Goal: Task Accomplishment & Management: Complete application form

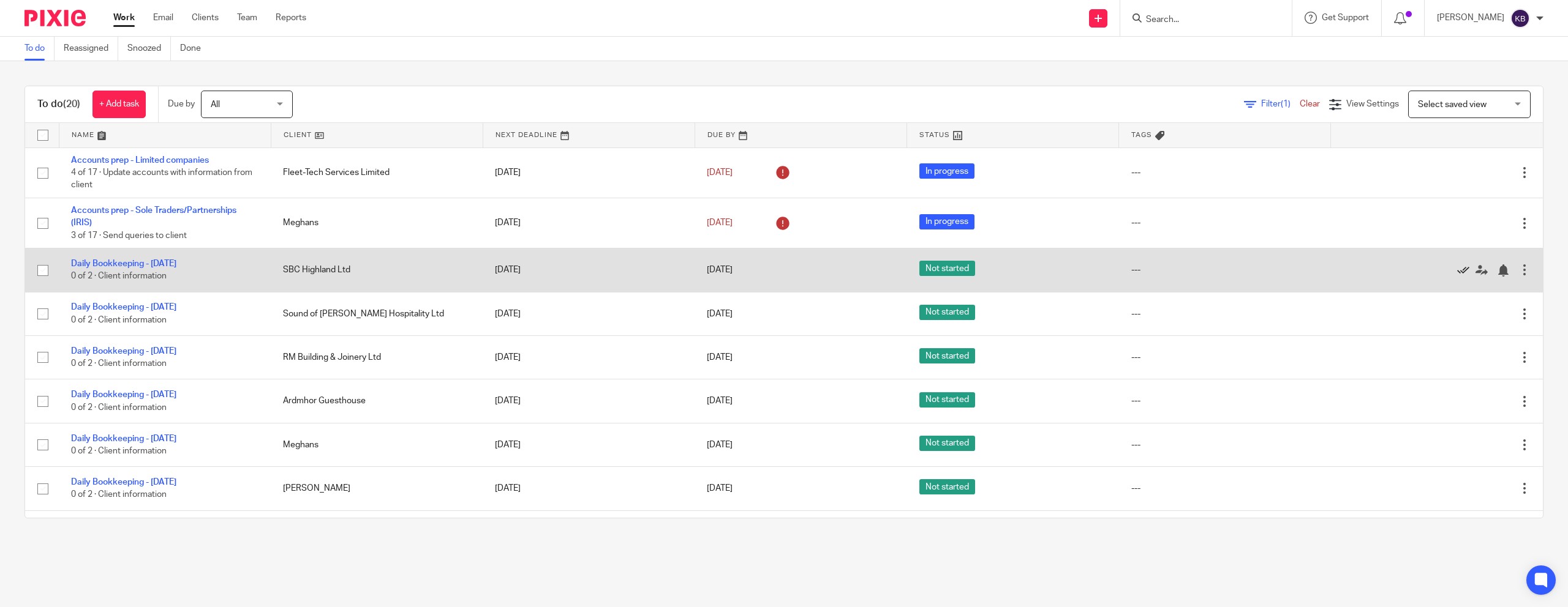
click at [1458, 276] on icon at bounding box center [1463, 270] width 12 height 12
click at [1460, 272] on icon at bounding box center [1463, 270] width 12 height 12
click at [1457, 273] on icon at bounding box center [1463, 270] width 12 height 12
click at [1462, 272] on icon at bounding box center [1463, 270] width 12 height 12
click at [1458, 271] on icon at bounding box center [1463, 270] width 12 height 12
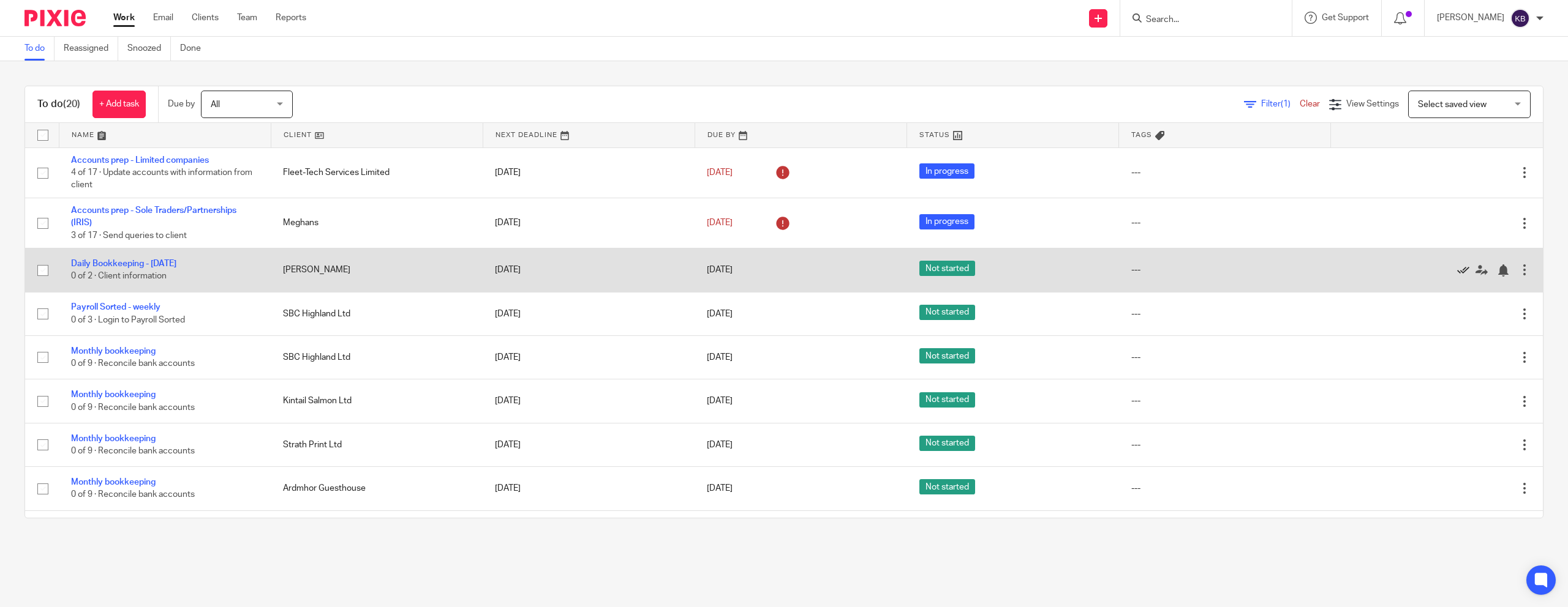
click at [1466, 272] on icon at bounding box center [1463, 270] width 12 height 12
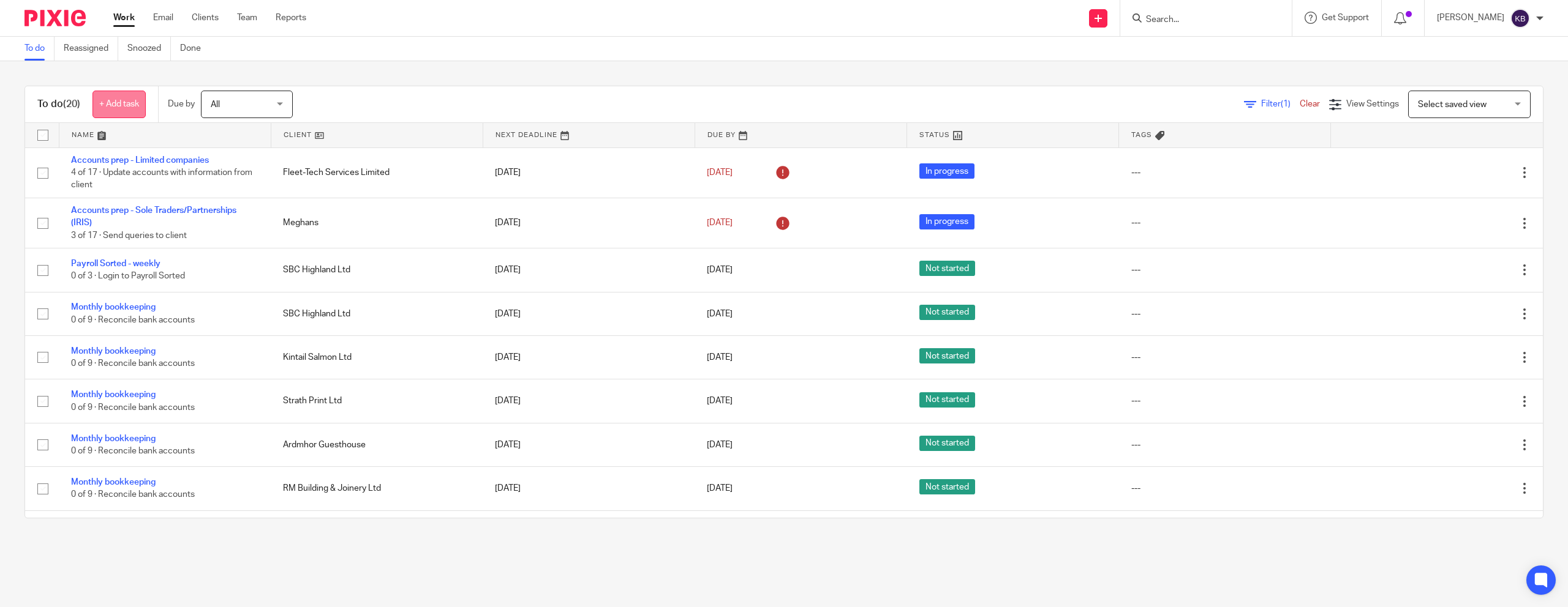
click at [125, 101] on link "+ Add task" at bounding box center [119, 104] width 53 height 28
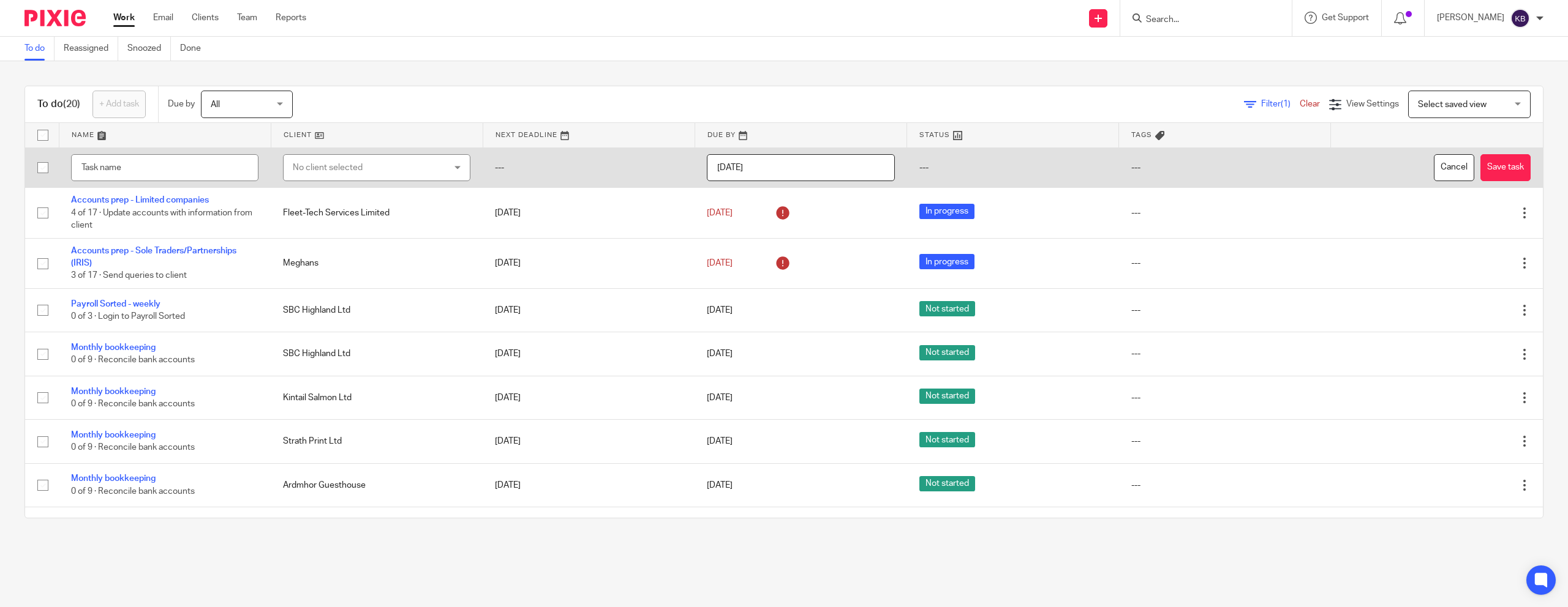
click at [360, 169] on div "No client selected" at bounding box center [364, 167] width 141 height 26
type input "sound"
click at [317, 225] on span "Sound of [PERSON_NAME] Hospitality Ltd" at bounding box center [371, 229] width 161 height 9
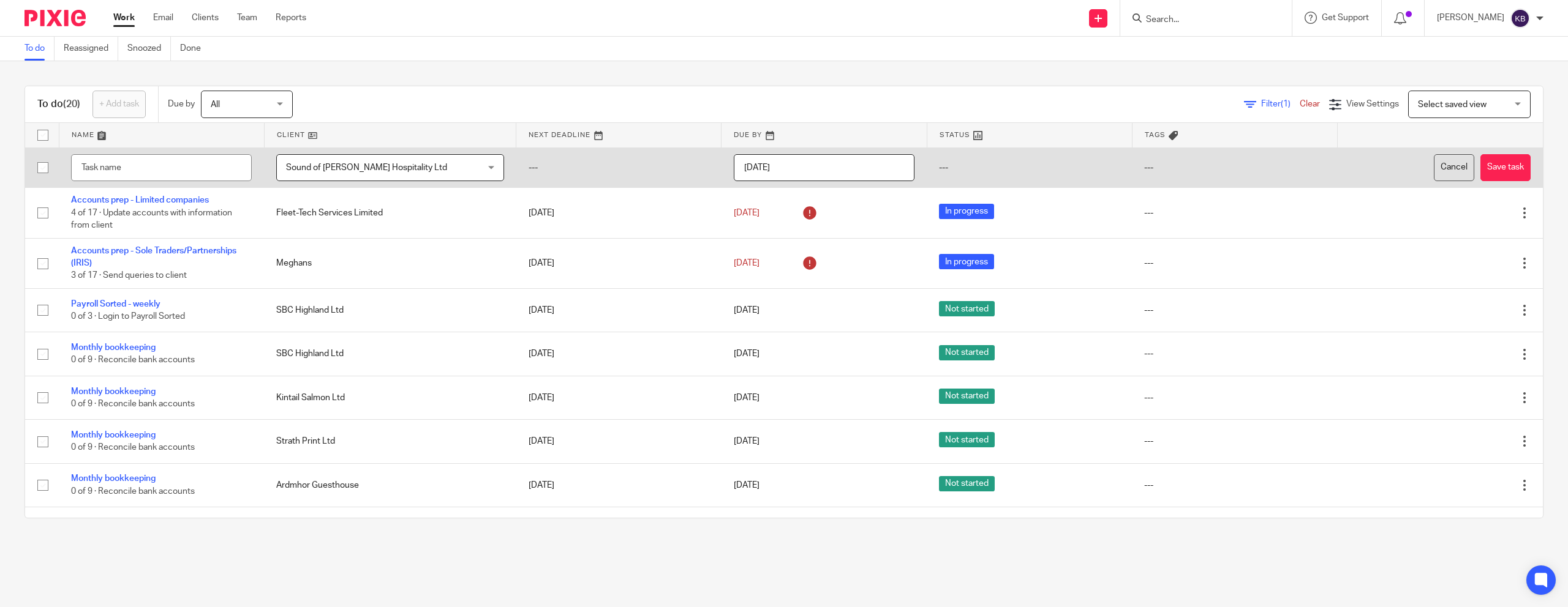
click at [1457, 163] on button "Cancel" at bounding box center [1454, 168] width 40 height 28
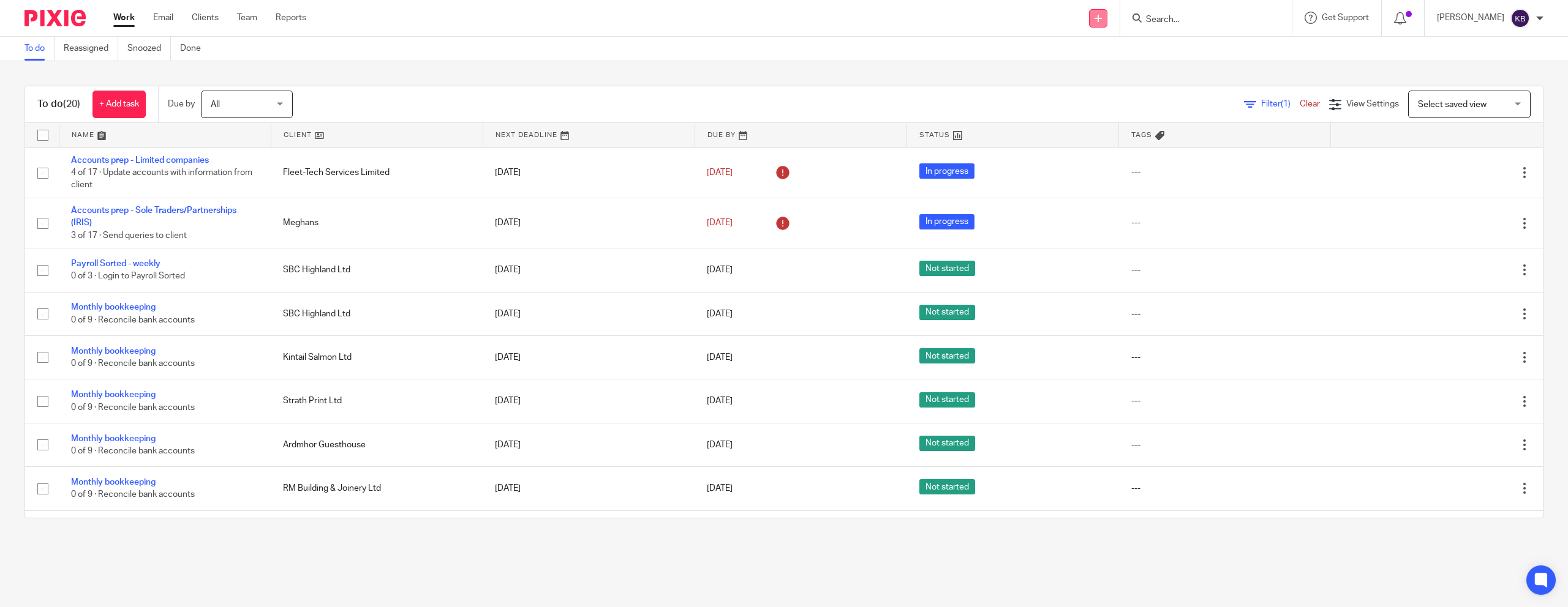
click at [1108, 14] on link at bounding box center [1098, 18] width 18 height 18
click at [1126, 77] on link "Create task" at bounding box center [1124, 74] width 75 height 18
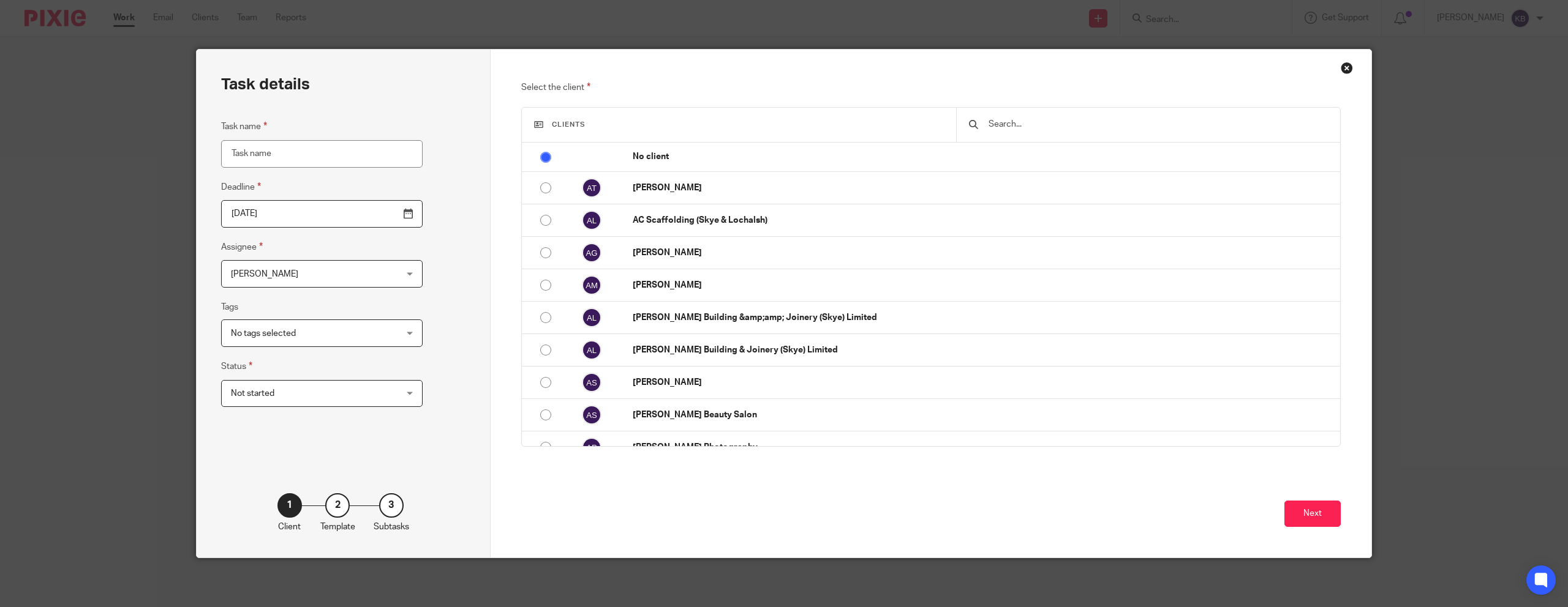
click at [242, 158] on input "Task name" at bounding box center [322, 154] width 201 height 28
type input "Sound of [PERSON_NAME] - sales journal"
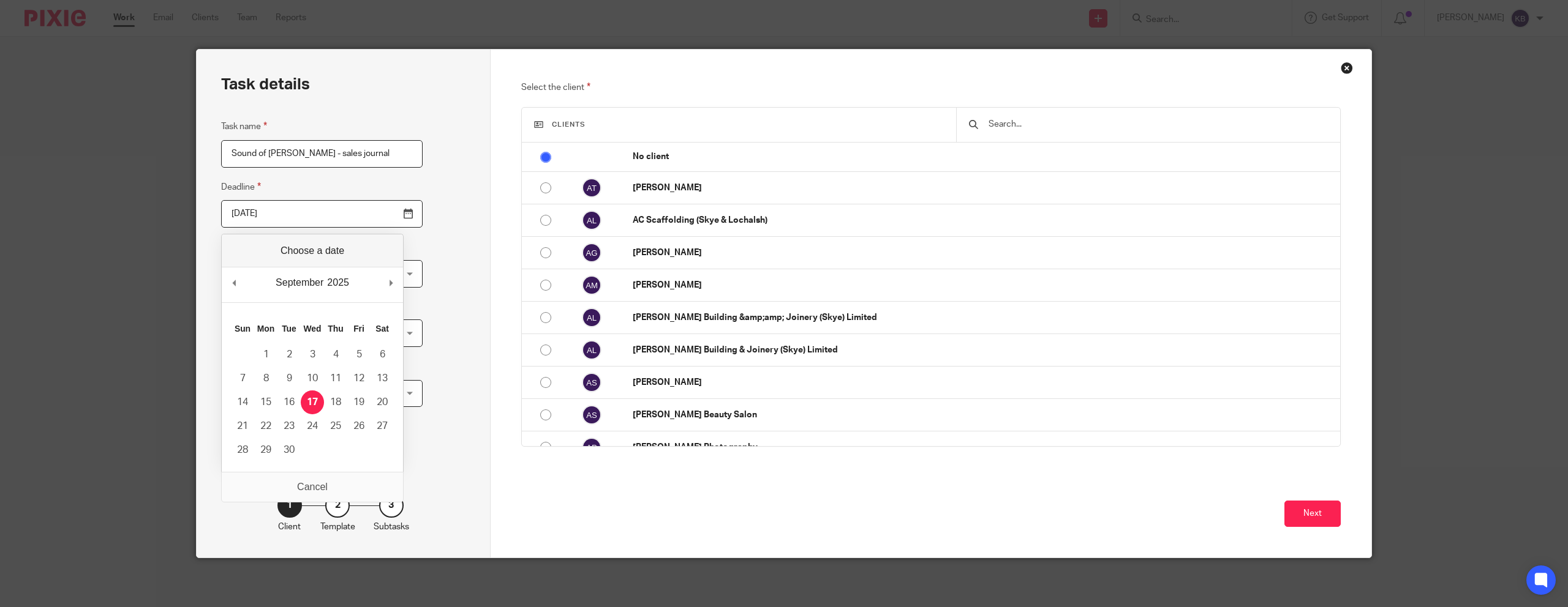
click at [300, 214] on input "2025-09-17" at bounding box center [322, 214] width 201 height 28
type input "2025-09-22"
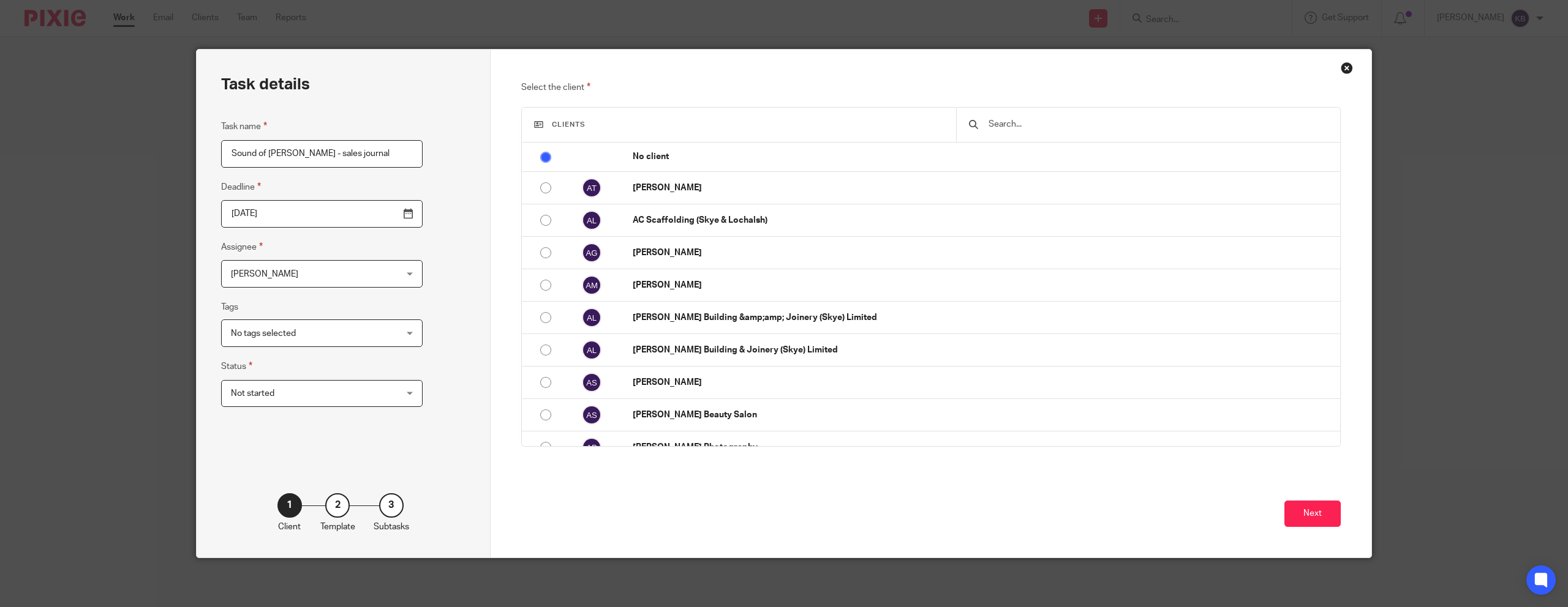
click at [333, 274] on span "[PERSON_NAME]" at bounding box center [307, 273] width 153 height 26
click at [418, 264] on div "Task details Task name Sound of mull - sales journal Deadline 2025-09-22 Assign…" at bounding box center [344, 304] width 294 height 508
click at [354, 328] on div "No tags selected" at bounding box center [322, 333] width 201 height 28
drag, startPoint x: 430, startPoint y: 348, endPoint x: 404, endPoint y: 366, distance: 31.6
click at [430, 348] on div "Task details Task name Sound of mull - sales journal Deadline 2025-09-22 Assign…" at bounding box center [344, 304] width 294 height 508
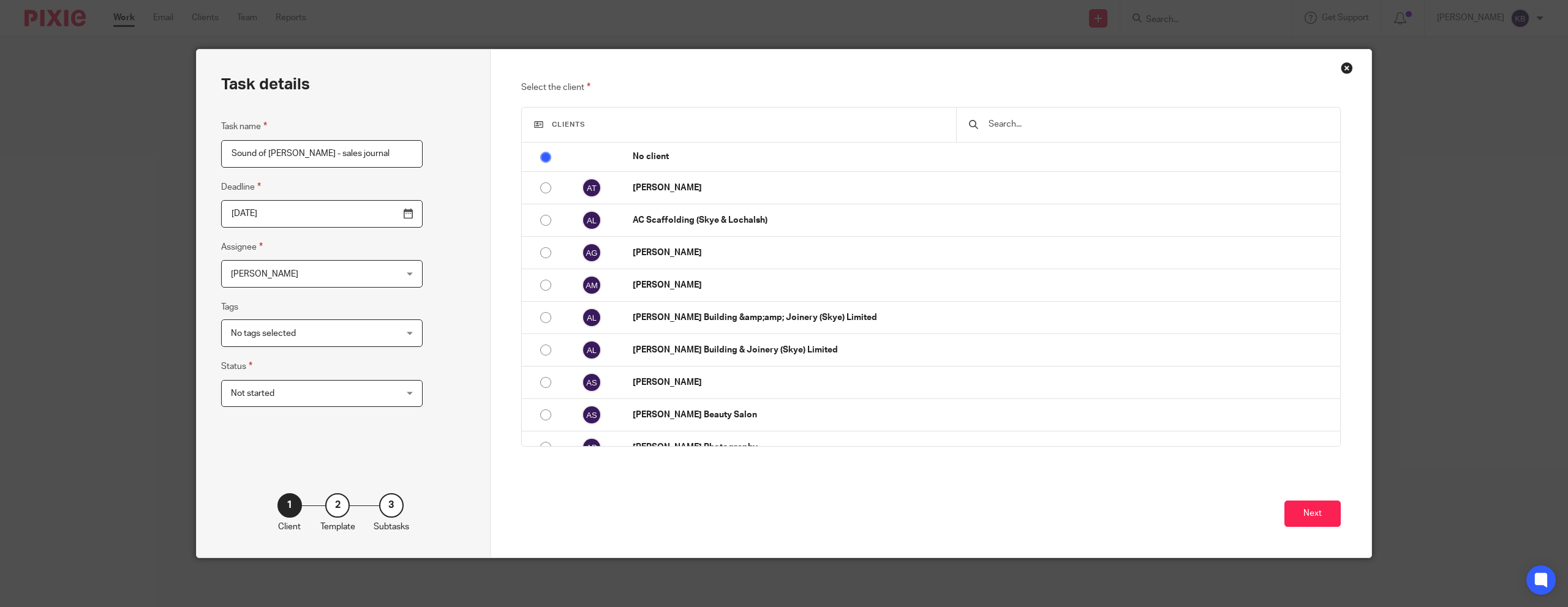
click at [358, 384] on div "Not started Not started" at bounding box center [322, 393] width 201 height 28
click at [419, 349] on div "Task details Task name Sound of mull - sales journal Deadline 2025-09-22 Assign…" at bounding box center [344, 304] width 294 height 508
click at [1303, 512] on button "Next" at bounding box center [1312, 514] width 56 height 27
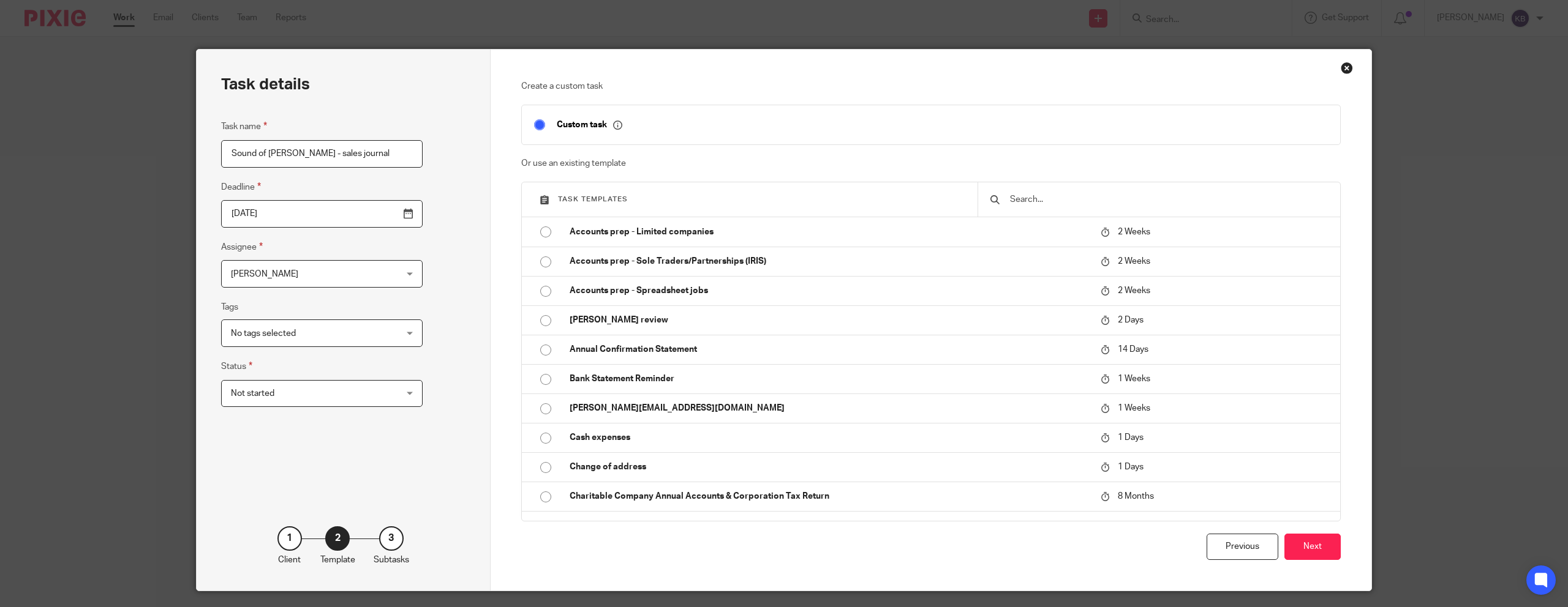
click at [592, 124] on p "Custom task" at bounding box center [589, 125] width 66 height 11
click at [539, 125] on input "checkbox" at bounding box center [540, 125] width 23 height 23
click at [537, 124] on input "checkbox" at bounding box center [540, 125] width 23 height 23
checkbox input "true"
click at [1307, 543] on button "Next" at bounding box center [1312, 547] width 56 height 27
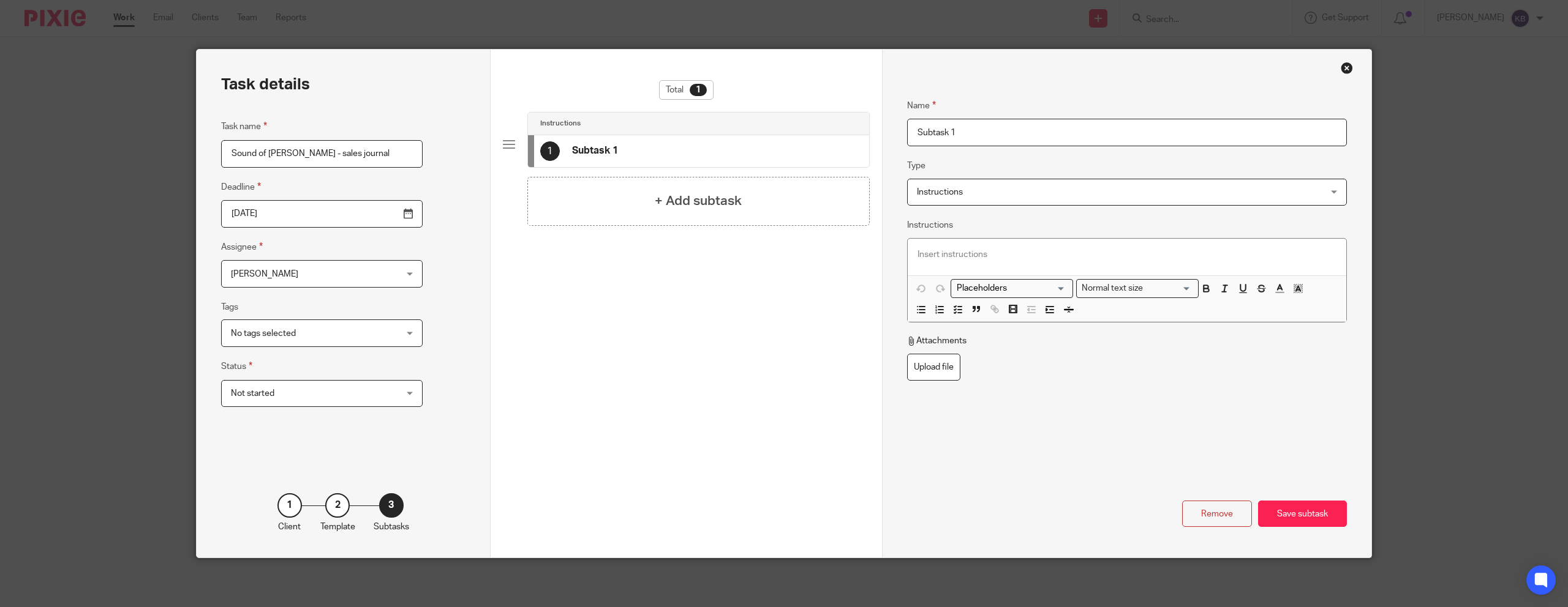
click at [501, 141] on div "Total 1 Instructions 1 Subtask 1 + Add subtask" at bounding box center [687, 304] width 392 height 508
click at [514, 141] on div at bounding box center [509, 144] width 12 height 12
click at [1031, 194] on span "Instructions" at bounding box center [1089, 192] width 344 height 26
click at [983, 160] on fieldset "Type Instructions Instructions Instructions Send automated email Send email man…" at bounding box center [1127, 181] width 440 height 47
click at [315, 217] on input "2025-09-22" at bounding box center [322, 214] width 201 height 28
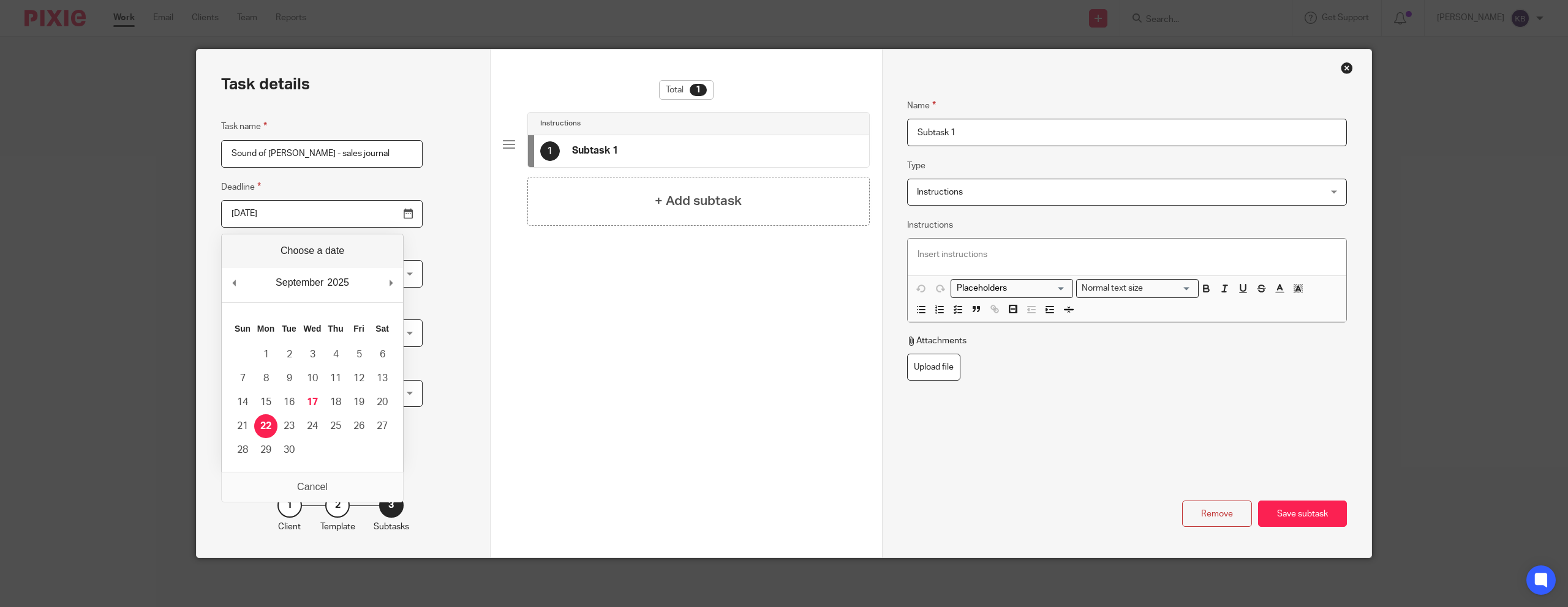
click at [442, 215] on div "Task details Task name Sound of mull - sales journal Deadline 2025-09-22 Assign…" at bounding box center [344, 304] width 294 height 508
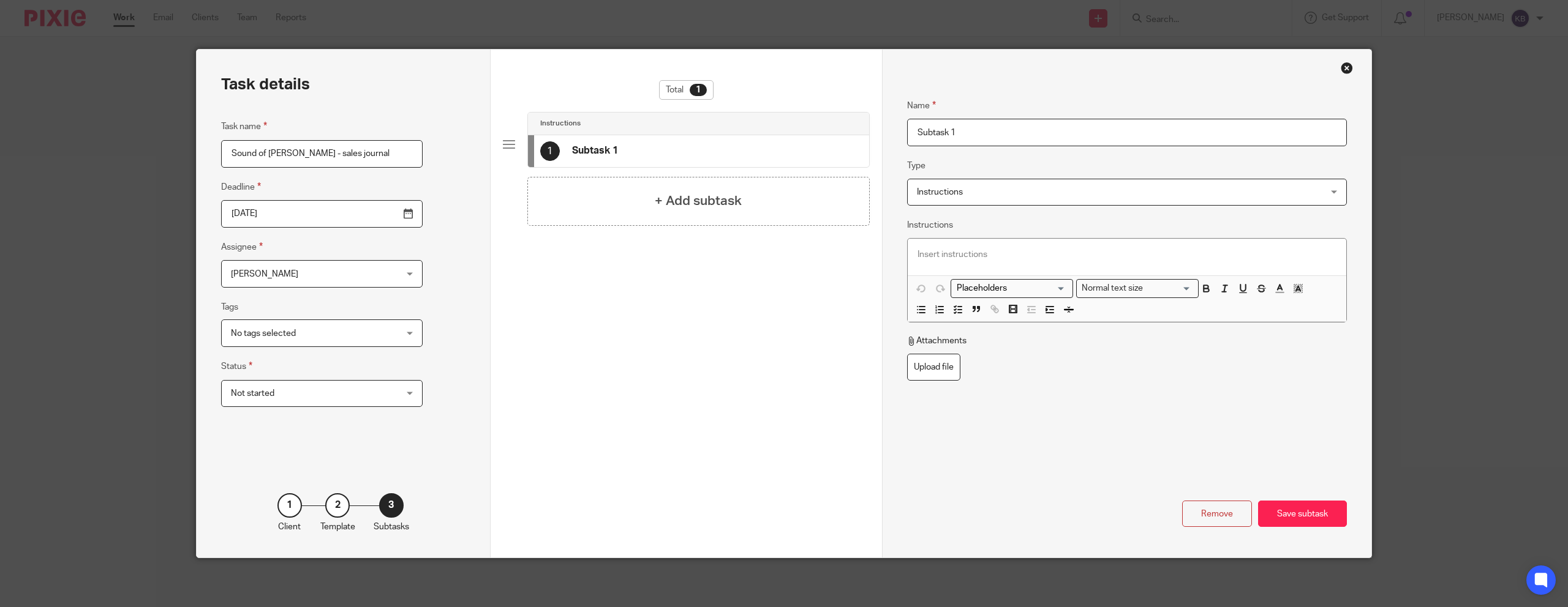
click at [1346, 73] on div "Close this dialog window" at bounding box center [1346, 68] width 12 height 12
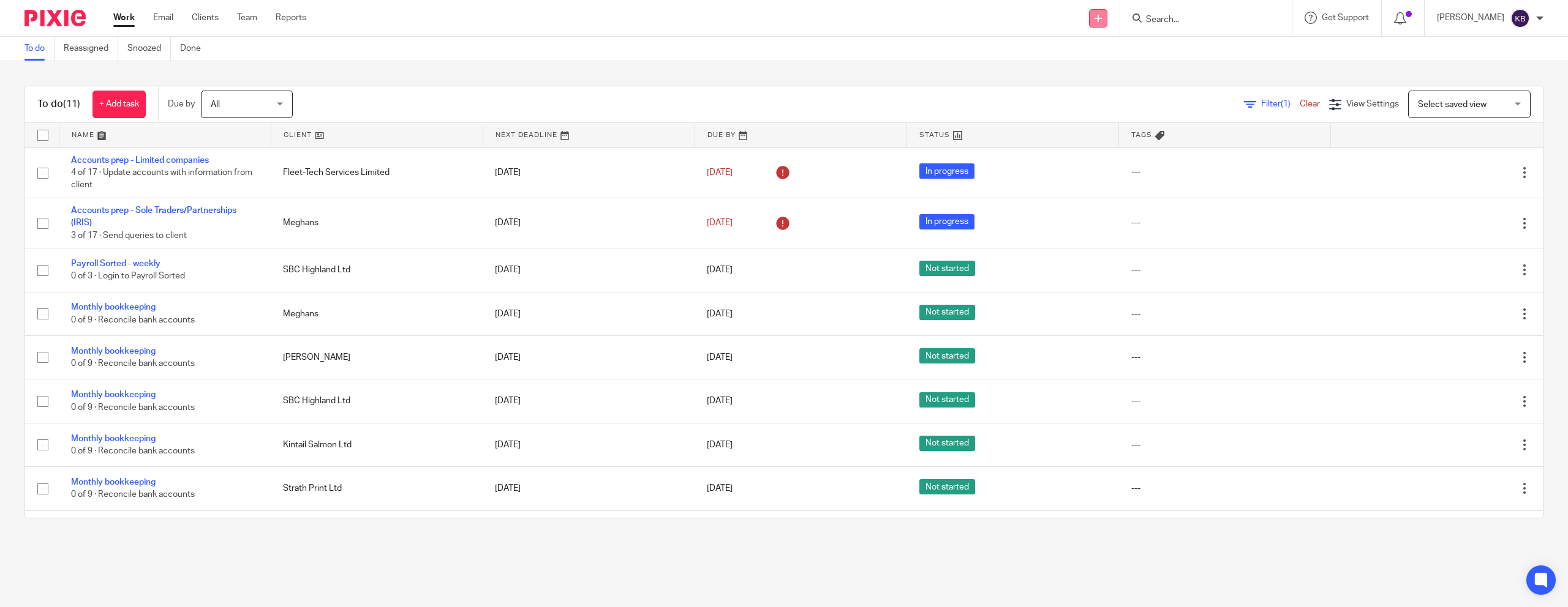
click at [1108, 26] on link at bounding box center [1098, 18] width 18 height 18
click at [1122, 75] on link "Create task" at bounding box center [1124, 74] width 75 height 18
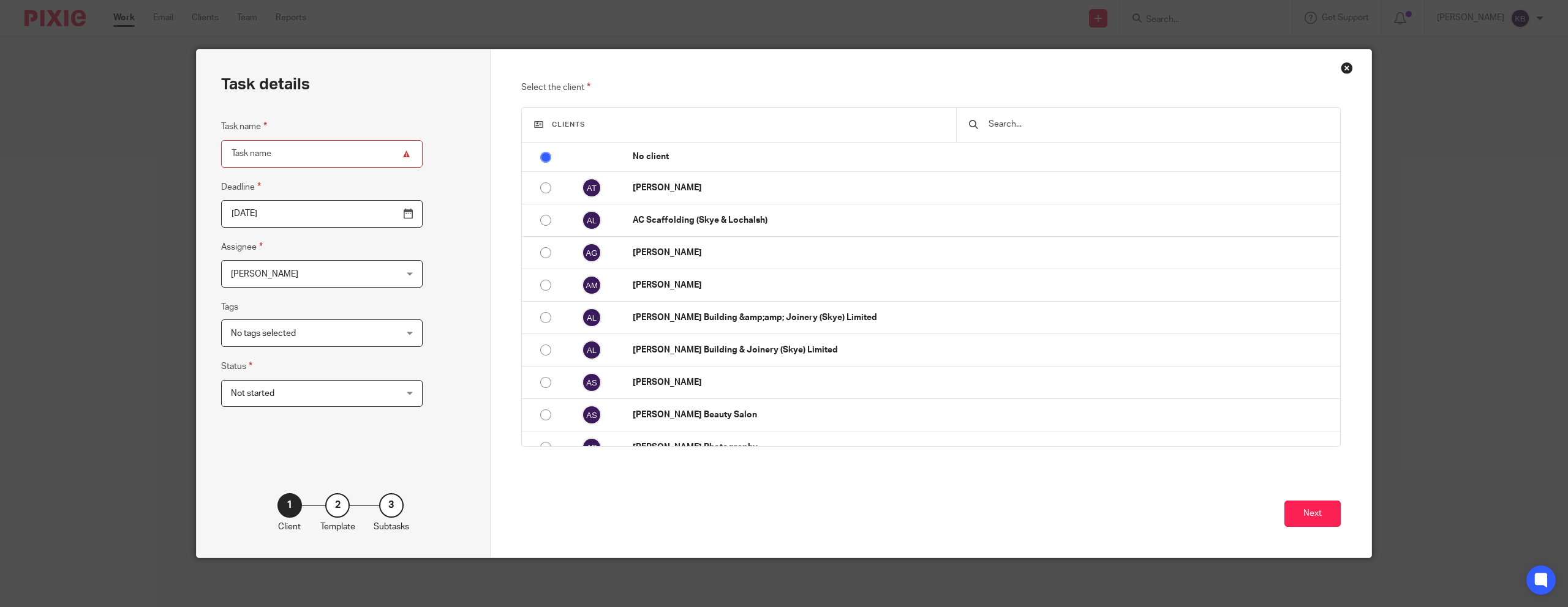
click at [994, 129] on input "text" at bounding box center [1157, 124] width 341 height 13
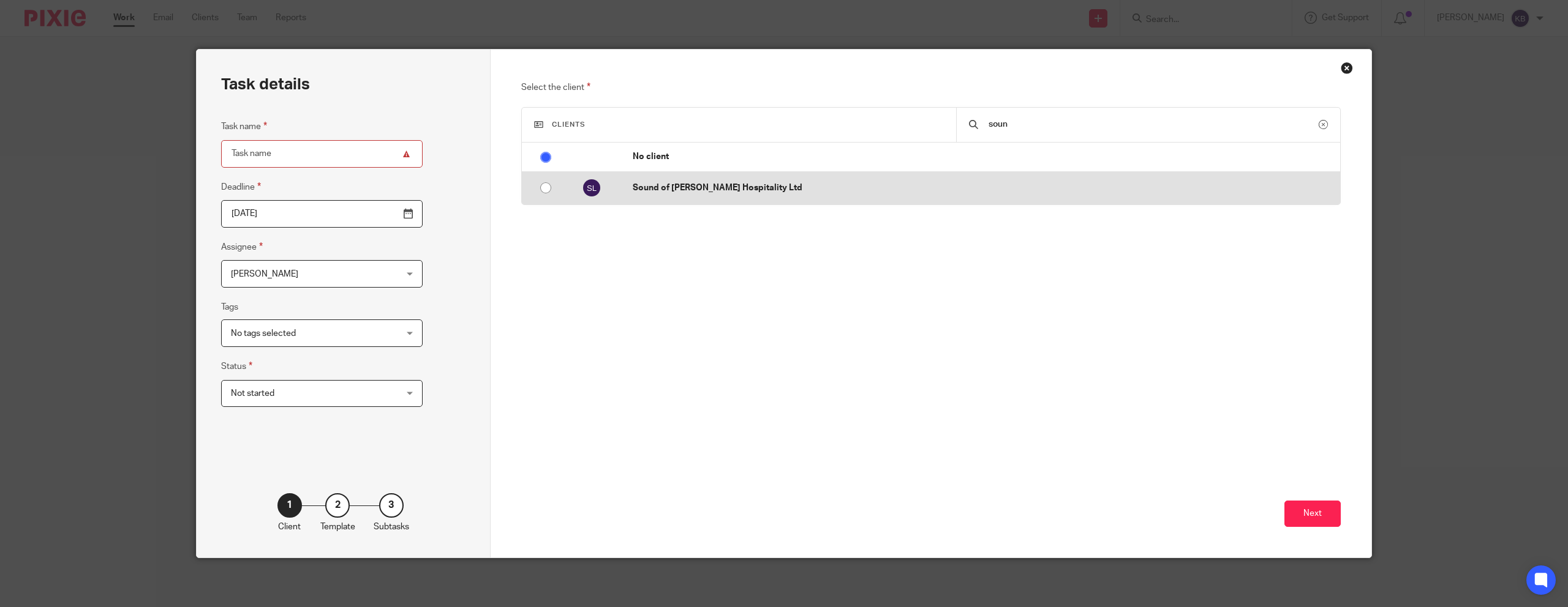
type input "soun"
click at [763, 197] on td "Sound of [PERSON_NAME] Hospitality Ltd" at bounding box center [981, 188] width 720 height 32
radio input "false"
radio input "true"
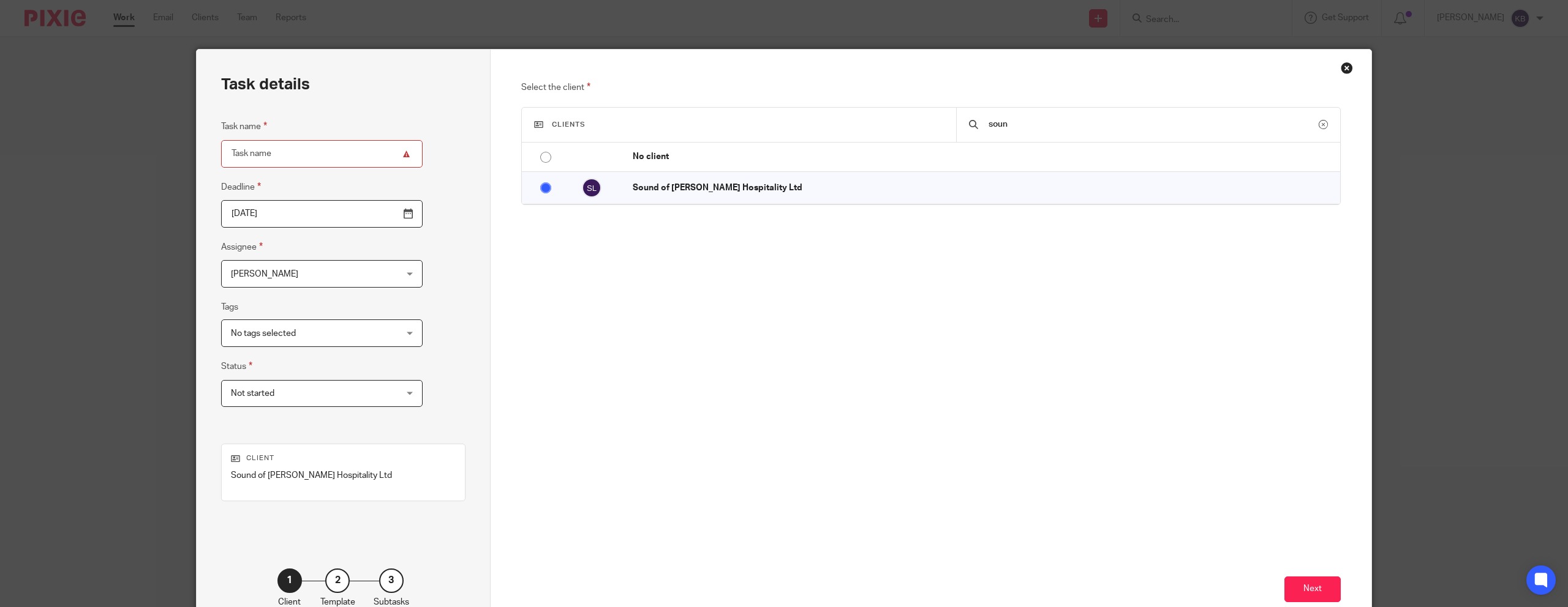
click at [281, 156] on input "Task name" at bounding box center [322, 154] width 201 height 28
type input "Sound of mull - sales"
click at [302, 215] on input "[DATE]" at bounding box center [322, 214] width 201 height 28
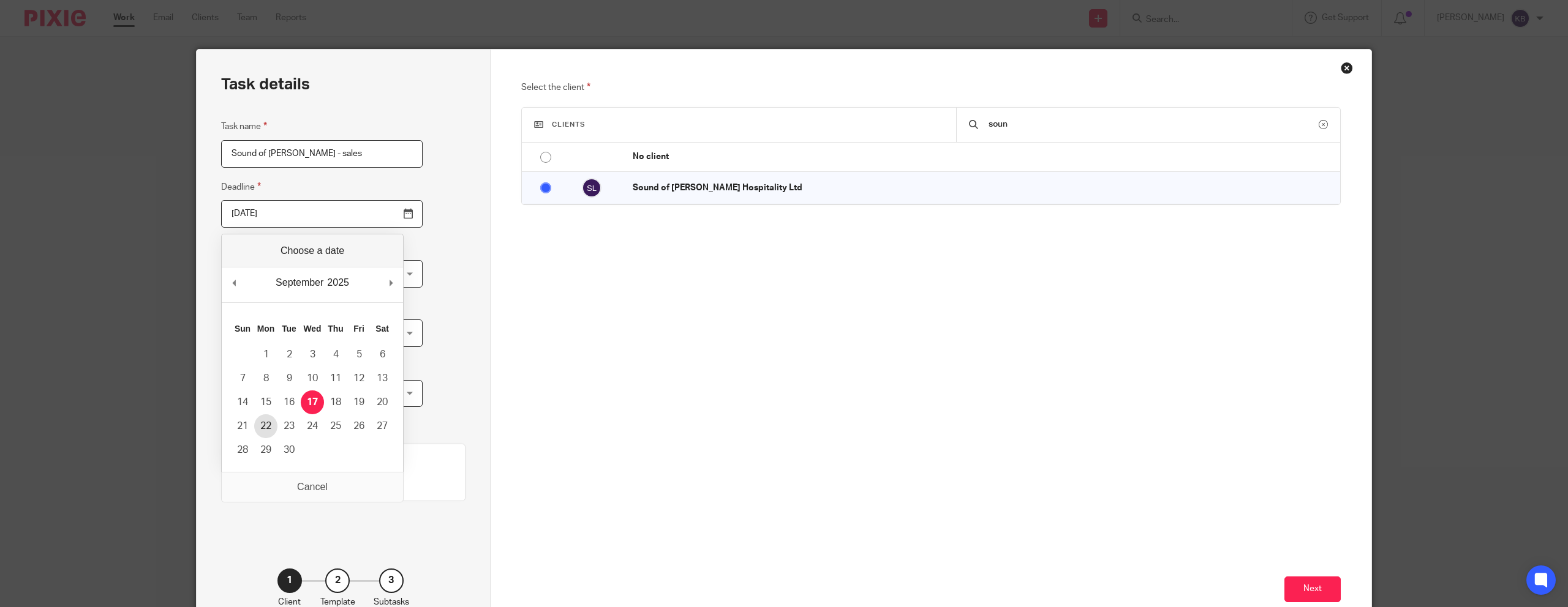
type input "2025-09-22"
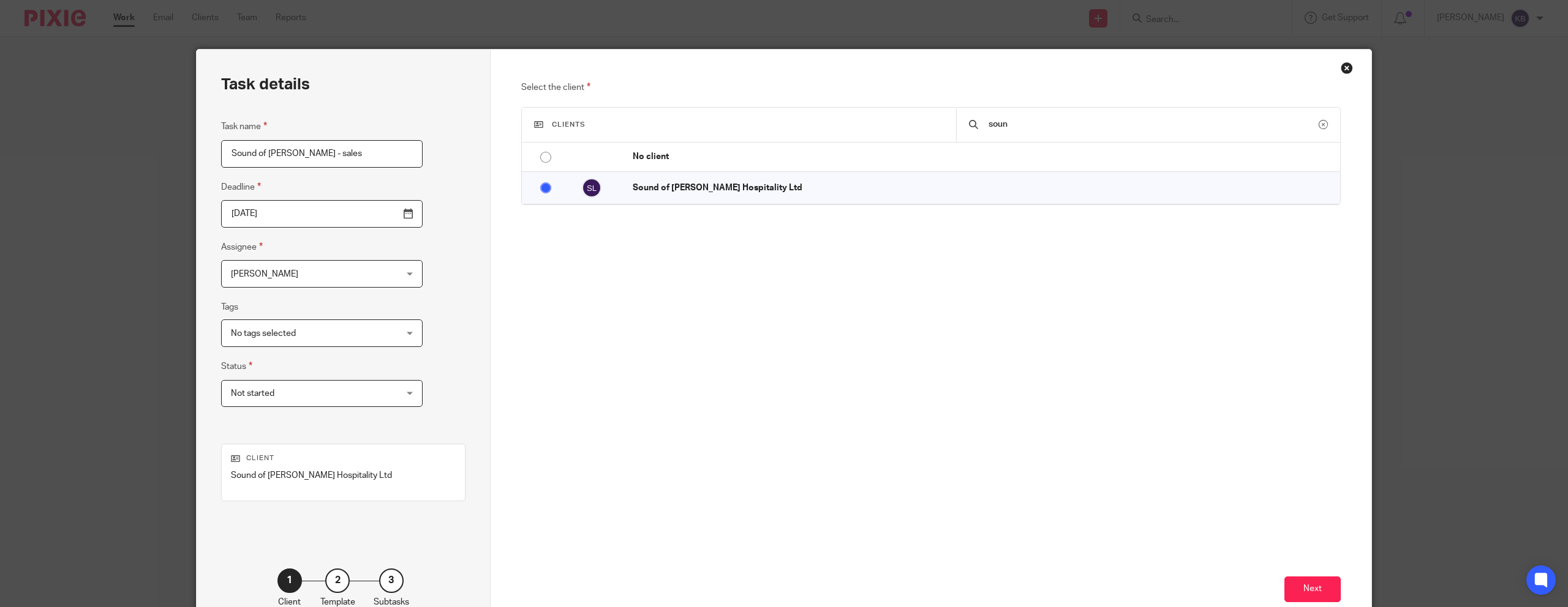
click at [329, 394] on span "Not started" at bounding box center [307, 393] width 153 height 26
click at [440, 387] on div "Task details Task name Sound of mull - sales Deadline 2025-09-22 Assignee Kaya …" at bounding box center [344, 341] width 294 height 583
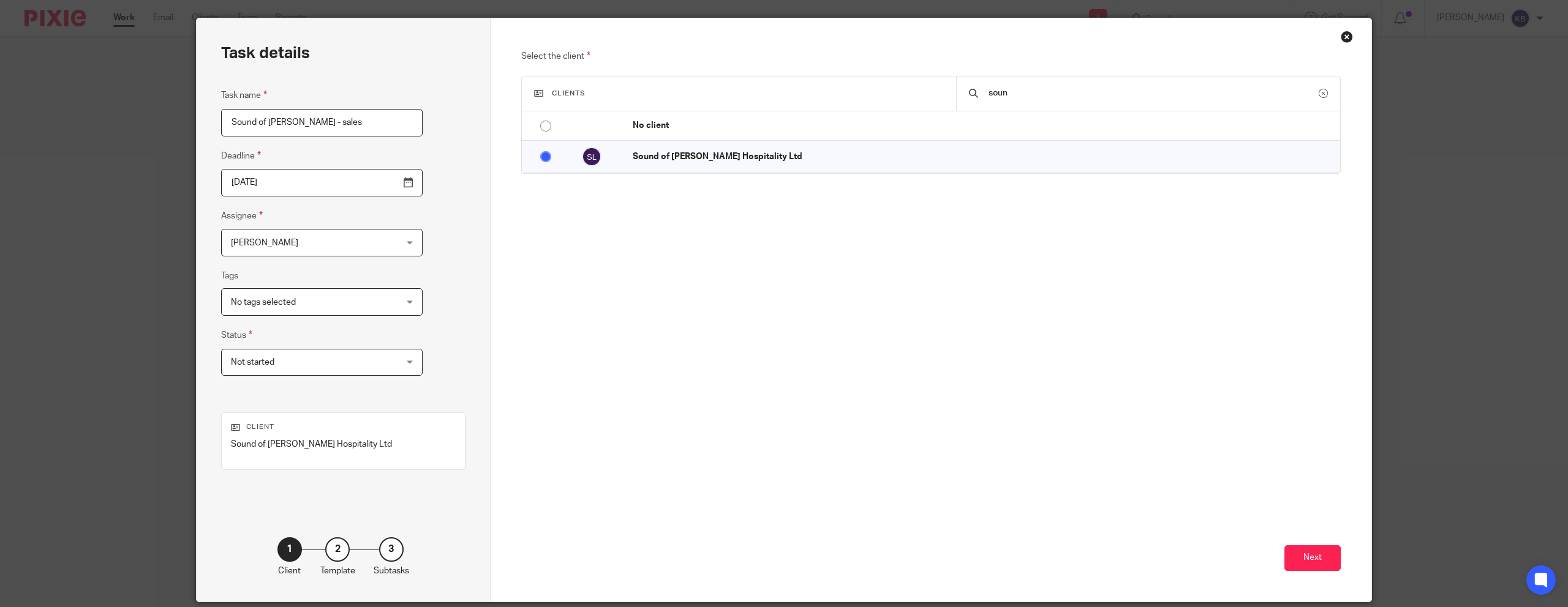
scroll to position [32, 0]
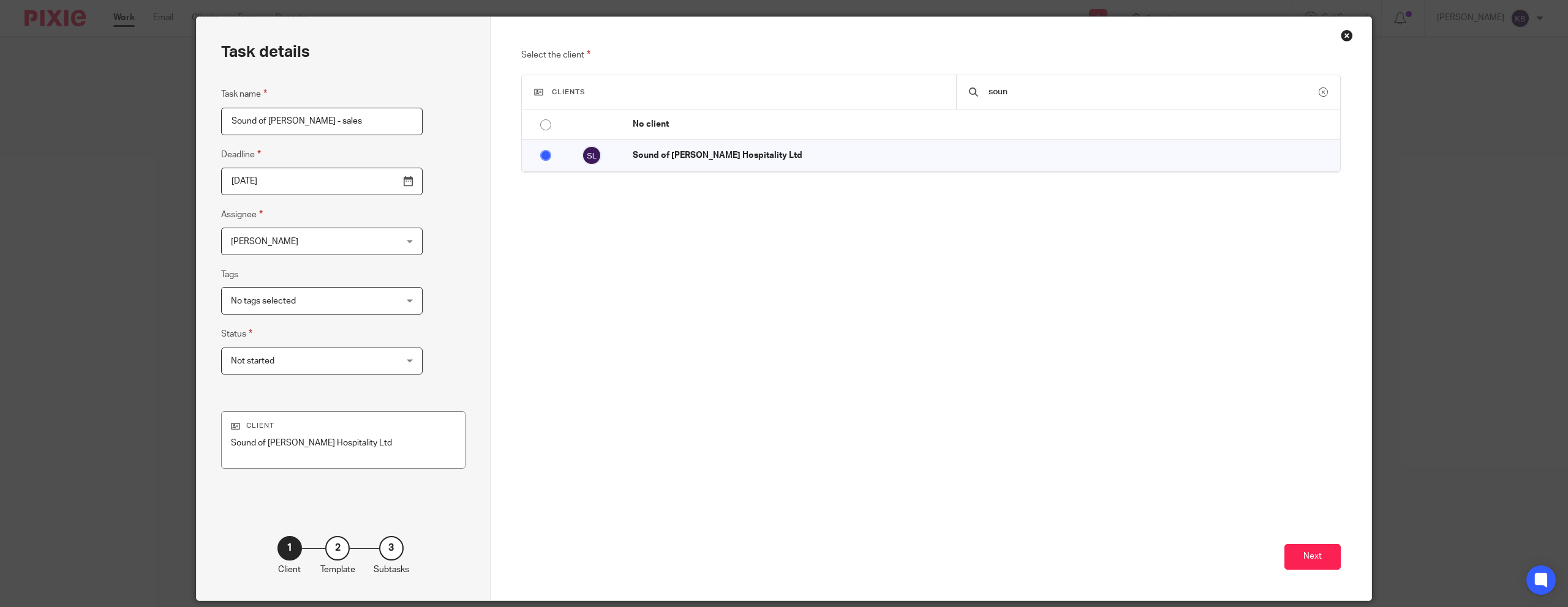
click at [312, 443] on p "Sound of [PERSON_NAME] Hospitality Ltd" at bounding box center [343, 443] width 224 height 12
click at [1327, 557] on button "Next" at bounding box center [1312, 557] width 56 height 27
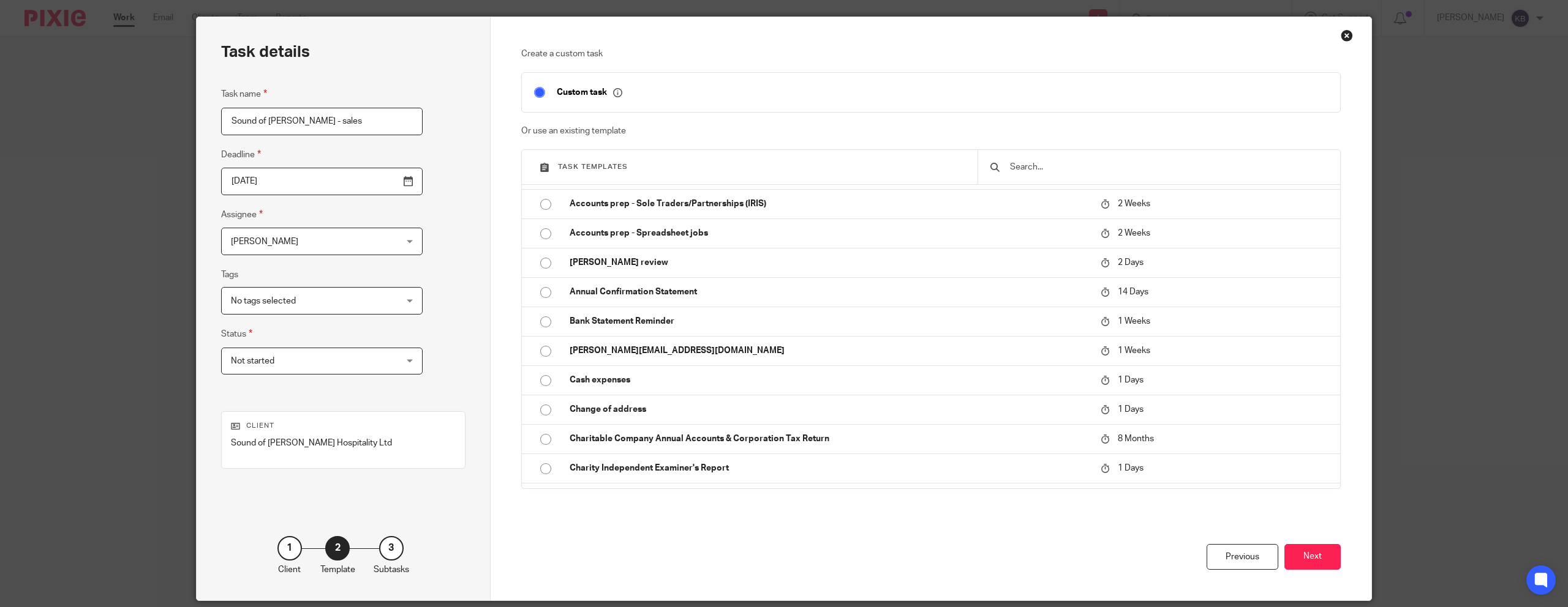
scroll to position [0, 0]
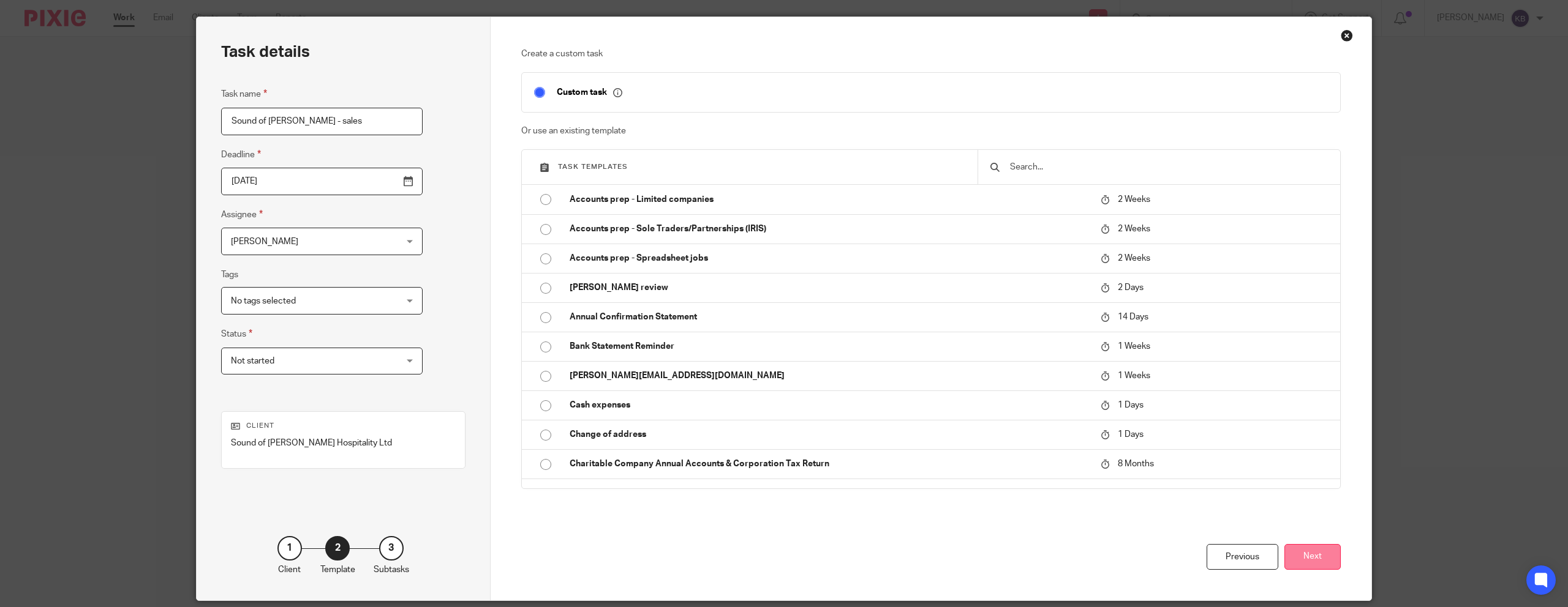
click at [1302, 565] on button "Next" at bounding box center [1312, 557] width 56 height 27
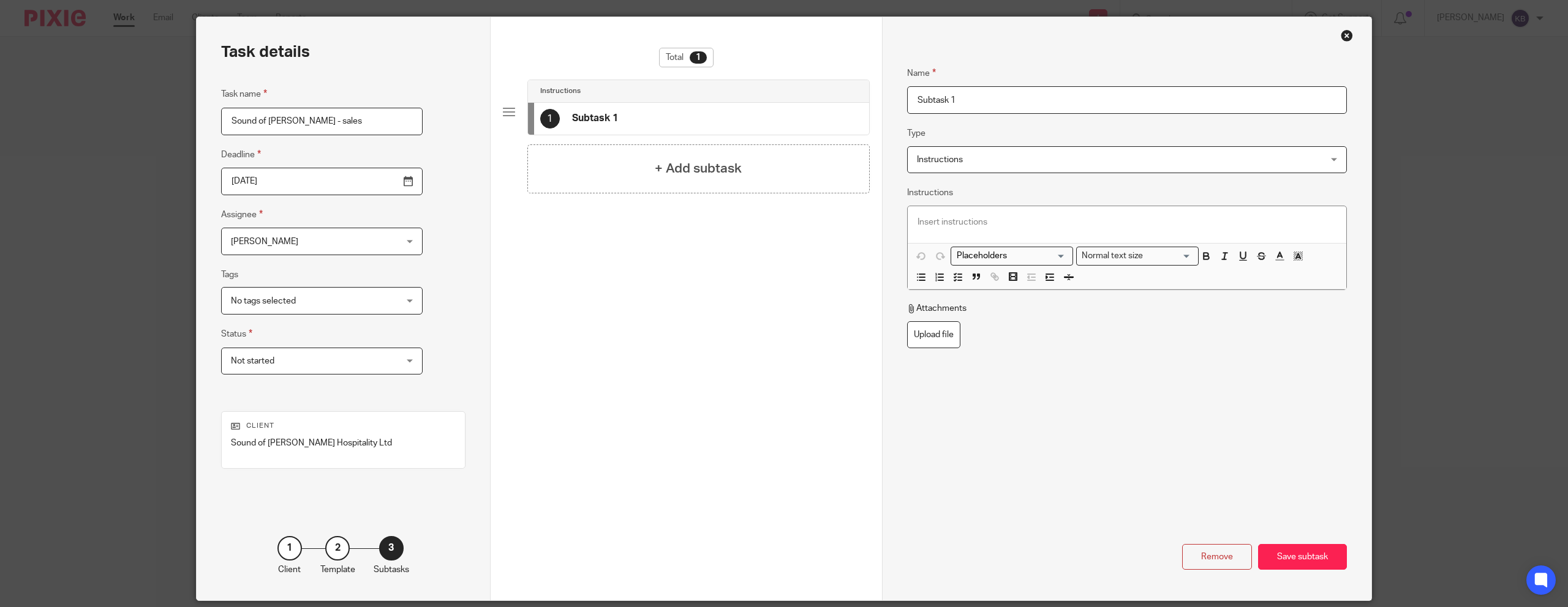
click at [1021, 156] on span "Instructions" at bounding box center [1089, 159] width 344 height 26
click at [970, 131] on fieldset "Type Instructions Instructions Instructions Send automated email Send email man…" at bounding box center [1127, 149] width 440 height 47
click at [975, 213] on div at bounding box center [1127, 224] width 438 height 36
click at [1300, 556] on div "Save subtask" at bounding box center [1303, 557] width 89 height 27
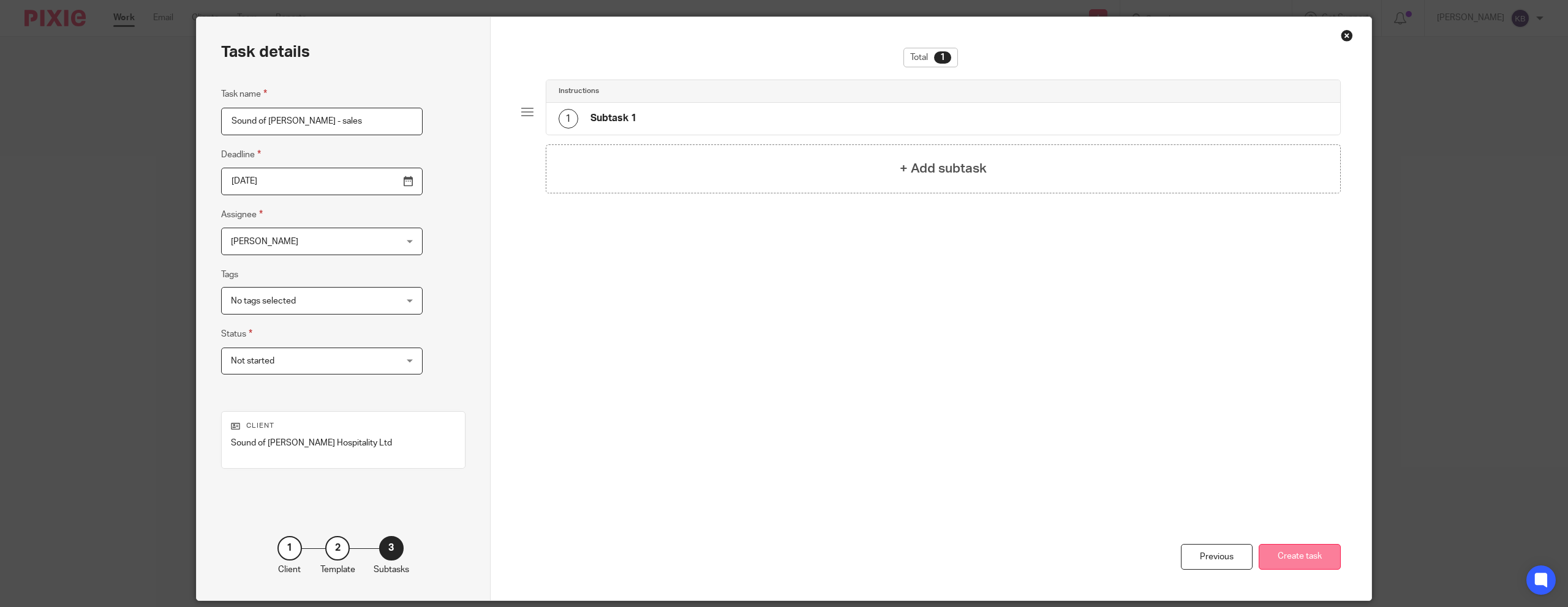
click at [1303, 546] on button "Create task" at bounding box center [1300, 557] width 82 height 27
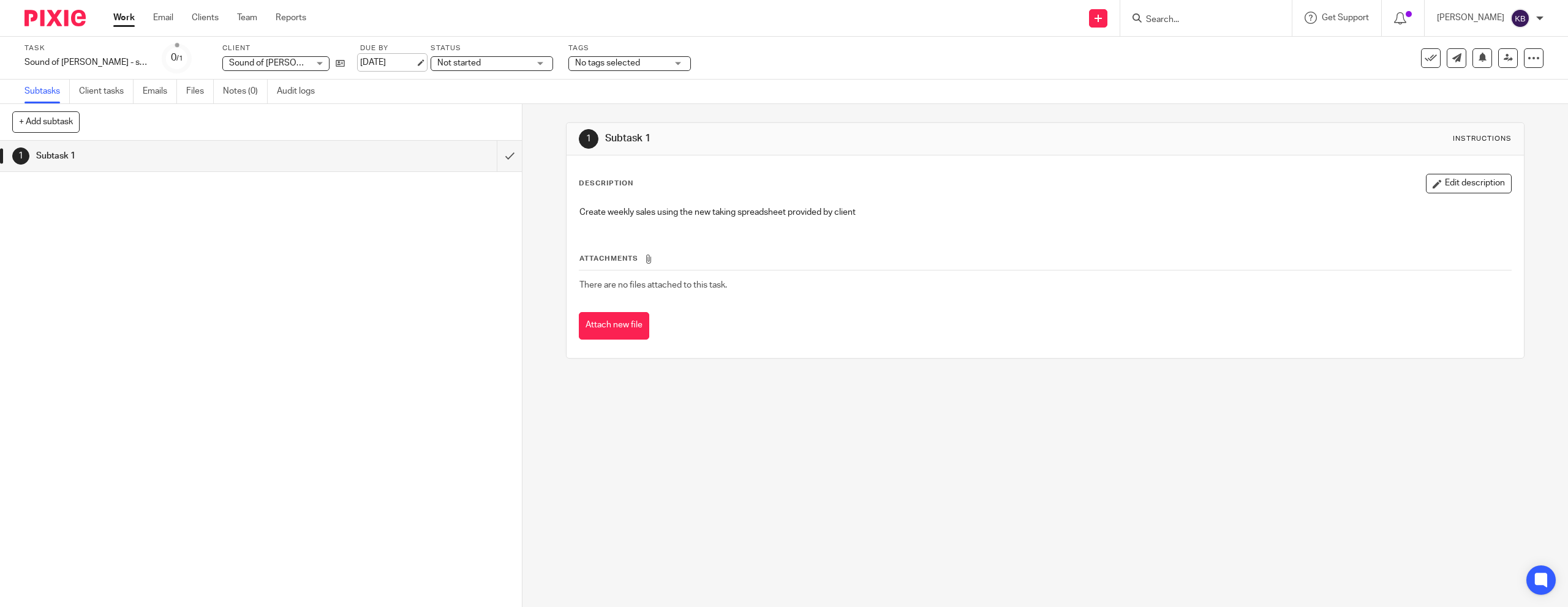
click at [360, 60] on link "22 Sep 2025" at bounding box center [388, 62] width 55 height 12
click at [957, 73] on div "Task Sound of mull - sales Save Sound of mull - sales 0 /1 Client Sound of Mull…" at bounding box center [784, 57] width 1568 height 43
click at [1529, 62] on icon at bounding box center [1534, 58] width 12 height 12
click at [1496, 159] on span "Make recurring" at bounding box center [1476, 160] width 58 height 9
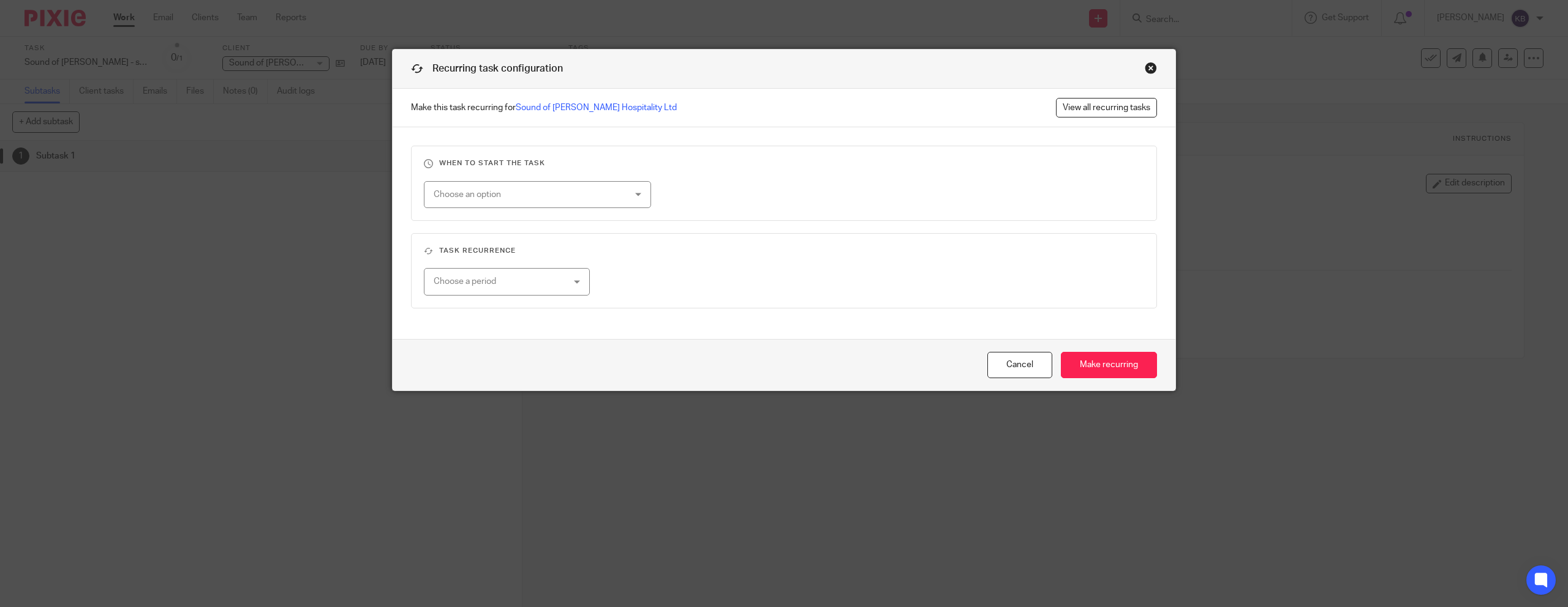
click at [613, 192] on div "Choose an option" at bounding box center [538, 195] width 227 height 28
click at [599, 247] on li "Week day" at bounding box center [538, 245] width 226 height 25
click at [691, 188] on input "radio" at bounding box center [684, 195] width 28 height 28
radio input "true"
click at [726, 283] on input "number" at bounding box center [722, 282] width 173 height 28
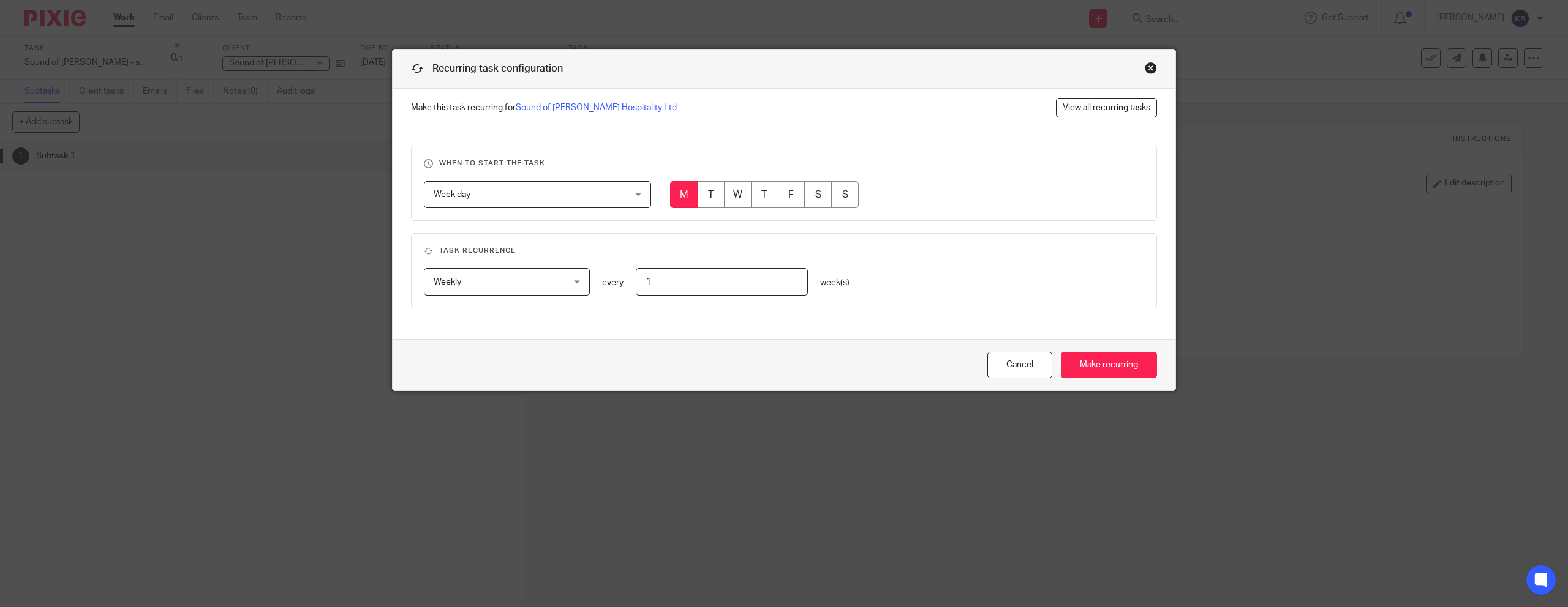
type input "1"
click at [915, 267] on fieldset "Task recurrence Weekly Weekly No repeat Weekly Monthly Yearly weekly every 1 we…" at bounding box center [783, 270] width 746 height 75
click at [866, 254] on h3 "Task recurrence" at bounding box center [784, 251] width 720 height 10
click at [1120, 365] on input "Make recurring" at bounding box center [1109, 366] width 96 height 27
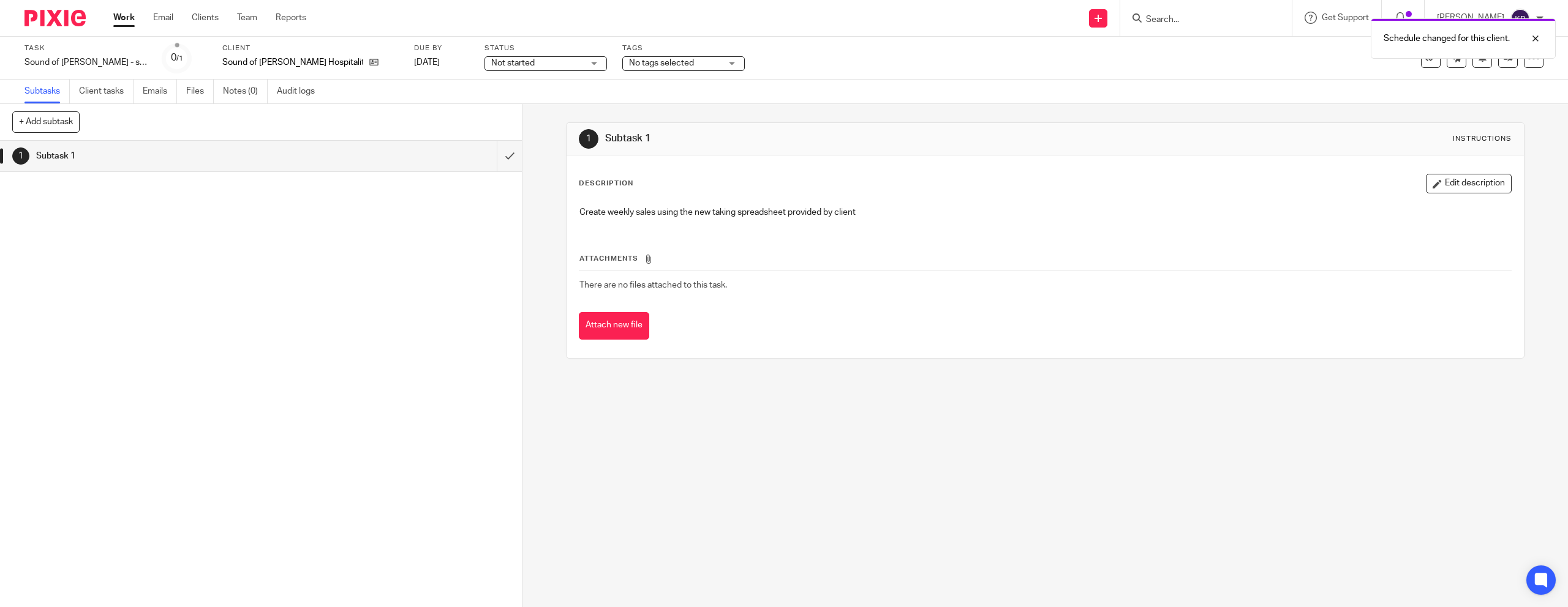
click at [40, 18] on img at bounding box center [55, 17] width 61 height 16
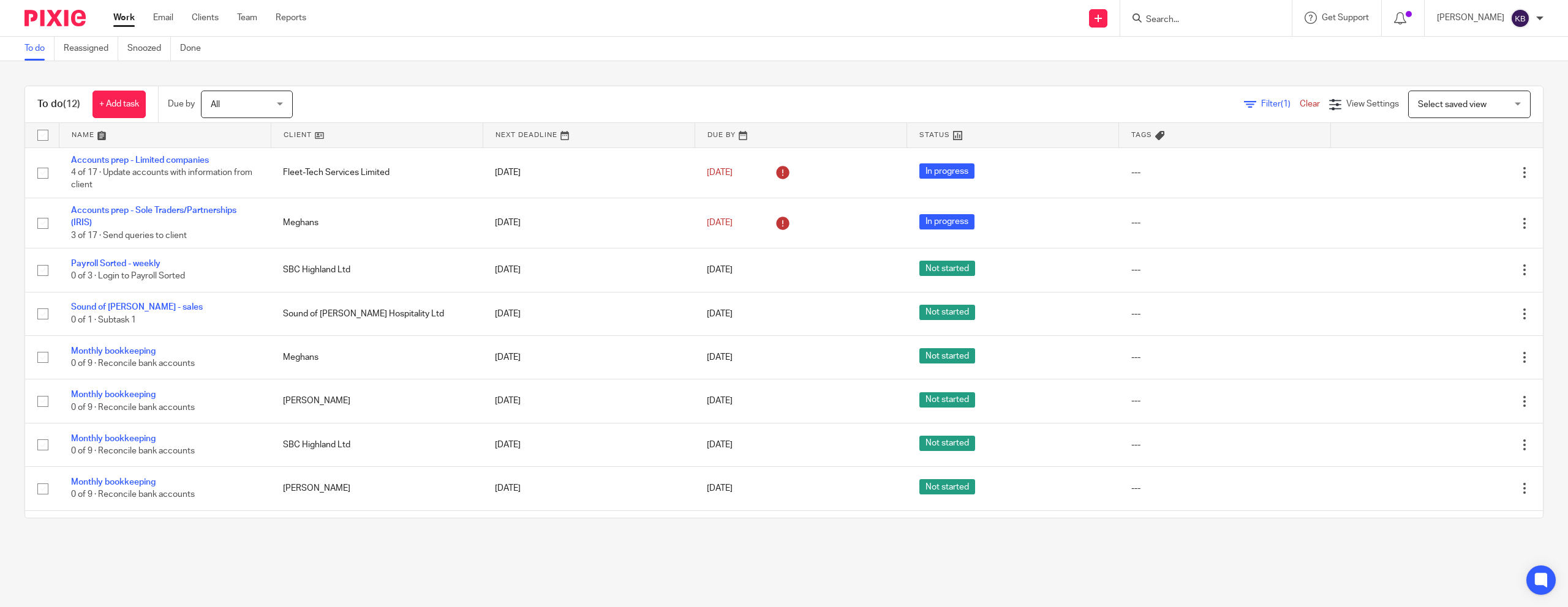
click at [244, 92] on span "All" at bounding box center [244, 104] width 65 height 26
click at [563, 77] on div "To do (12) + Add task Due by All All Today Tomorrow This week Next week This mo…" at bounding box center [784, 302] width 1568 height 482
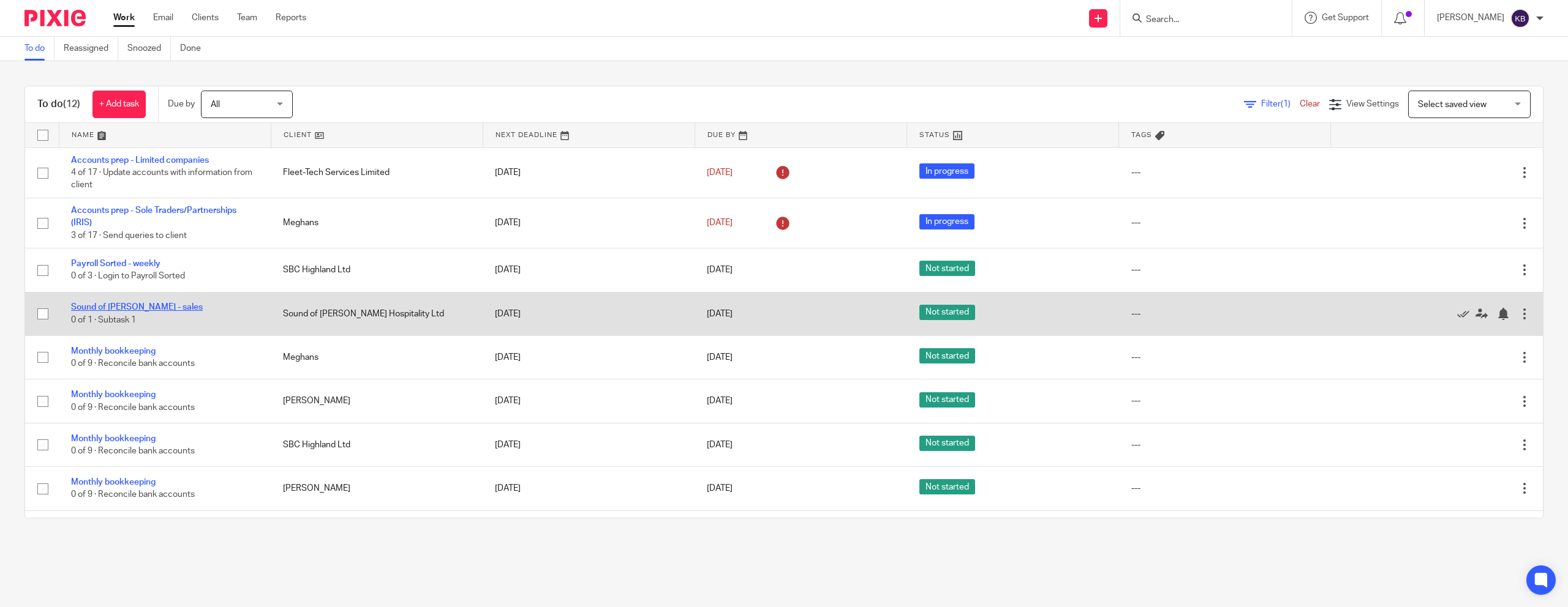
click at [107, 306] on link "Sound of [PERSON_NAME] - sales" at bounding box center [137, 307] width 132 height 9
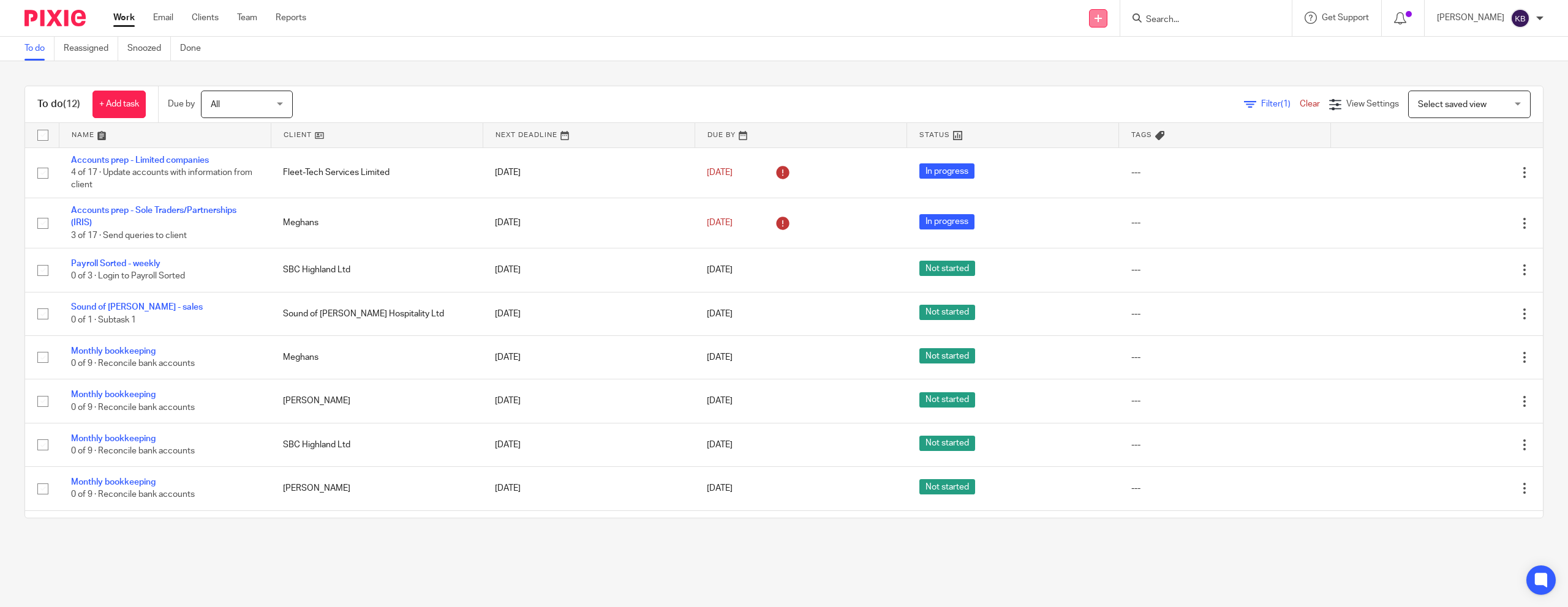
click at [1108, 24] on link at bounding box center [1098, 18] width 18 height 18
click at [1143, 77] on link "Create task" at bounding box center [1124, 74] width 75 height 18
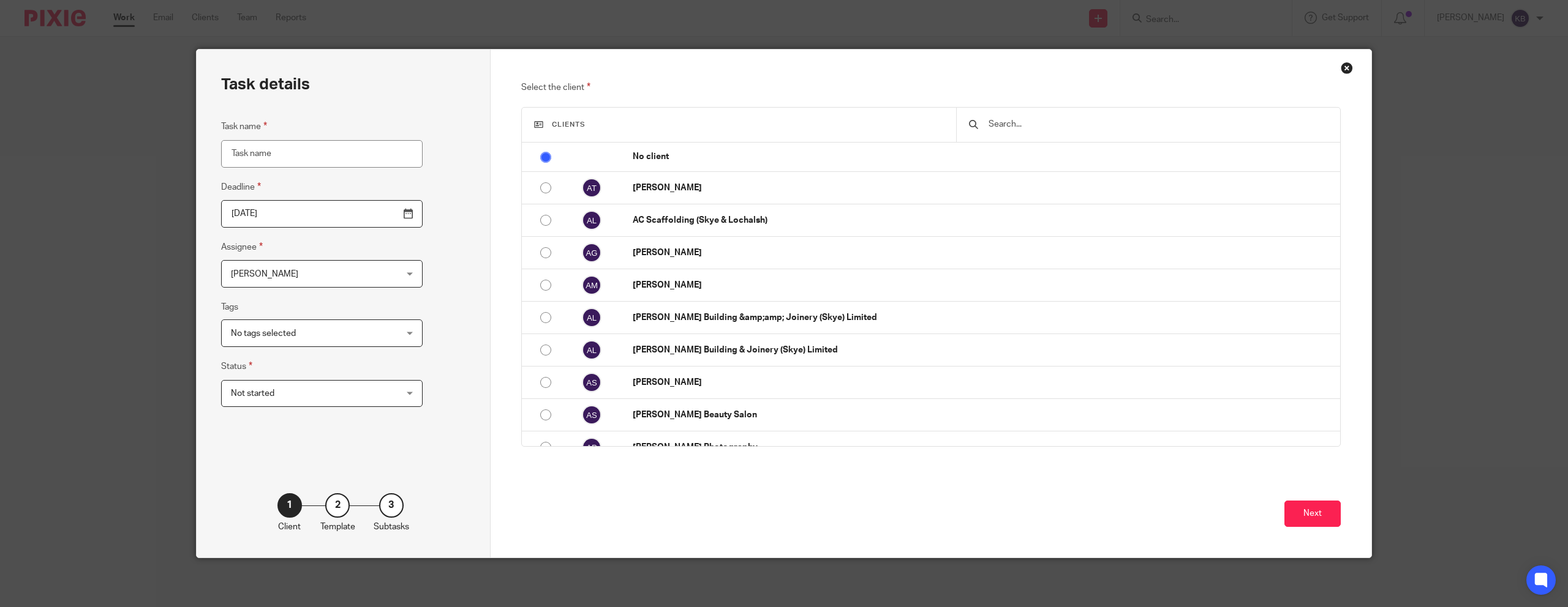
click at [256, 161] on input "Task name" at bounding box center [322, 154] width 201 height 28
type input "Wages JE (for wages info given by client"
click at [305, 224] on input "[DATE]" at bounding box center [322, 214] width 201 height 28
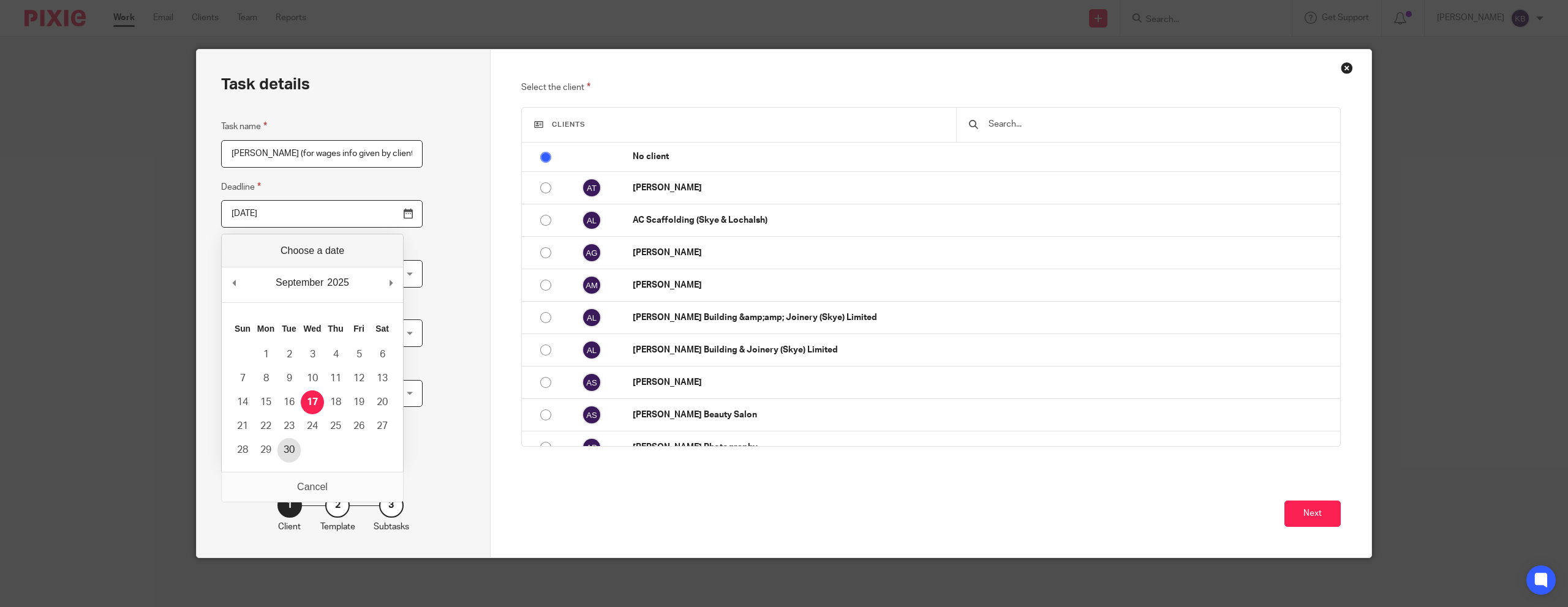
type input "[DATE]"
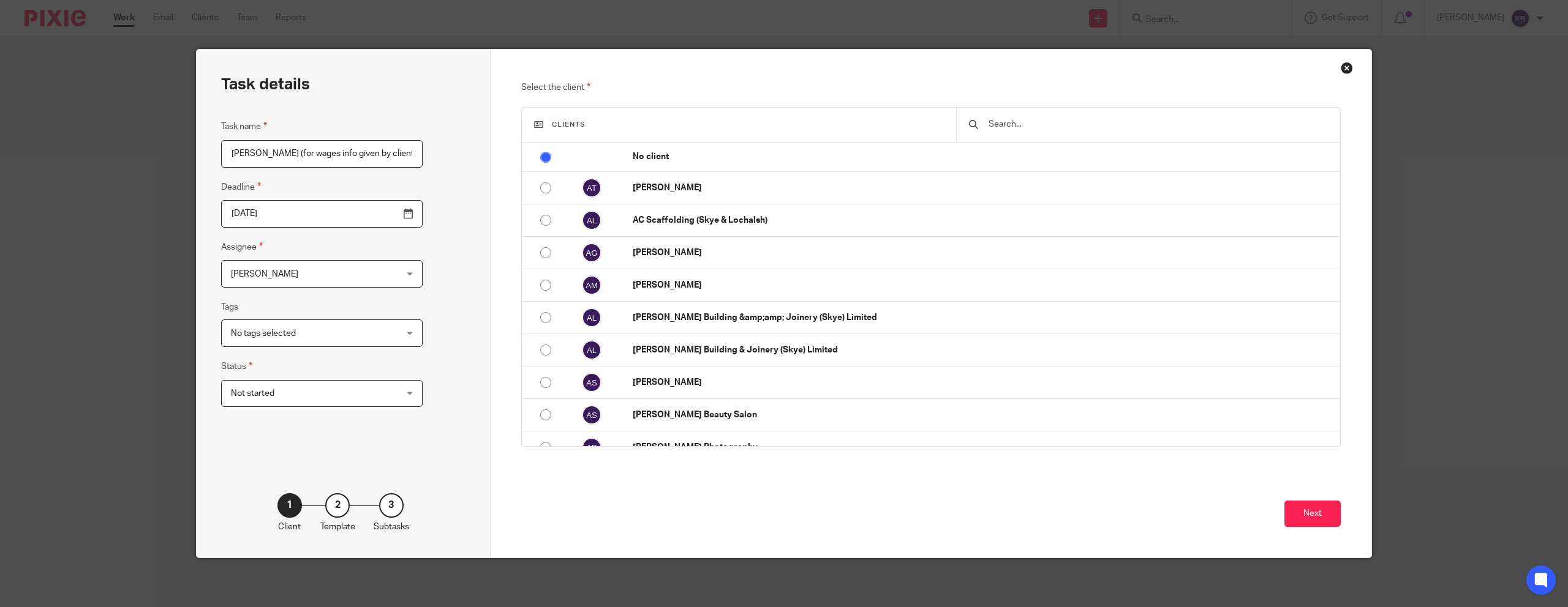
click at [356, 262] on div "Kaya Bone Kaya Bone" at bounding box center [322, 274] width 201 height 28
click at [436, 262] on div "Task details Task name Wages JE (for wages info given by client Deadline 2025-0…" at bounding box center [344, 304] width 294 height 508
click at [1072, 120] on input "text" at bounding box center [1157, 124] width 341 height 13
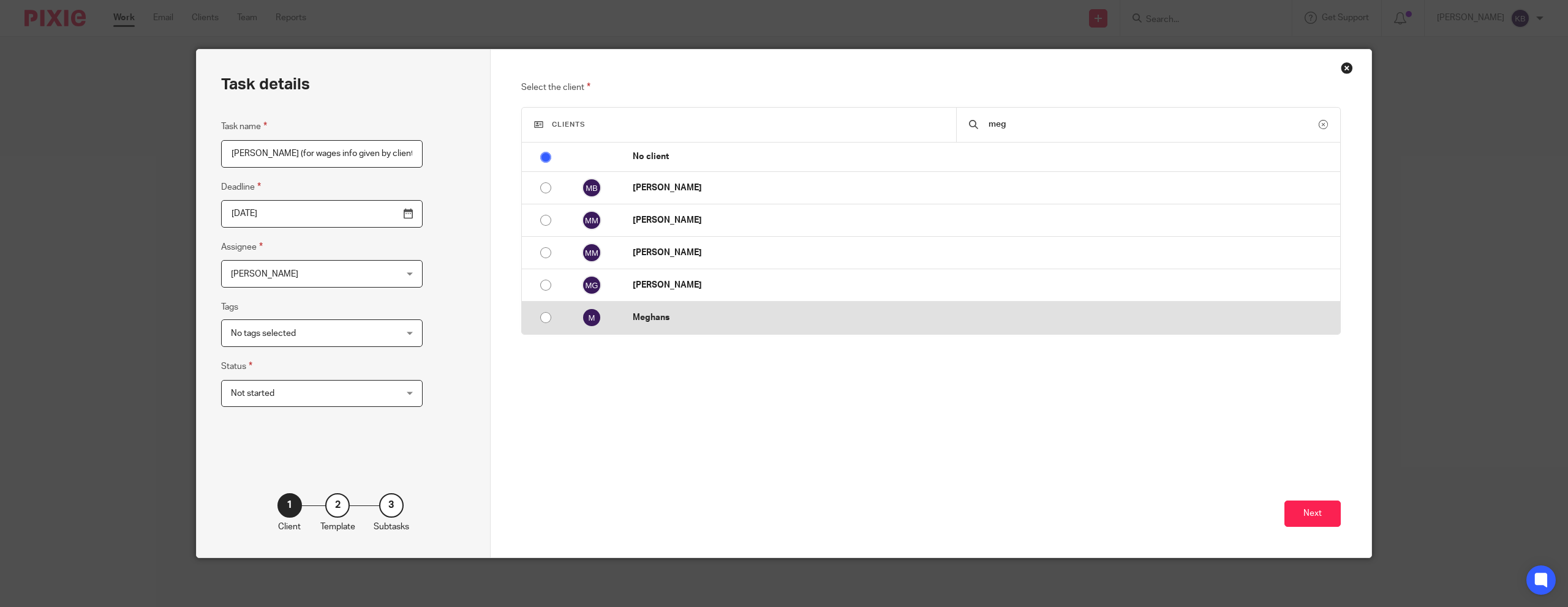
type input "meg"
click at [542, 322] on input "radio" at bounding box center [545, 318] width 23 height 23
radio input "false"
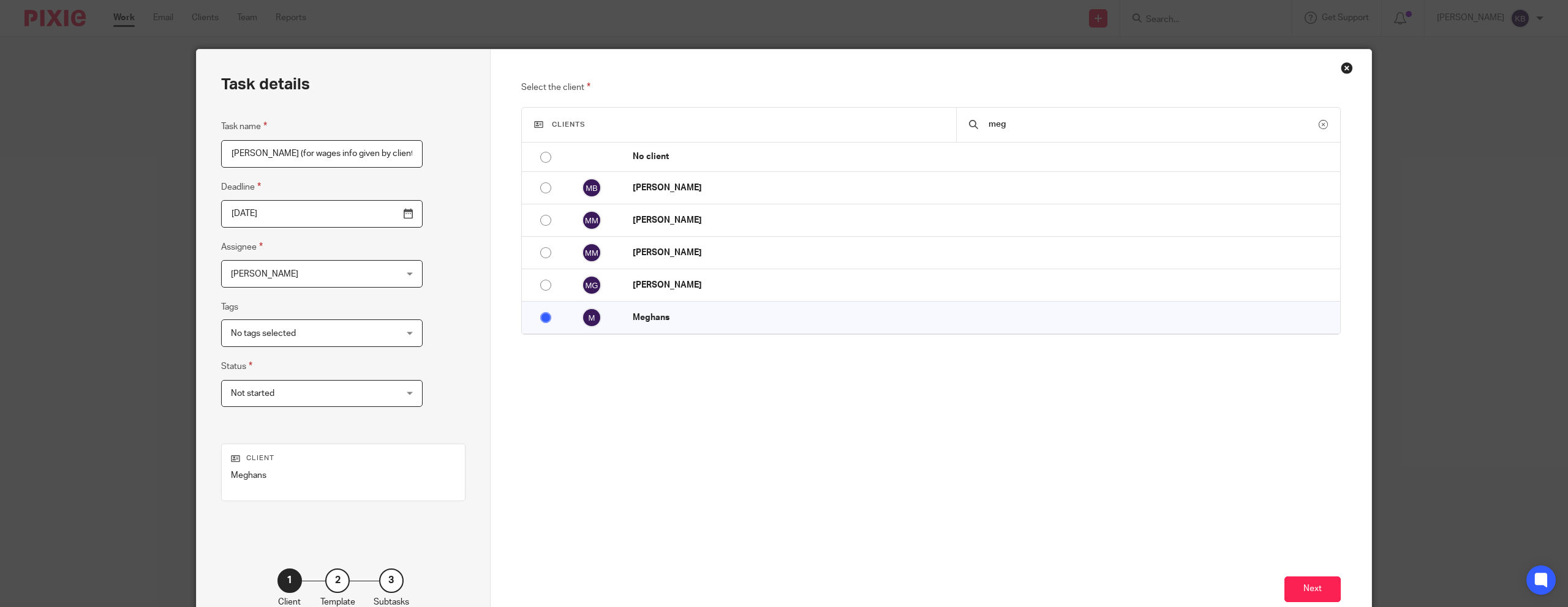
drag, startPoint x: 1055, startPoint y: 118, endPoint x: 958, endPoint y: 117, distance: 97.0
click at [958, 117] on div "meg" at bounding box center [1148, 125] width 384 height 34
drag, startPoint x: 1028, startPoint y: 130, endPoint x: 958, endPoint y: 124, distance: 70.3
click at [958, 124] on div "meg" at bounding box center [1148, 125] width 384 height 34
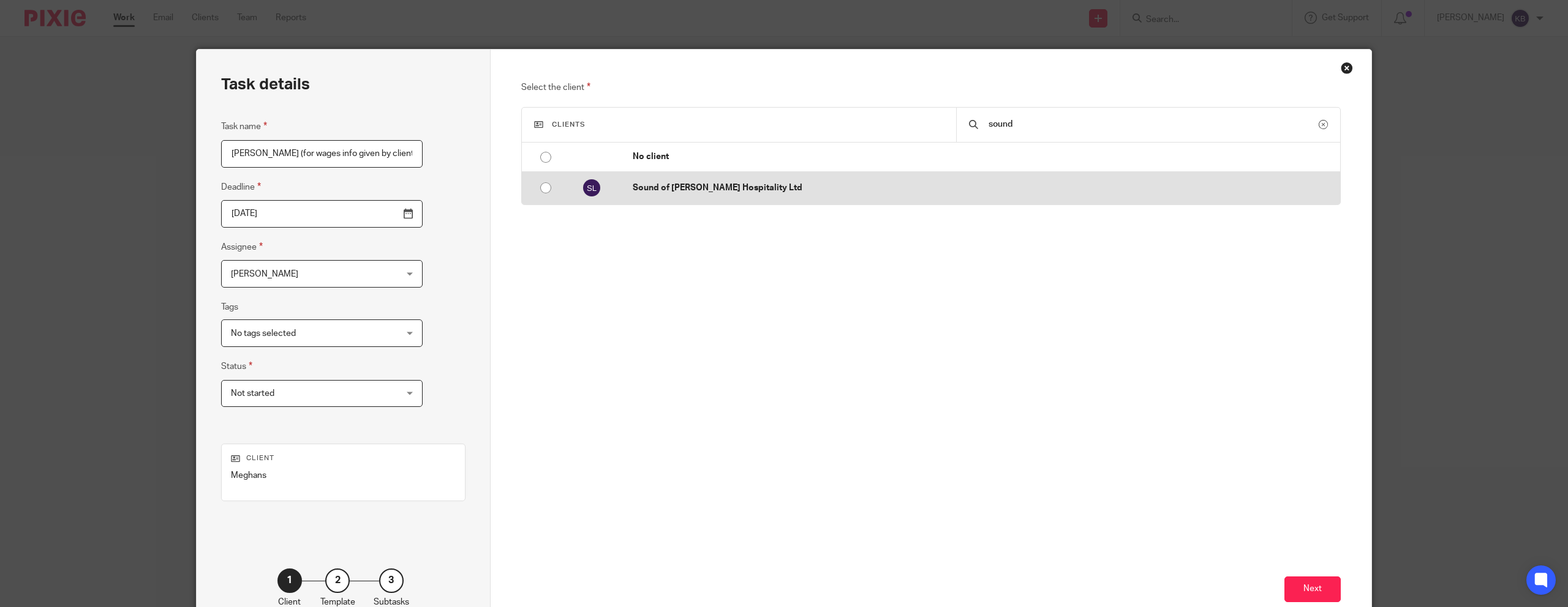
type input "sound"
click at [548, 190] on input "radio" at bounding box center [545, 188] width 23 height 23
radio input "false"
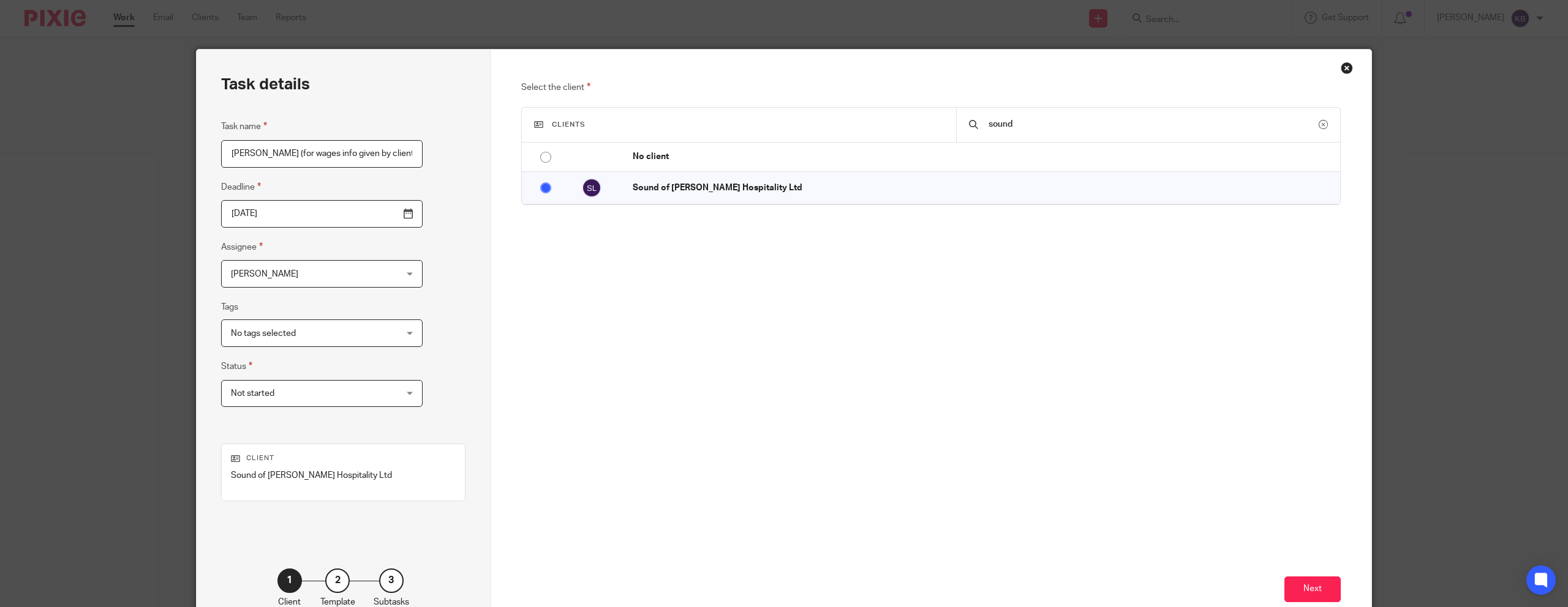
drag, startPoint x: 1047, startPoint y: 127, endPoint x: 964, endPoint y: 121, distance: 83.2
click at [964, 121] on div "sound" at bounding box center [1148, 125] width 384 height 34
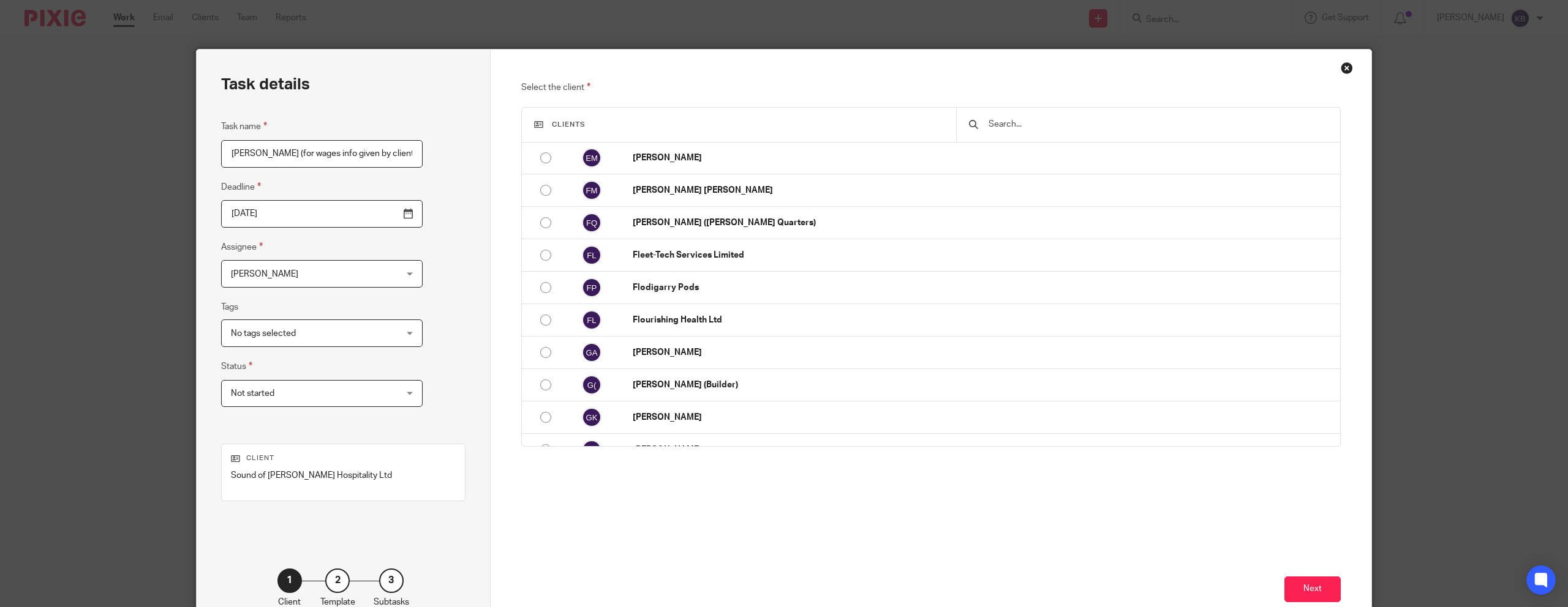
scroll to position [2527, 0]
click at [1027, 126] on input "text" at bounding box center [1157, 124] width 341 height 13
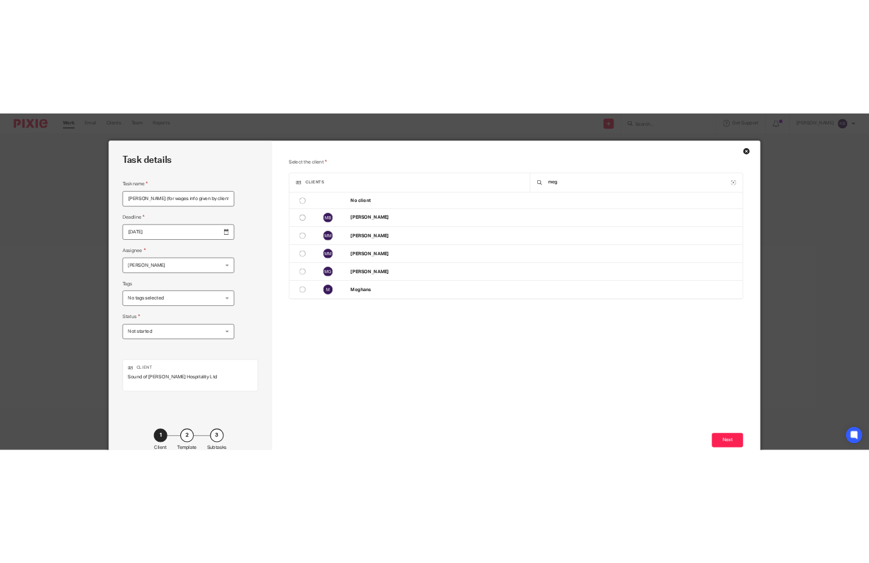
scroll to position [0, 0]
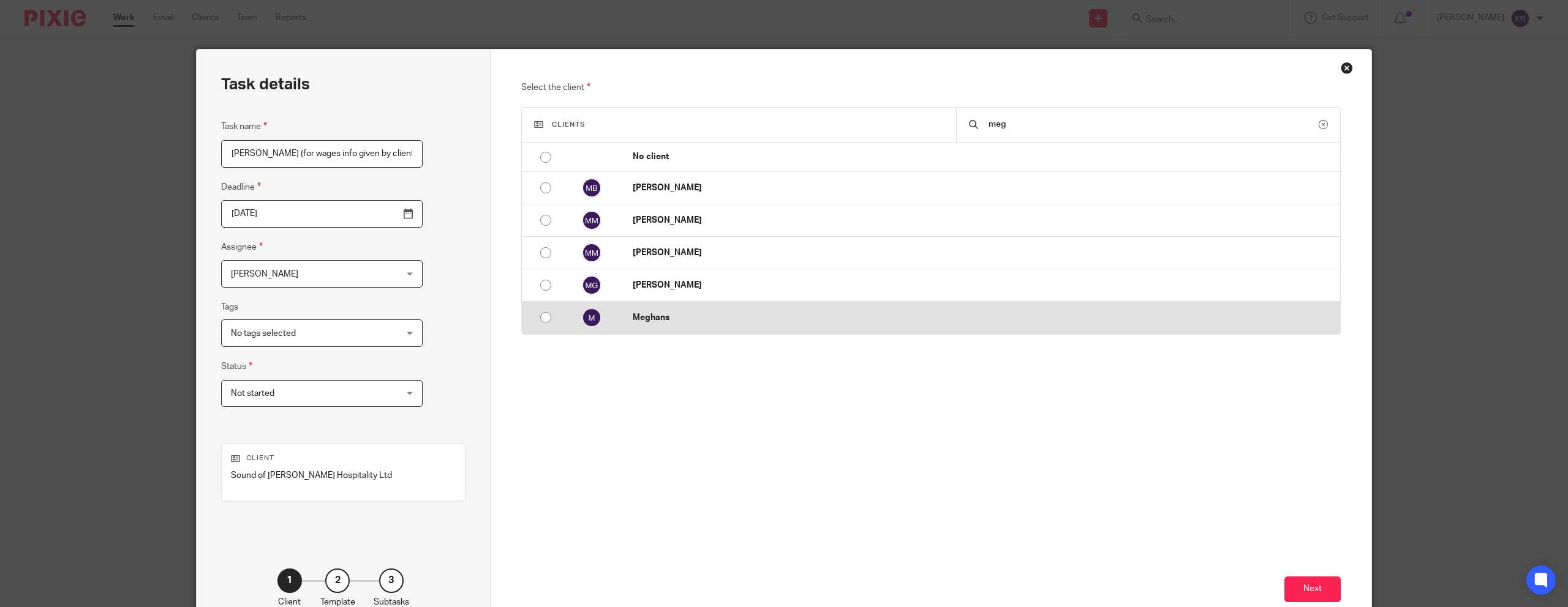
type input "meg"
click at [545, 317] on input "radio" at bounding box center [545, 318] width 23 height 23
radio input "false"
click at [545, 317] on input "radio" at bounding box center [545, 318] width 23 height 23
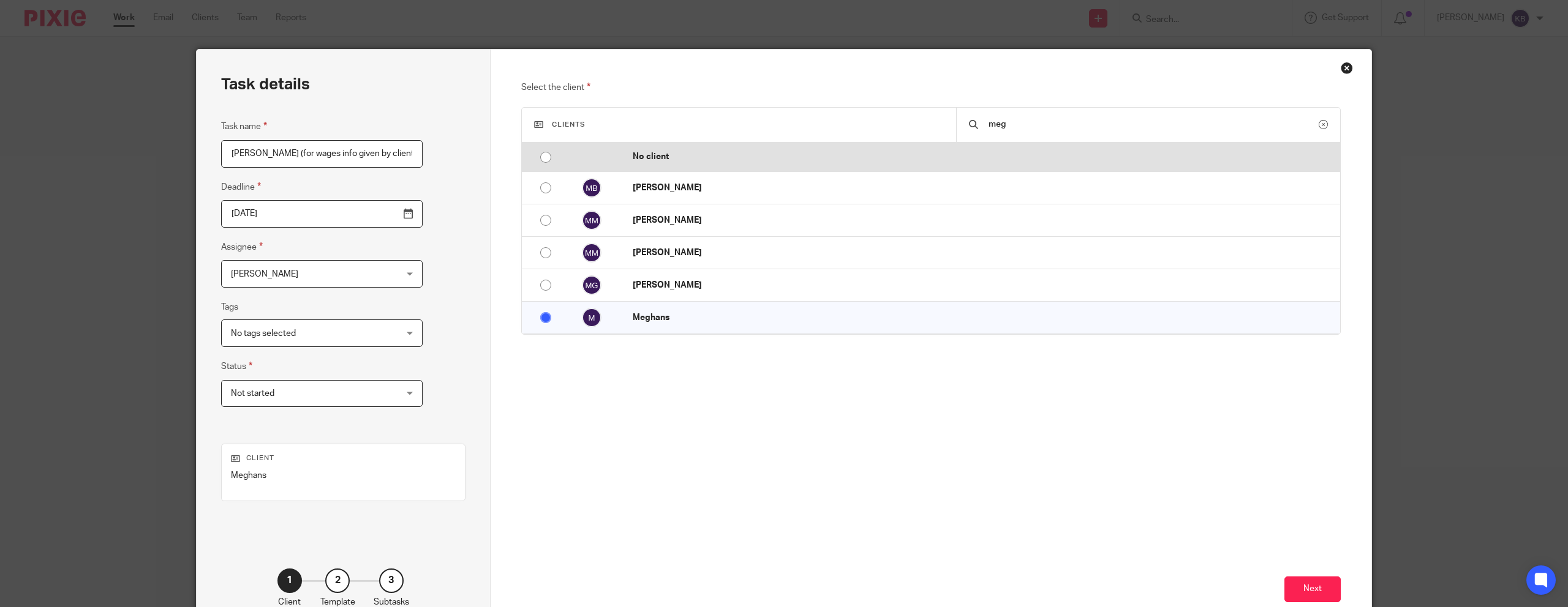
click at [544, 153] on input "radio" at bounding box center [545, 157] width 23 height 23
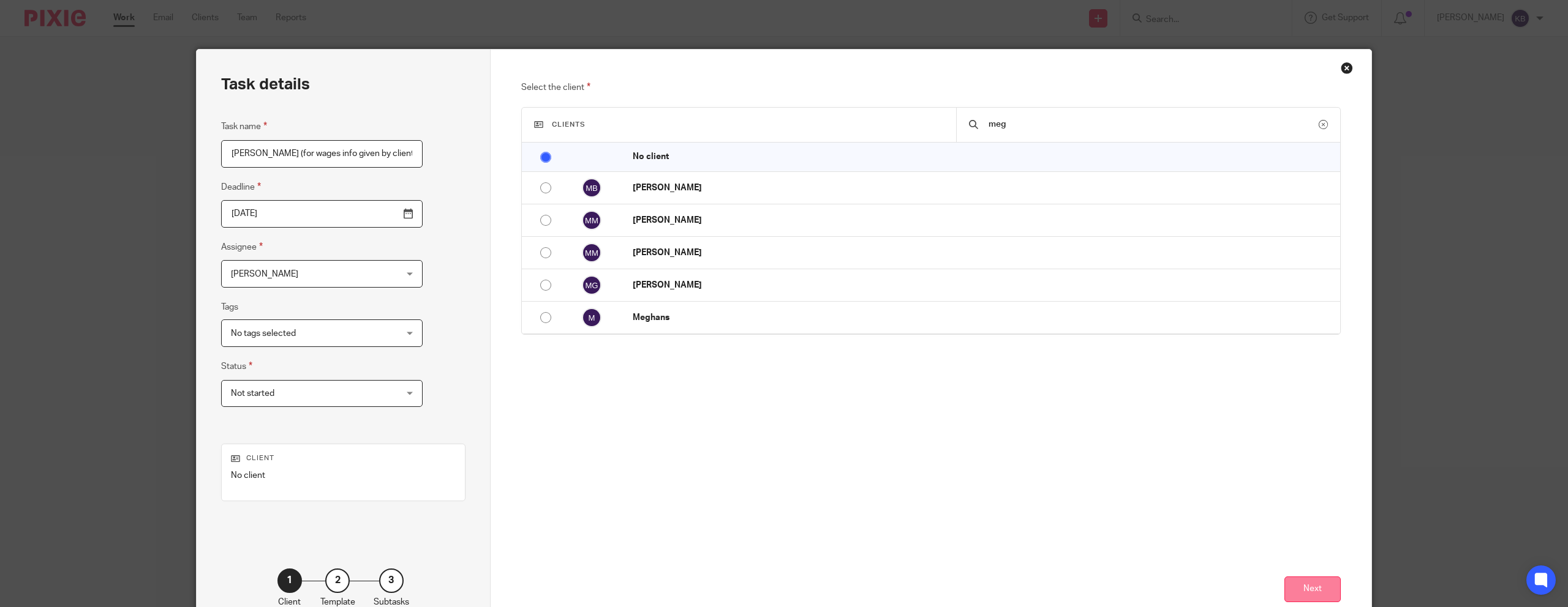
click at [1318, 585] on button "Next" at bounding box center [1312, 590] width 56 height 27
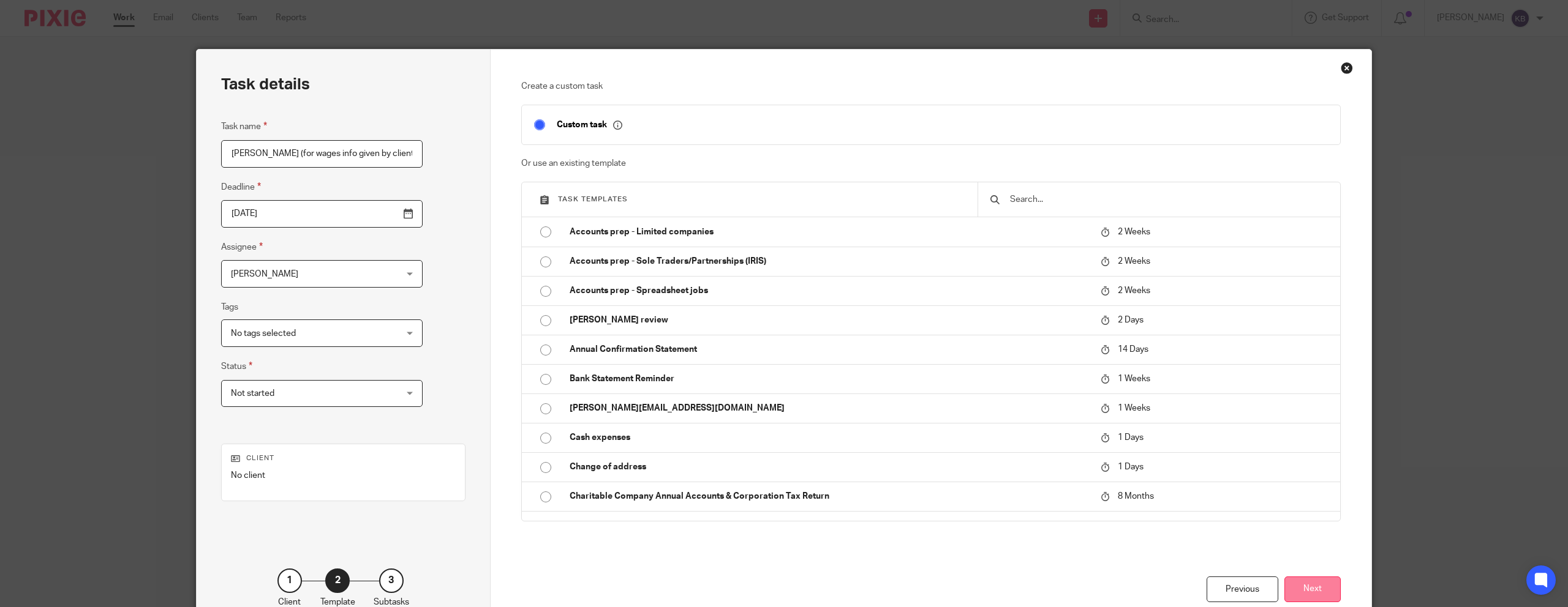
click at [1336, 602] on button "Next" at bounding box center [1312, 590] width 56 height 27
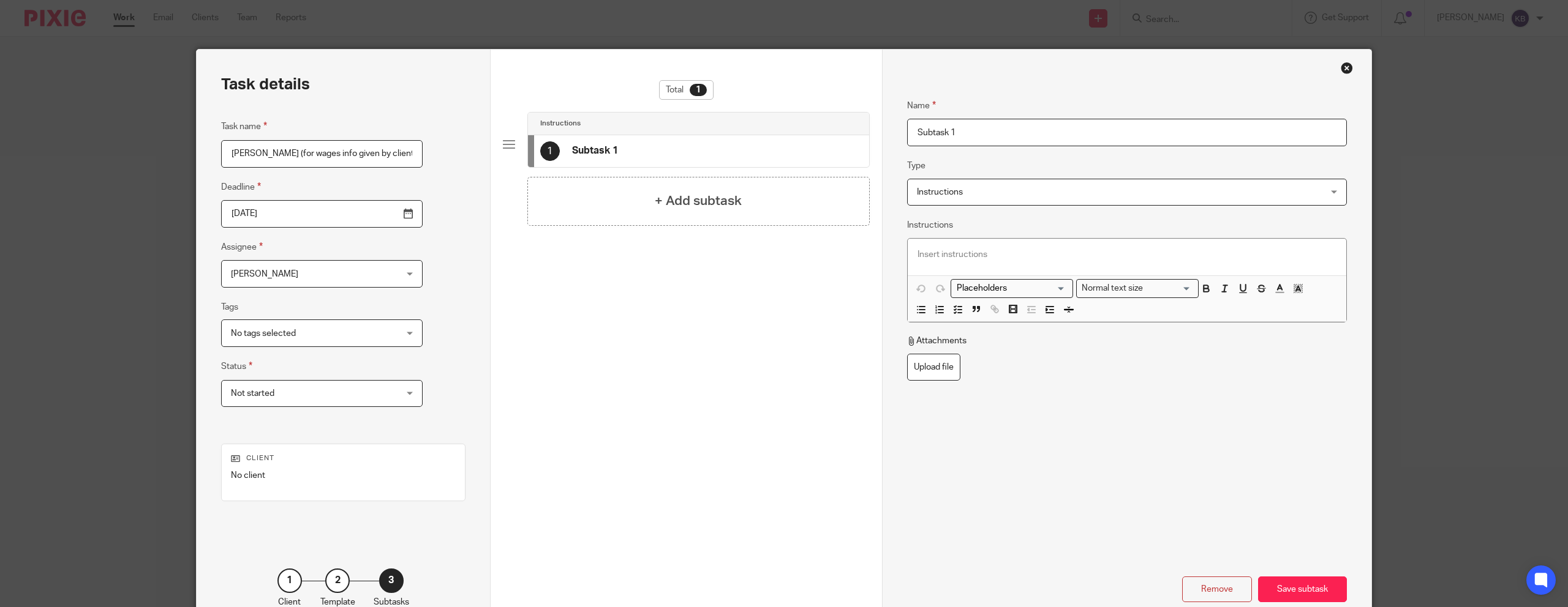
click at [959, 189] on span "Instructions" at bounding box center [940, 192] width 46 height 9
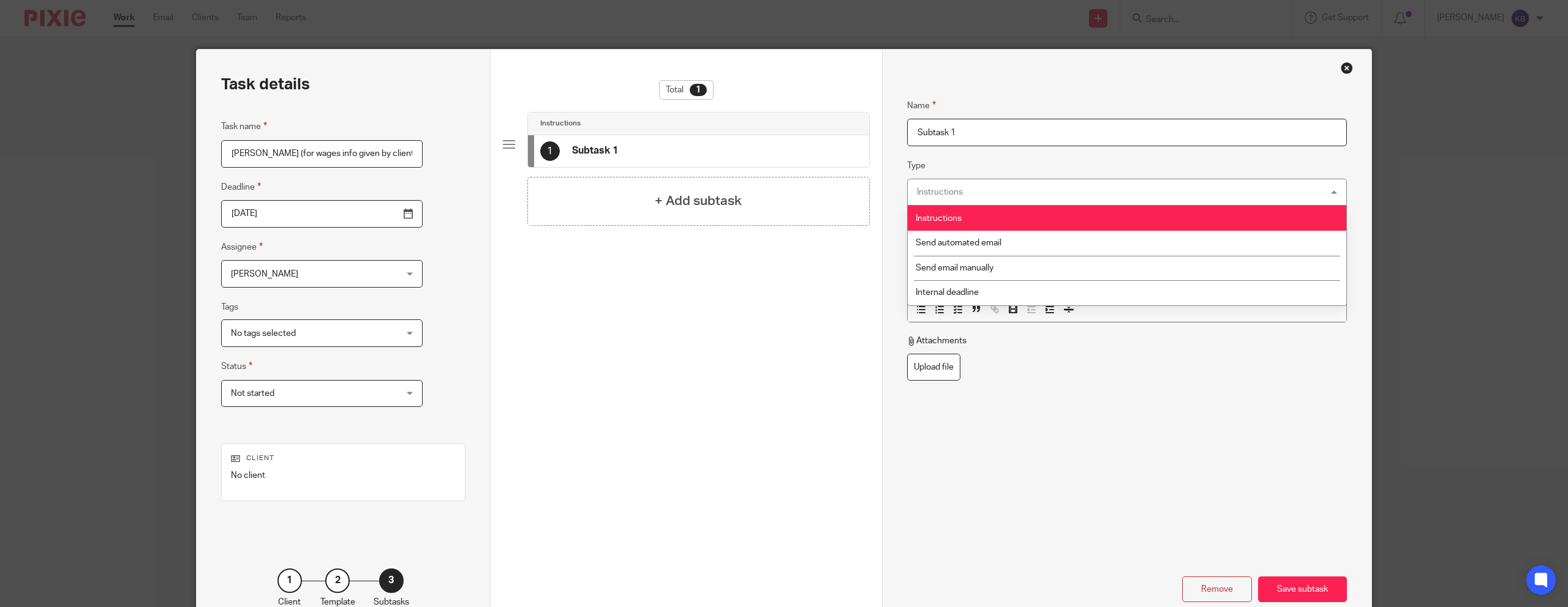
click at [978, 167] on fieldset "Type Instructions Instructions Instructions Send automated email Send email man…" at bounding box center [1127, 181] width 440 height 47
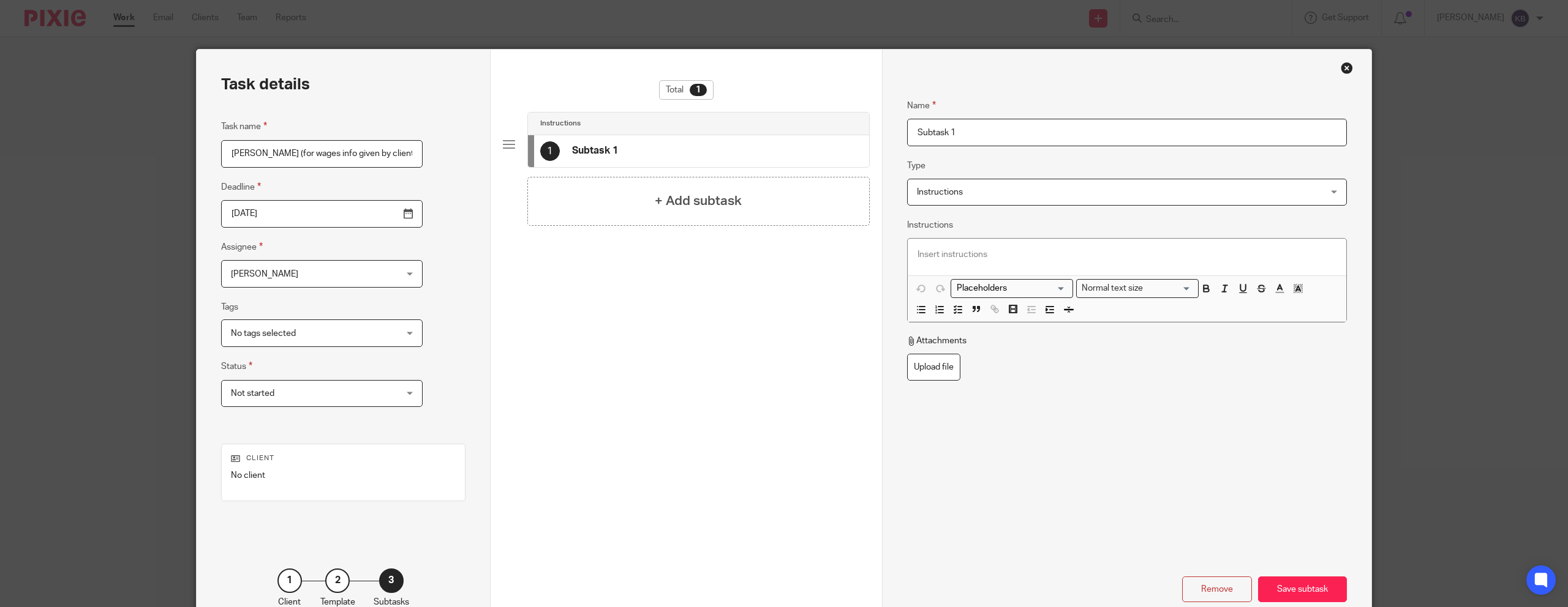
click at [964, 247] on div at bounding box center [1127, 257] width 438 height 36
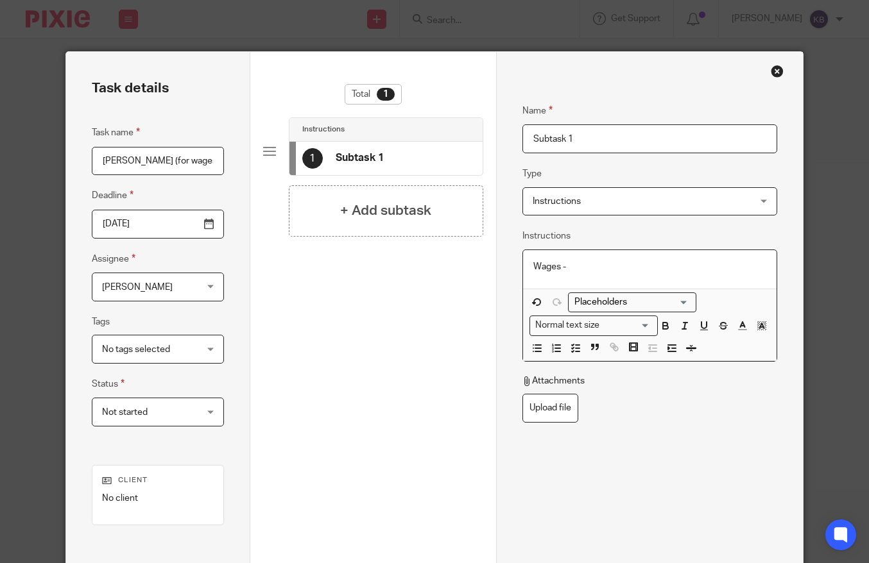
click at [149, 166] on input "Wages JE (for wages info given by client" at bounding box center [158, 161] width 132 height 29
drag, startPoint x: 144, startPoint y: 162, endPoint x: 260, endPoint y: 169, distance: 117.0
click at [260, 169] on div "Task details Task name Wages JE (for wages info given by client Deadline 2025-0…" at bounding box center [434, 357] width 737 height 611
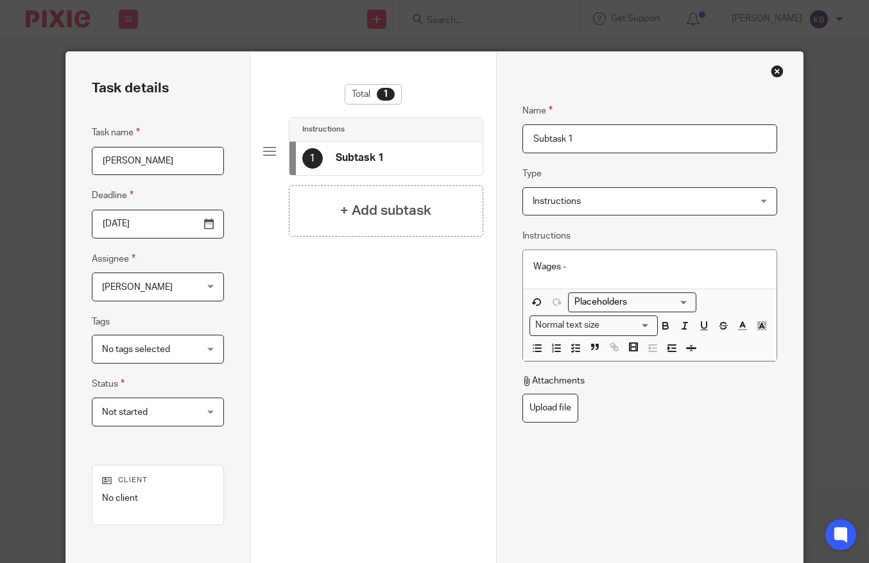
type input "[PERSON_NAME]"
click at [582, 260] on p "Wages -" at bounding box center [650, 266] width 234 height 13
drag, startPoint x: 572, startPoint y: 264, endPoint x: 526, endPoint y: 261, distance: 45.7
click at [526, 261] on div "Wages -" at bounding box center [650, 269] width 254 height 38
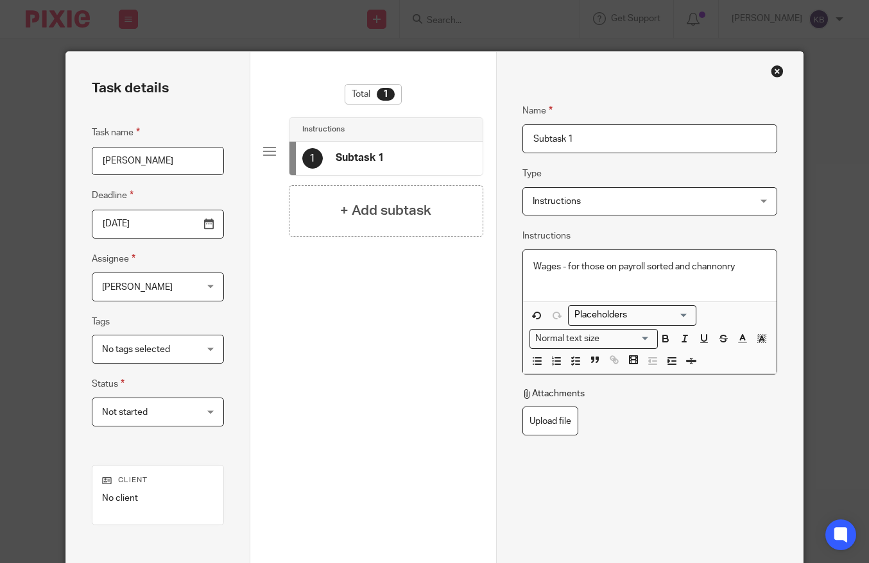
drag, startPoint x: 694, startPoint y: 271, endPoint x: 704, endPoint y: 269, distance: 11.0
click at [698, 270] on p "Wages - for those on payroll sorted and channonry" at bounding box center [650, 266] width 234 height 13
click at [704, 269] on p "Wages - for those on payroll sorted and channonry" at bounding box center [650, 266] width 234 height 13
drag, startPoint x: 519, startPoint y: 278, endPoint x: 531, endPoint y: 282, distance: 12.6
click at [520, 279] on div "Name Subtask 1 Type Instructions Instructions Instructions Send automated email…" at bounding box center [649, 357] width 307 height 611
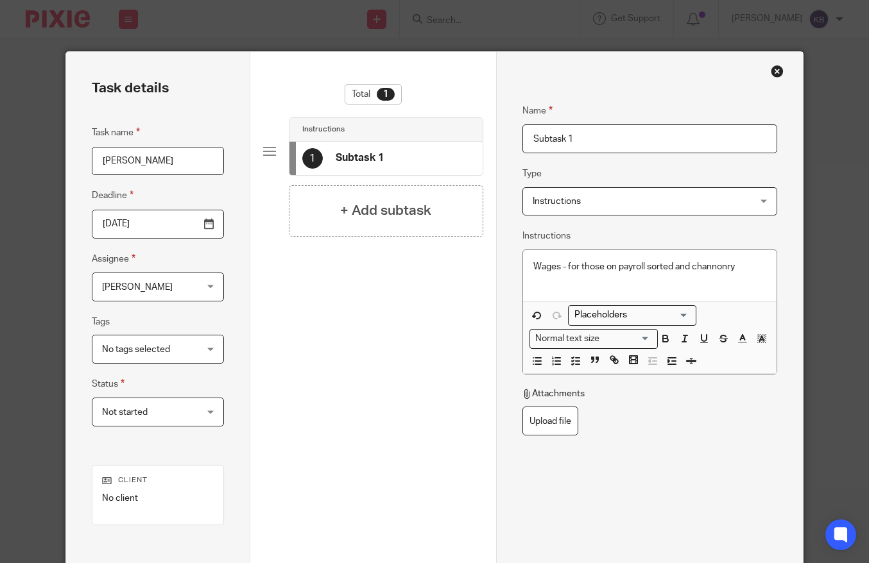
click at [533, 282] on p at bounding box center [650, 279] width 234 height 13
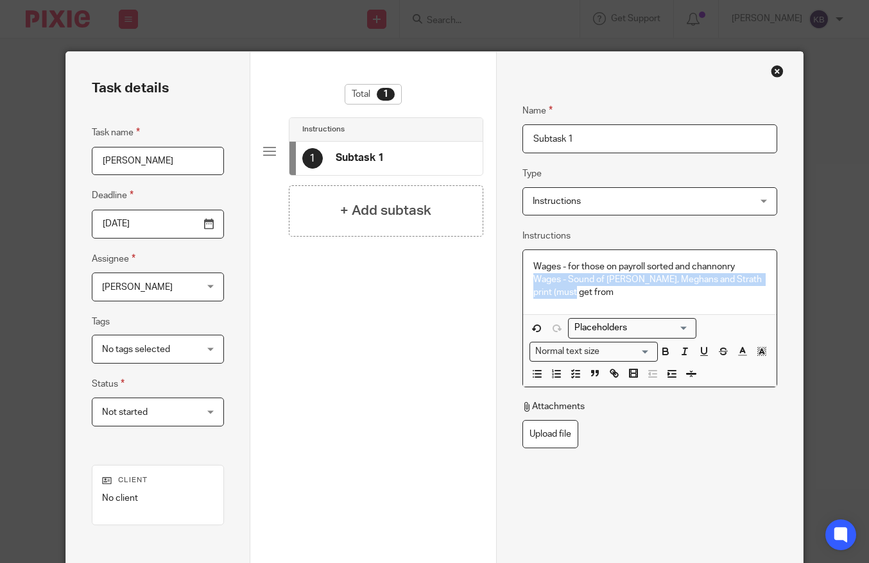
drag, startPoint x: 568, startPoint y: 294, endPoint x: 529, endPoint y: 282, distance: 40.4
click at [529, 282] on div "Wages - for those on payroll sorted and channonry Wages - Sound of mull, Meghan…" at bounding box center [650, 282] width 254 height 65
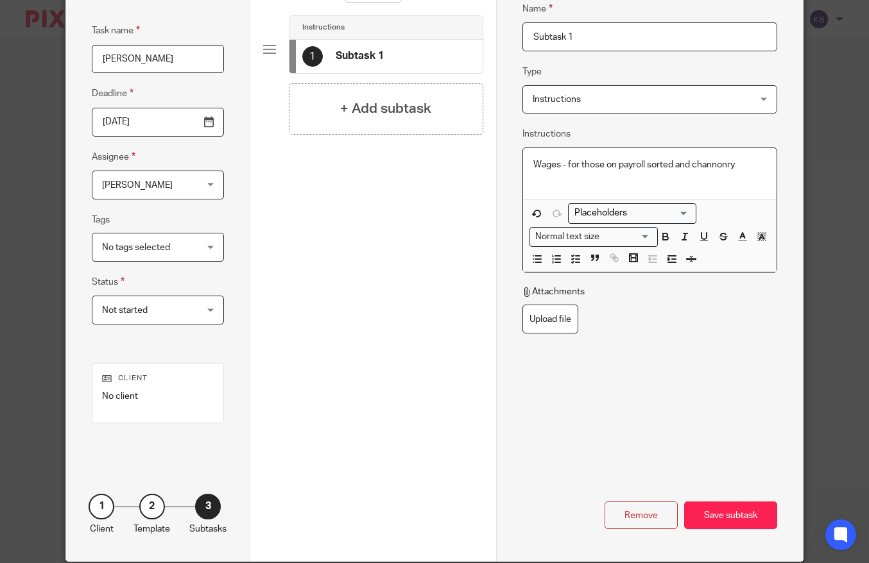
scroll to position [129, 0]
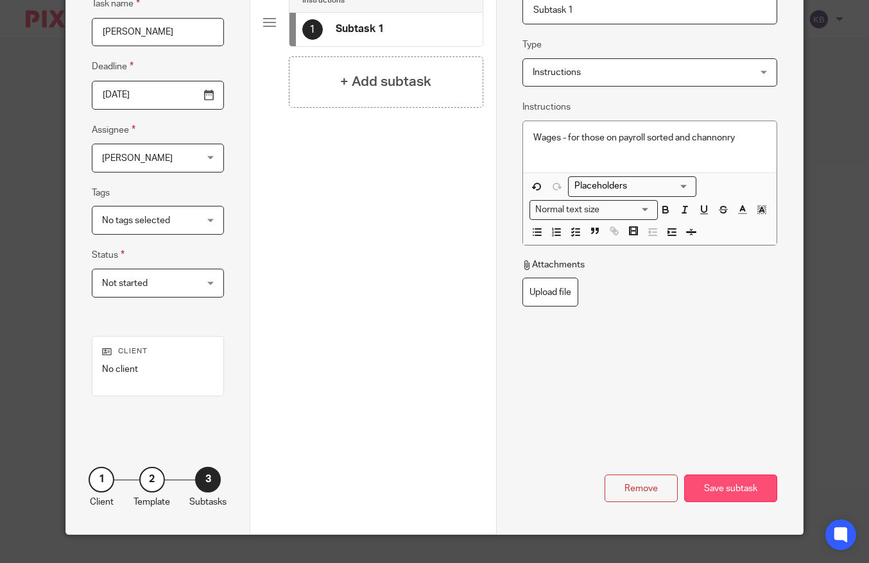
click at [710, 477] on div "Save subtask" at bounding box center [730, 489] width 93 height 28
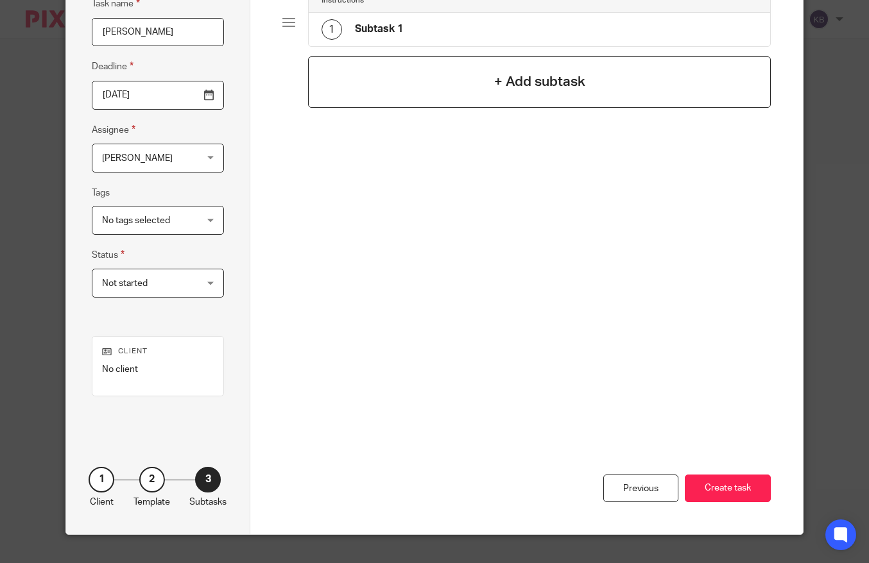
click at [409, 105] on div "+ Add subtask" at bounding box center [539, 81] width 463 height 51
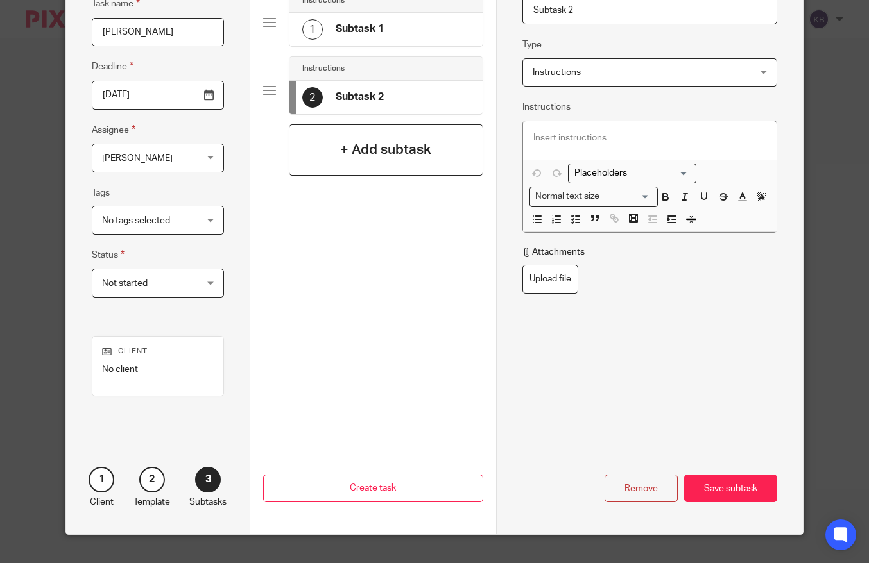
scroll to position [0, 0]
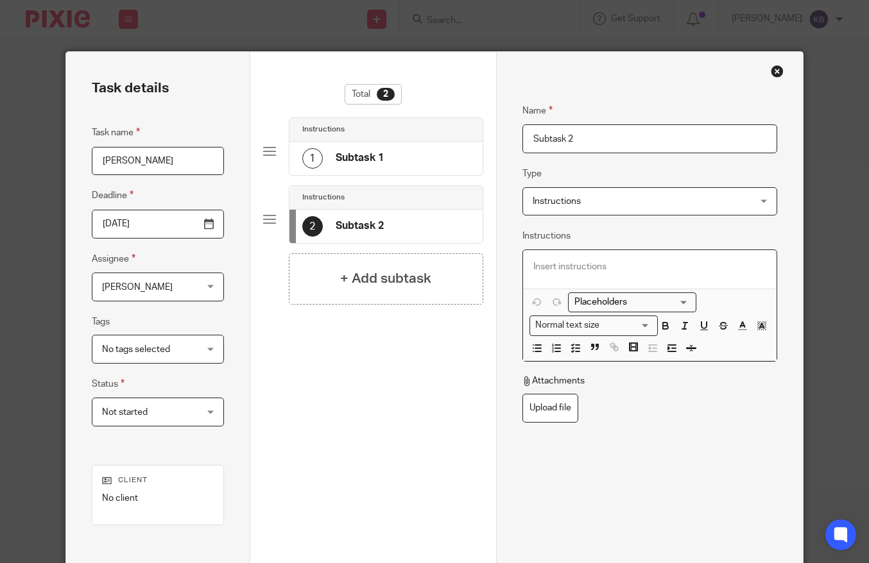
click at [551, 267] on p at bounding box center [650, 266] width 234 height 13
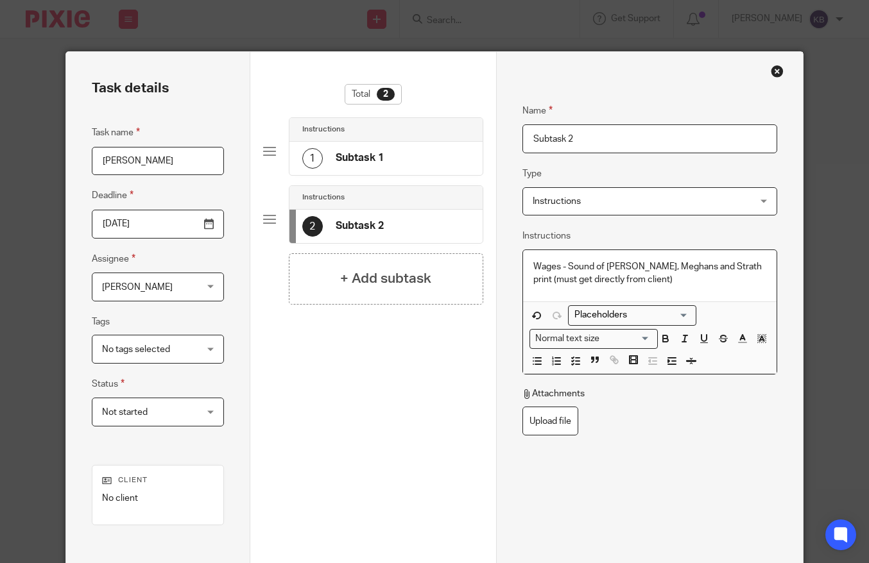
click at [710, 433] on fieldset "Attachments Upload file" at bounding box center [649, 412] width 255 height 48
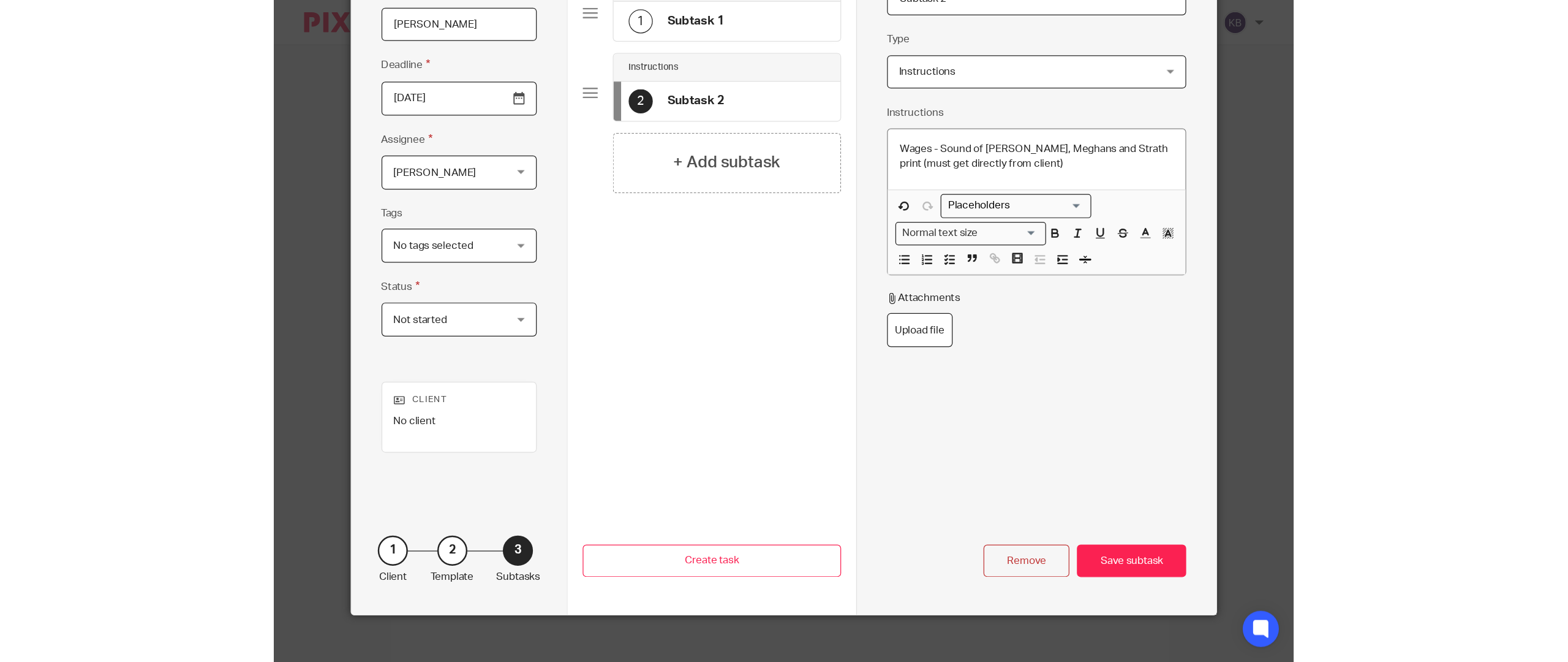
scroll to position [145, 0]
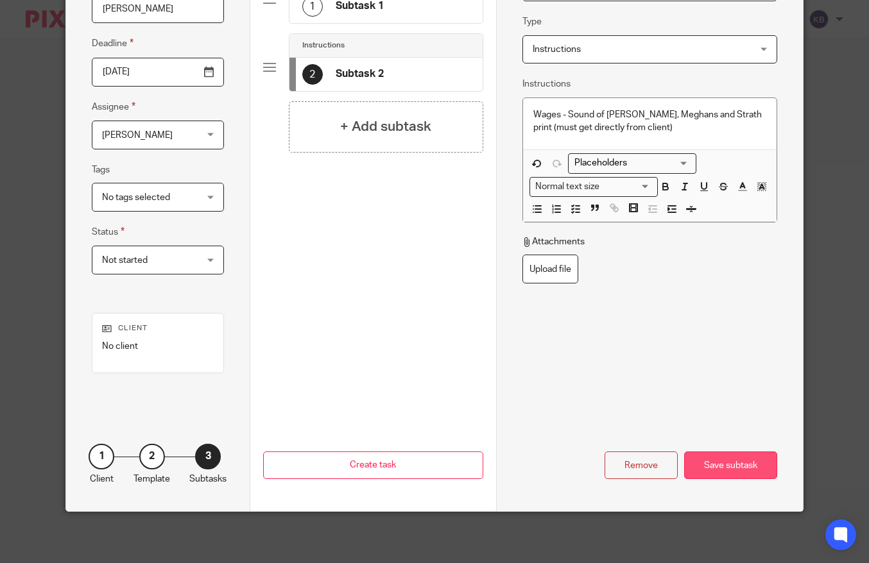
click at [754, 467] on div "Save subtask" at bounding box center [730, 466] width 93 height 28
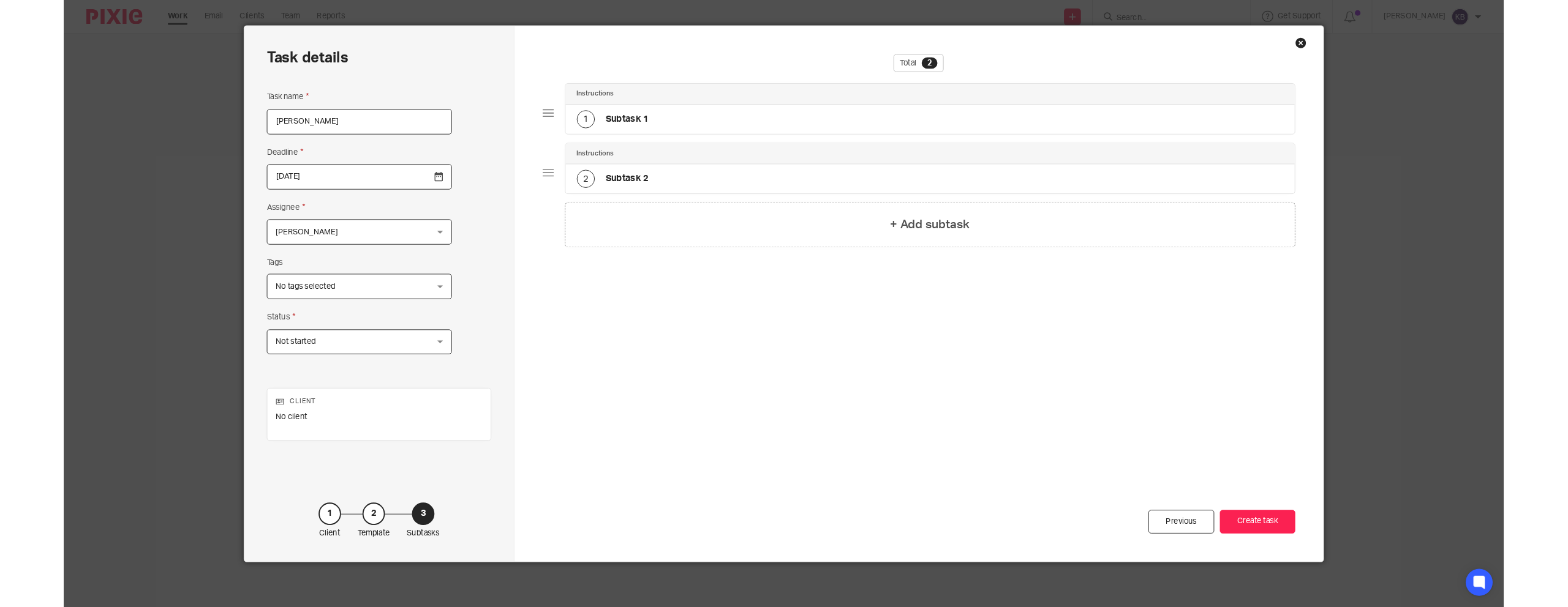
scroll to position [22, 0]
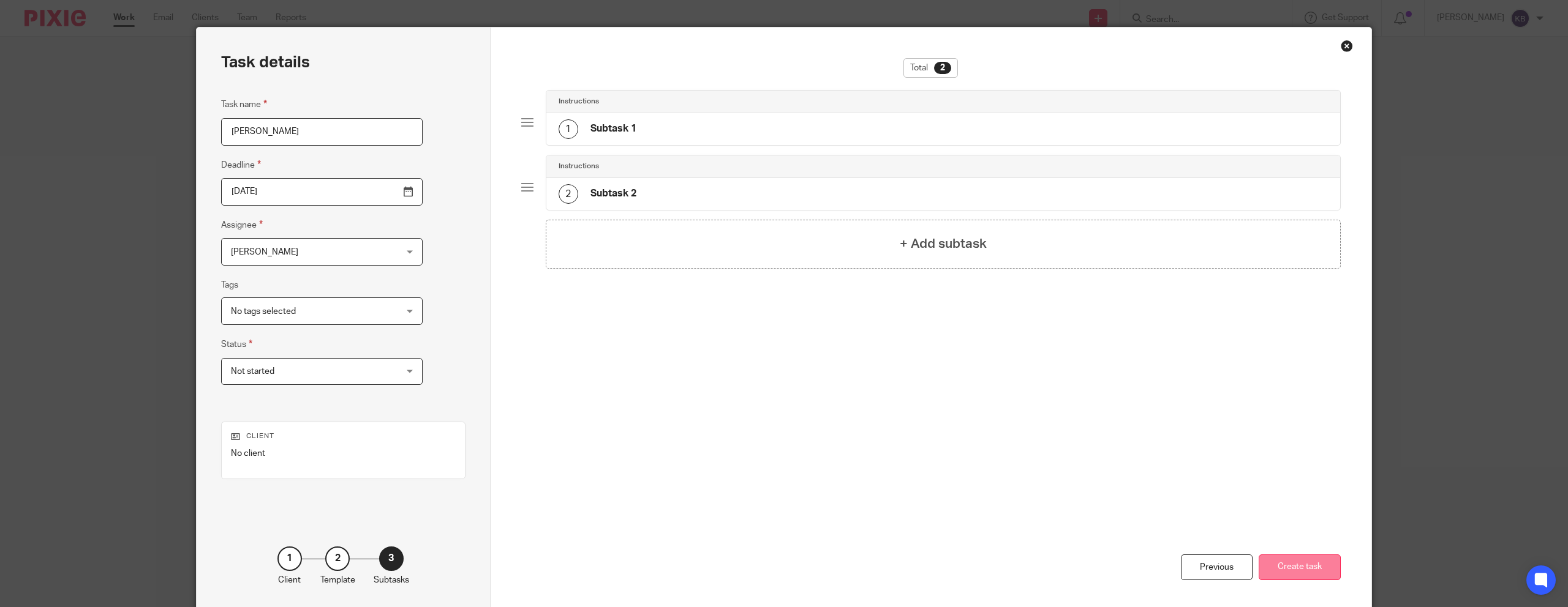
click at [1325, 564] on button "Create task" at bounding box center [1300, 568] width 82 height 27
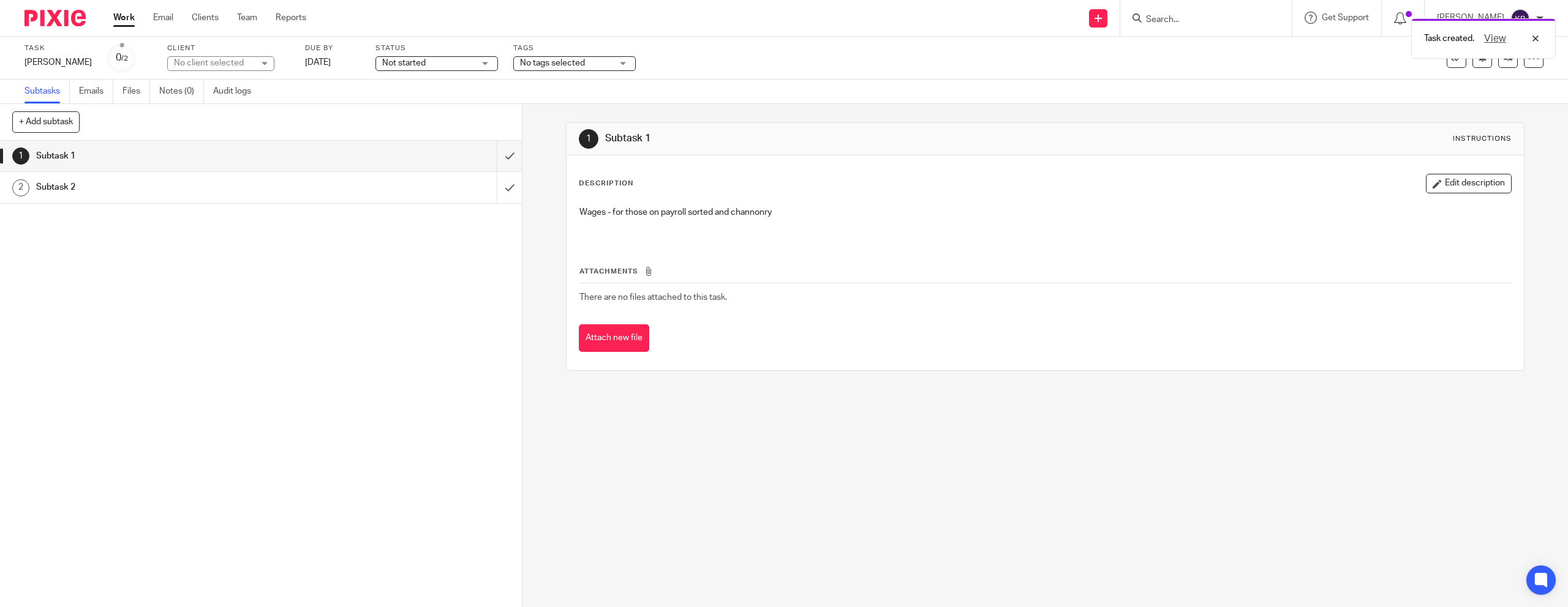
click at [447, 175] on link "2 Subtask 2" at bounding box center [248, 187] width 497 height 31
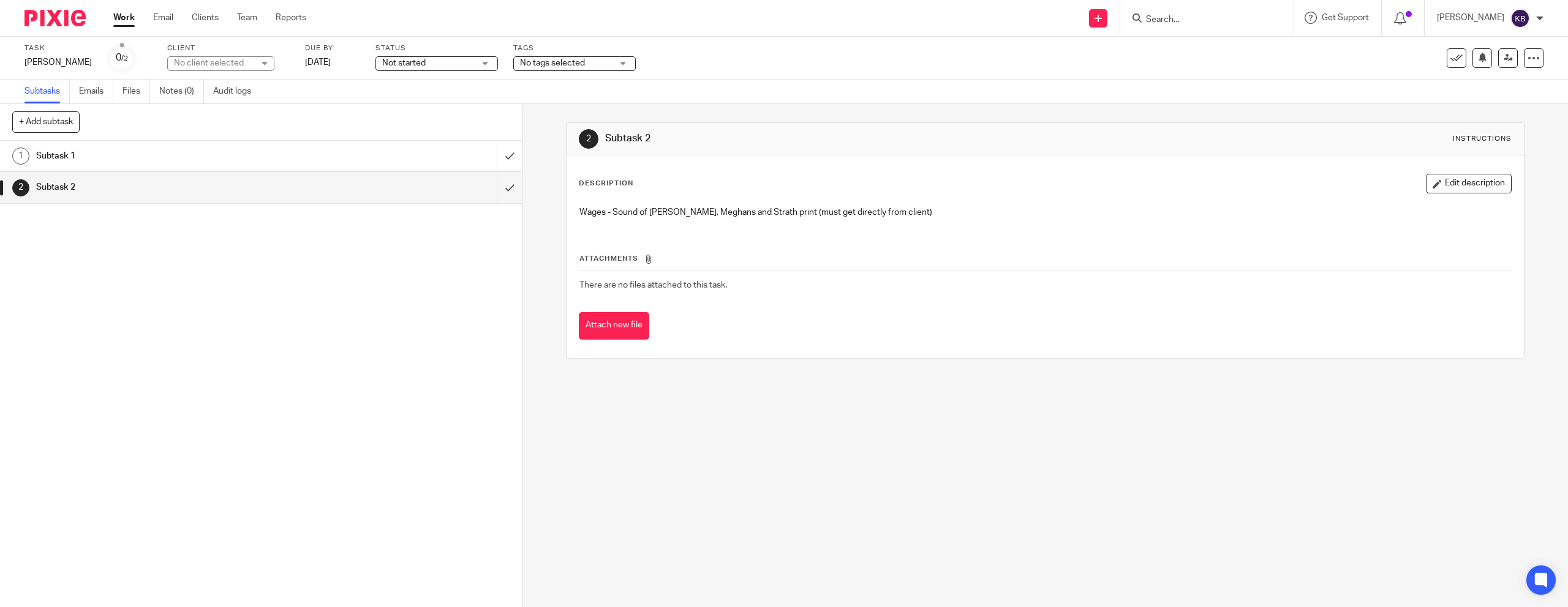
click at [441, 155] on div "Subtask 1" at bounding box center [261, 156] width 449 height 18
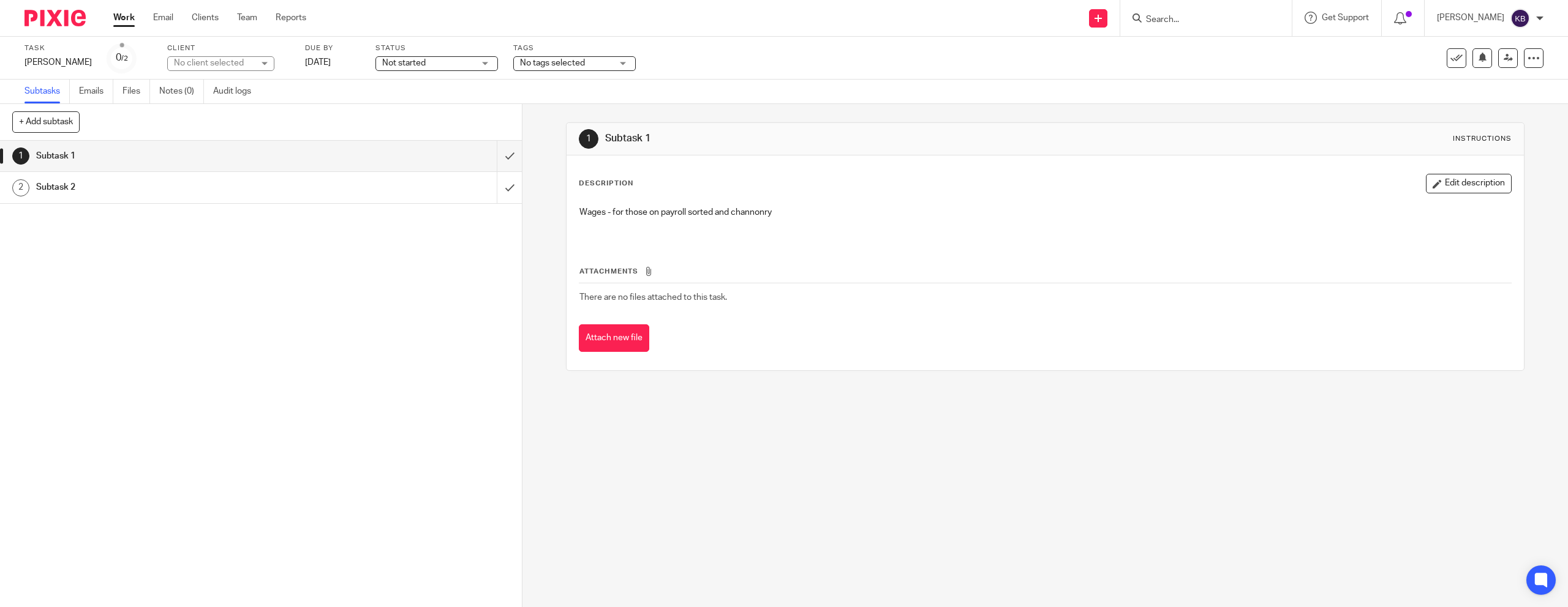
click at [421, 186] on div "Subtask 2" at bounding box center [261, 187] width 449 height 18
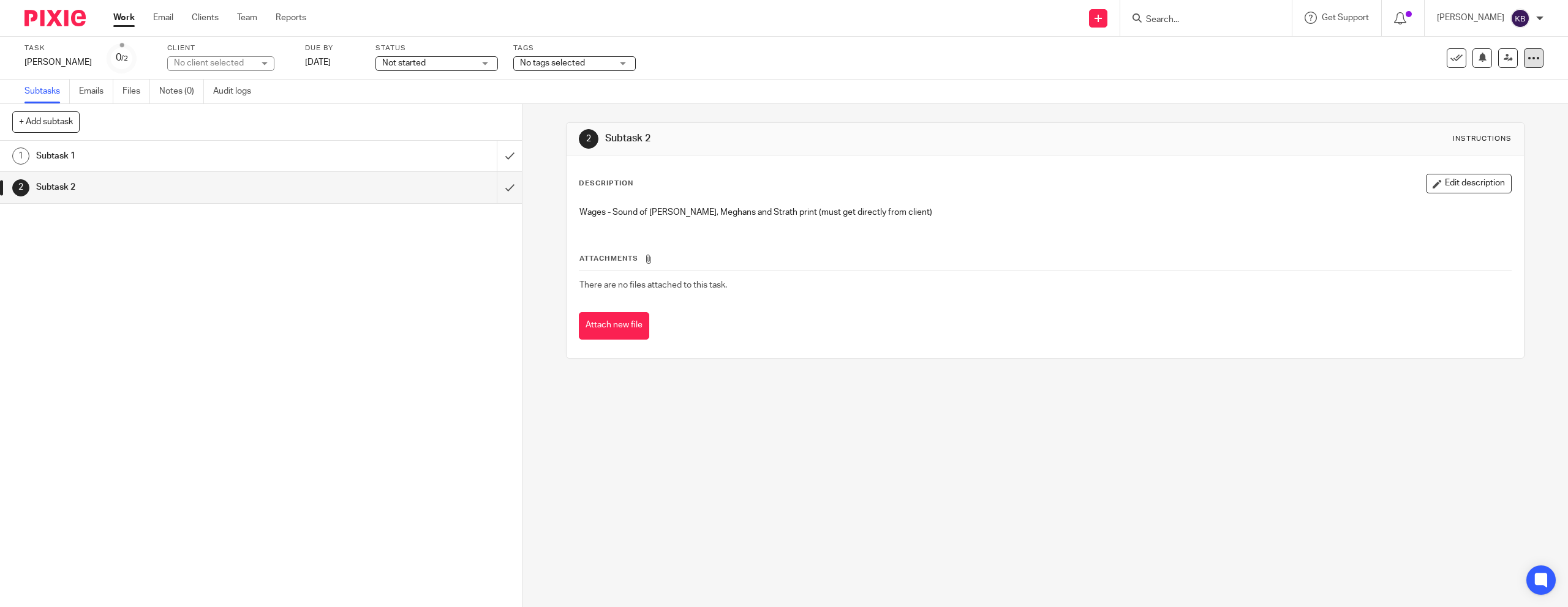
click at [1534, 64] on icon at bounding box center [1534, 58] width 12 height 12
click at [1115, 132] on div "2 Subtask 2 Instructions" at bounding box center [1045, 138] width 932 height 20
click at [385, 161] on div "Subtask 1" at bounding box center [261, 156] width 449 height 18
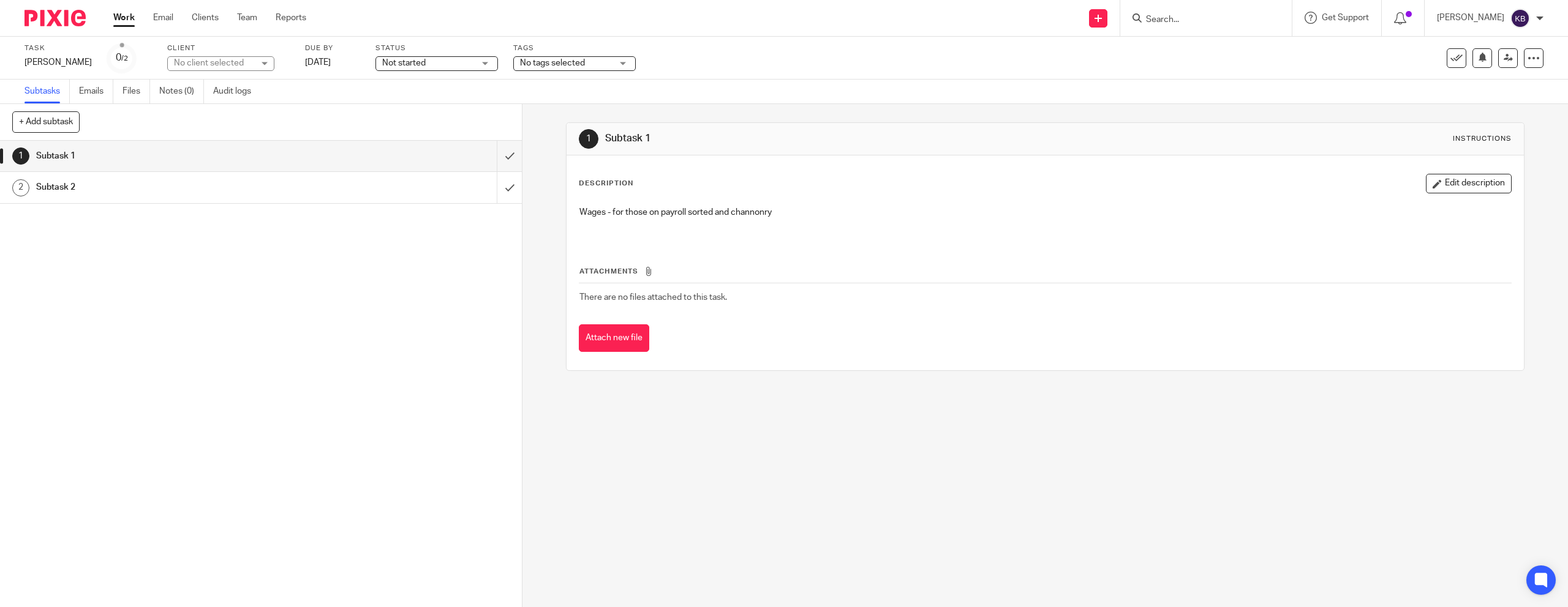
click at [57, 23] on img at bounding box center [55, 17] width 61 height 16
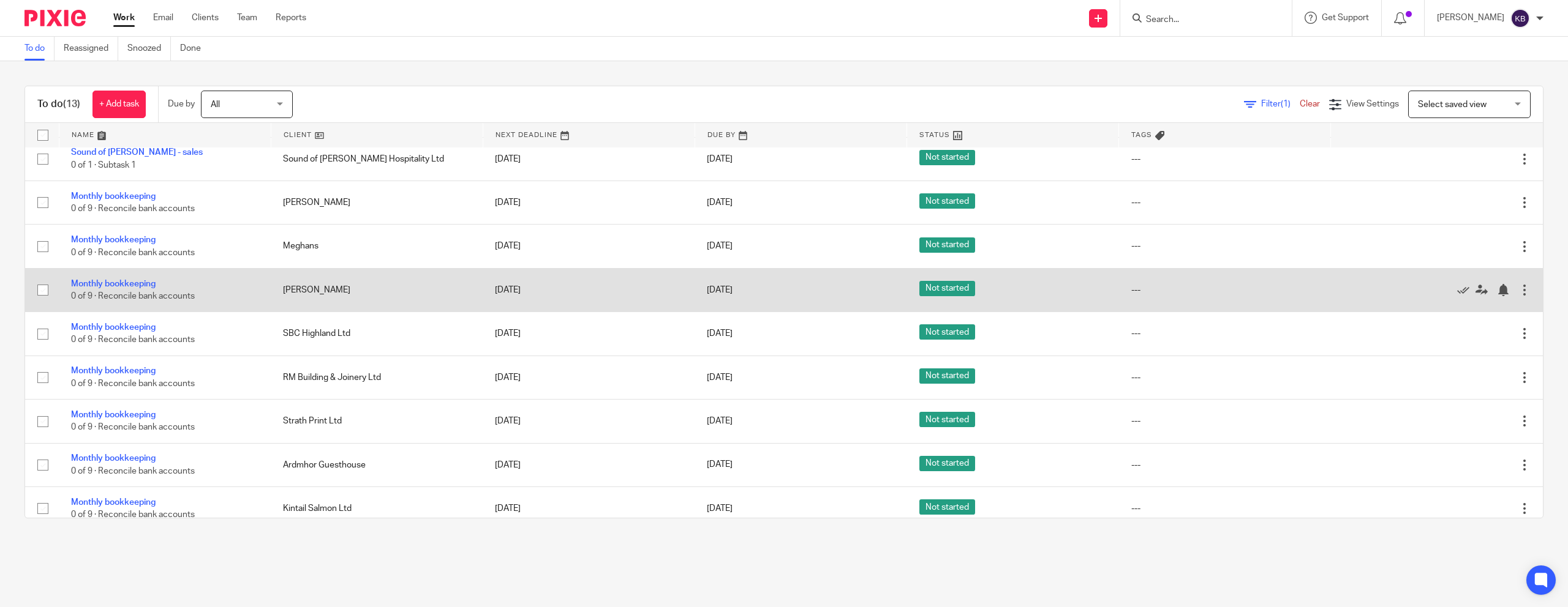
scroll to position [220, 0]
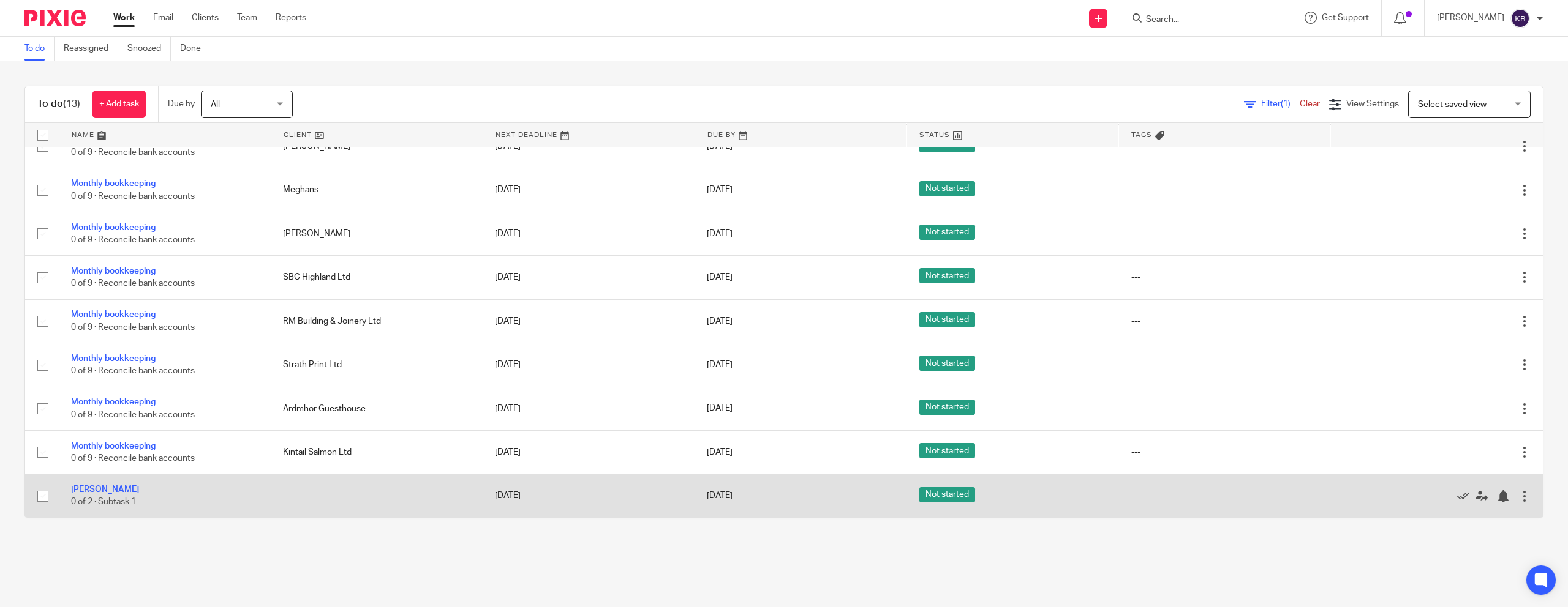
click at [1525, 495] on div at bounding box center [1524, 496] width 12 height 12
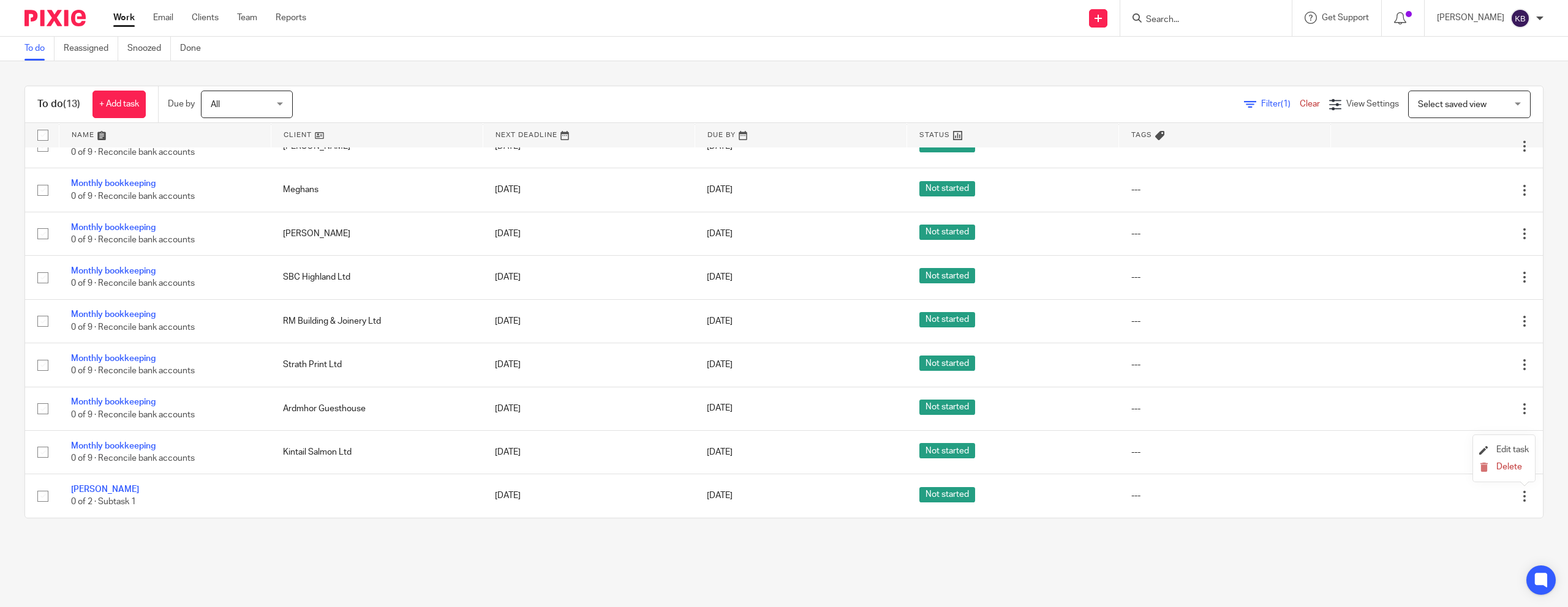
click at [1503, 449] on span "Edit task" at bounding box center [1513, 450] width 32 height 9
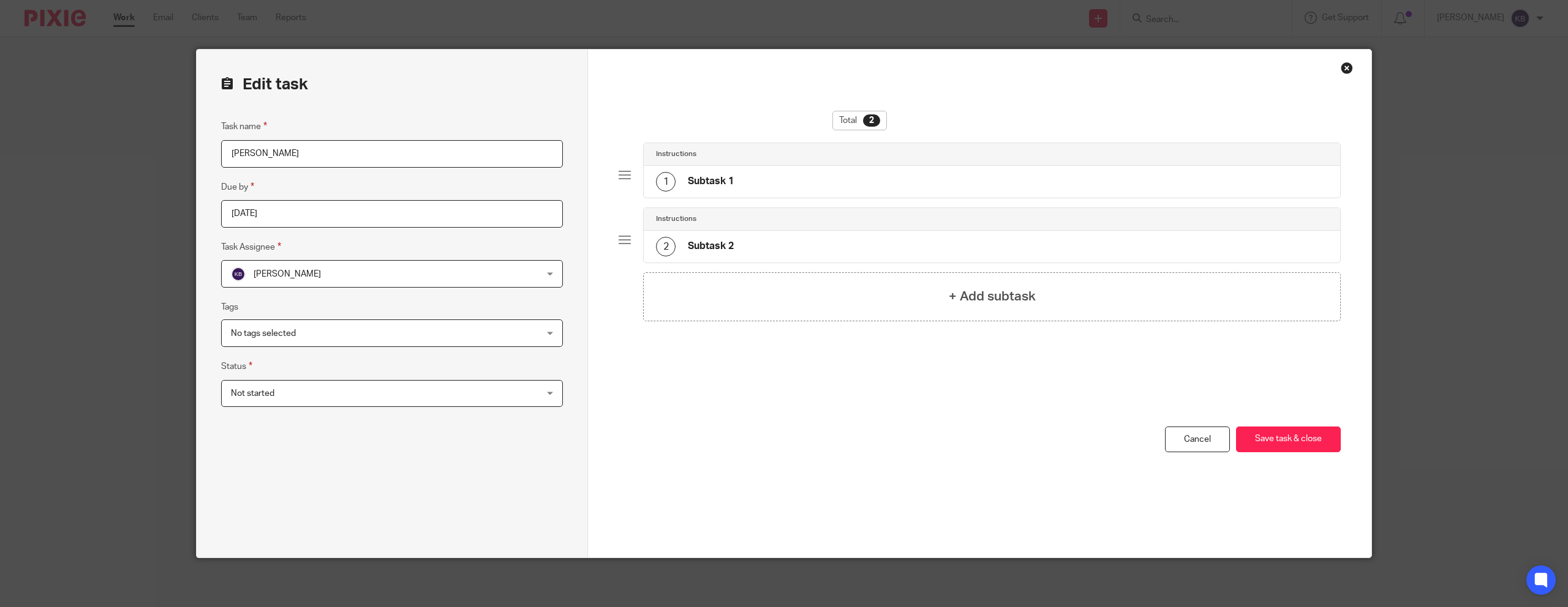
click at [1347, 65] on div "Close this dialog window" at bounding box center [1346, 68] width 12 height 12
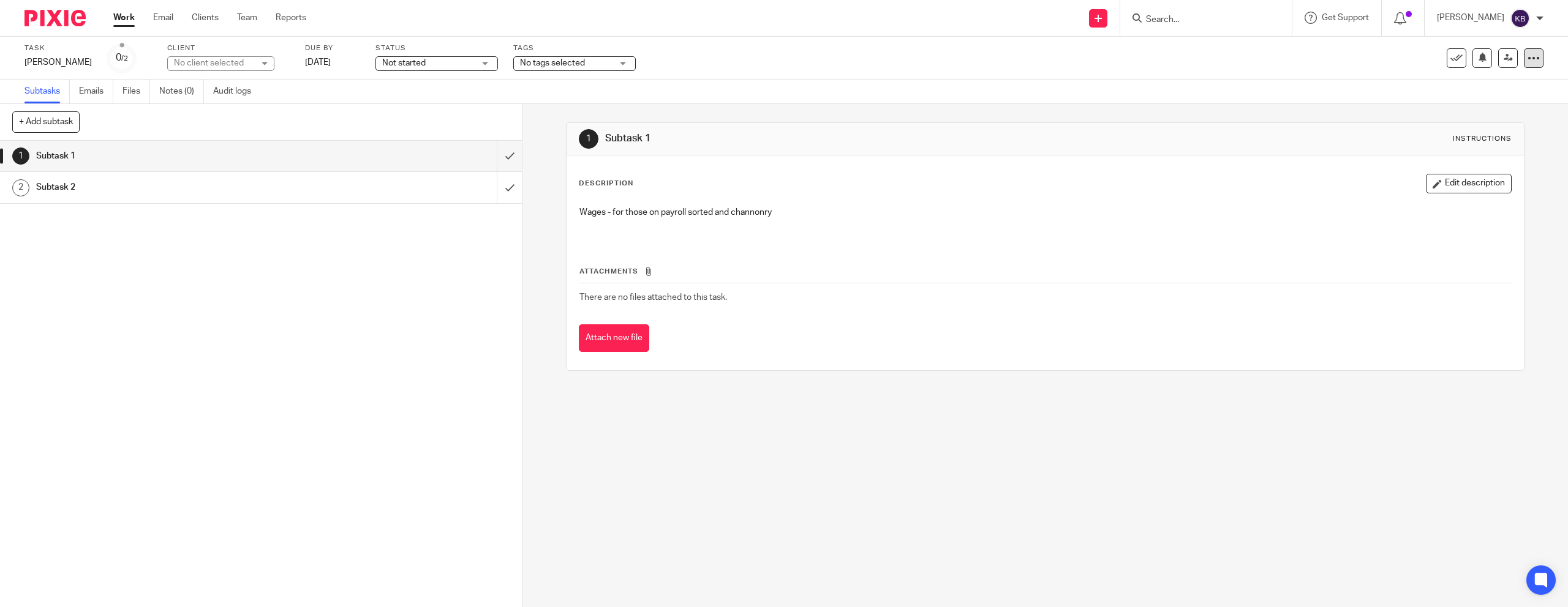
click at [1536, 59] on icon at bounding box center [1534, 58] width 12 height 12
drag, startPoint x: 250, startPoint y: 68, endPoint x: 240, endPoint y: 66, distance: 10.2
click at [250, 68] on div "No client selected" at bounding box center [221, 63] width 107 height 14
type input "meg"
click at [200, 213] on li "Meghans" at bounding box center [202, 219] width 106 height 25
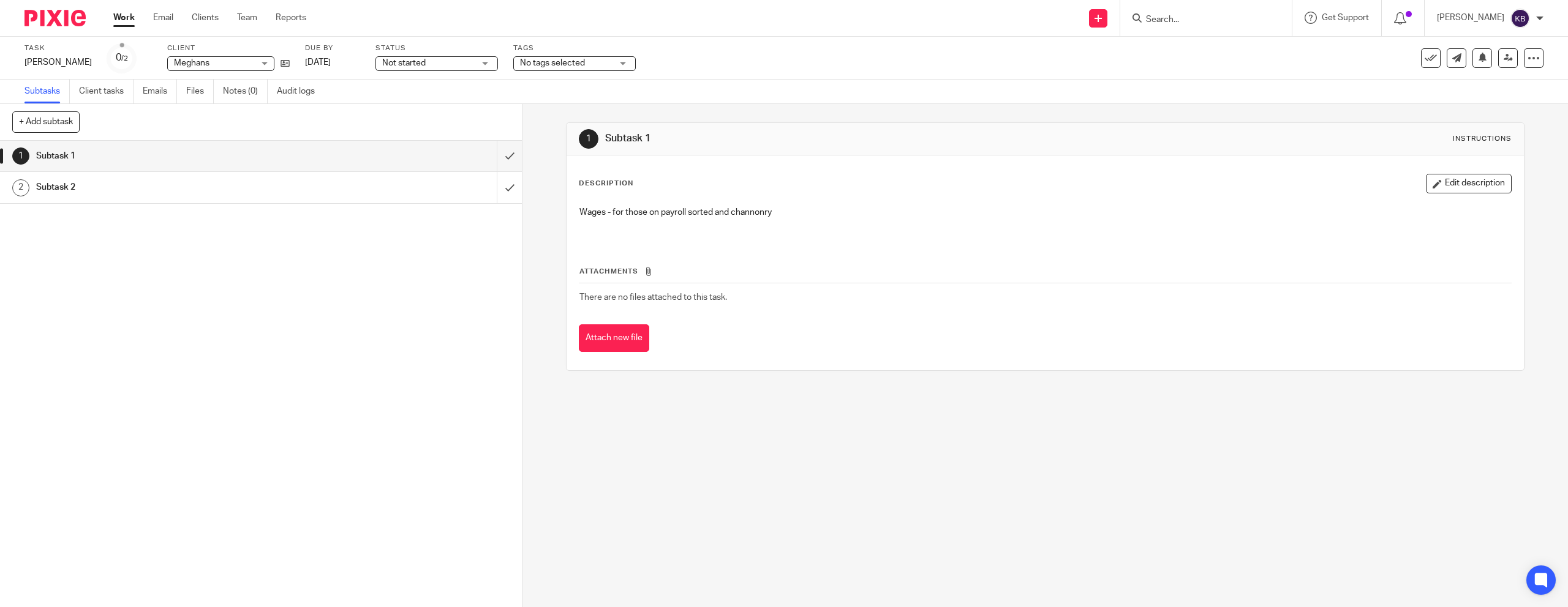
click at [246, 64] on div "Meghans [GEOGRAPHIC_DATA]" at bounding box center [221, 63] width 107 height 14
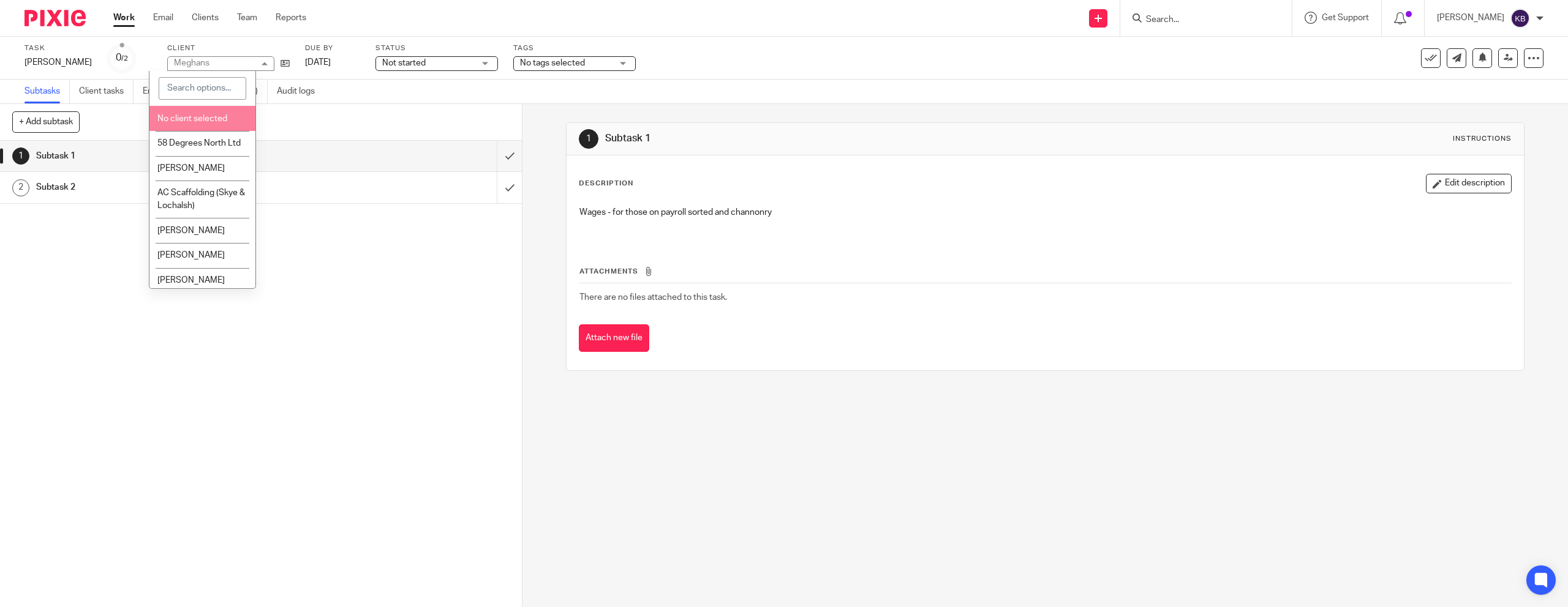
click at [215, 117] on span "No client selected" at bounding box center [192, 118] width 70 height 9
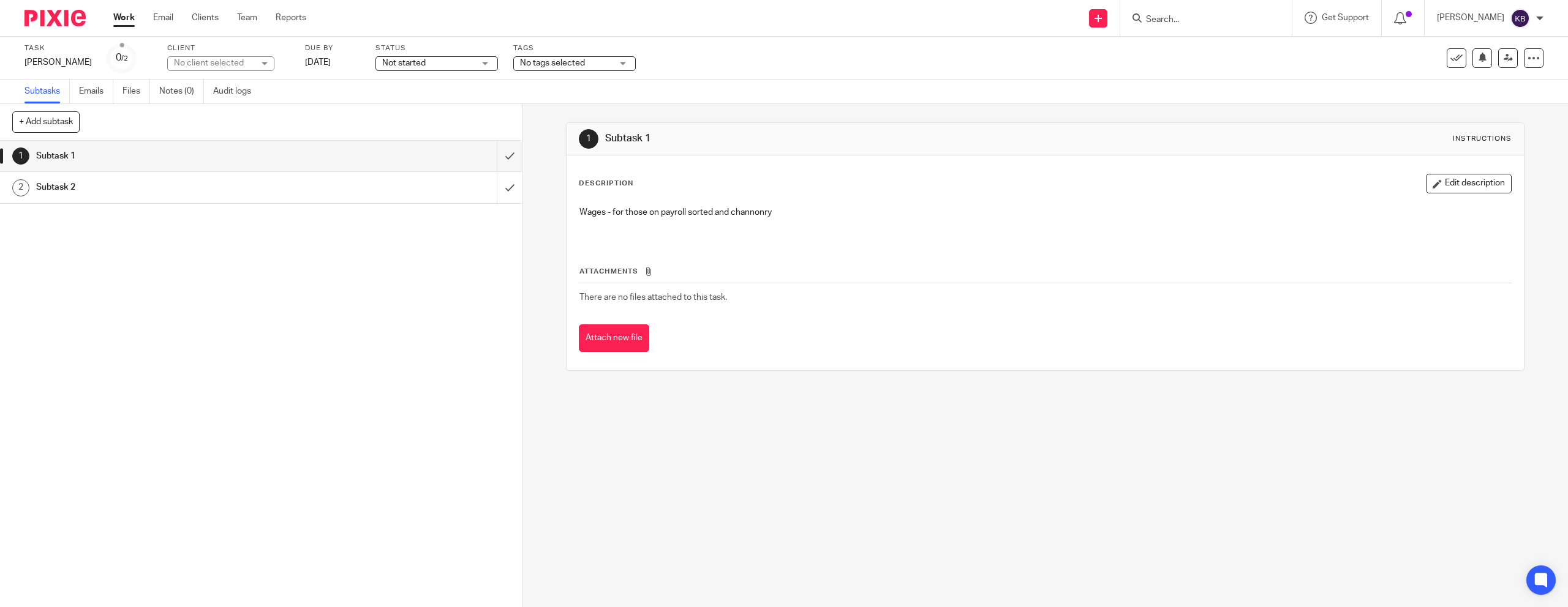
click at [35, 11] on img at bounding box center [55, 17] width 61 height 16
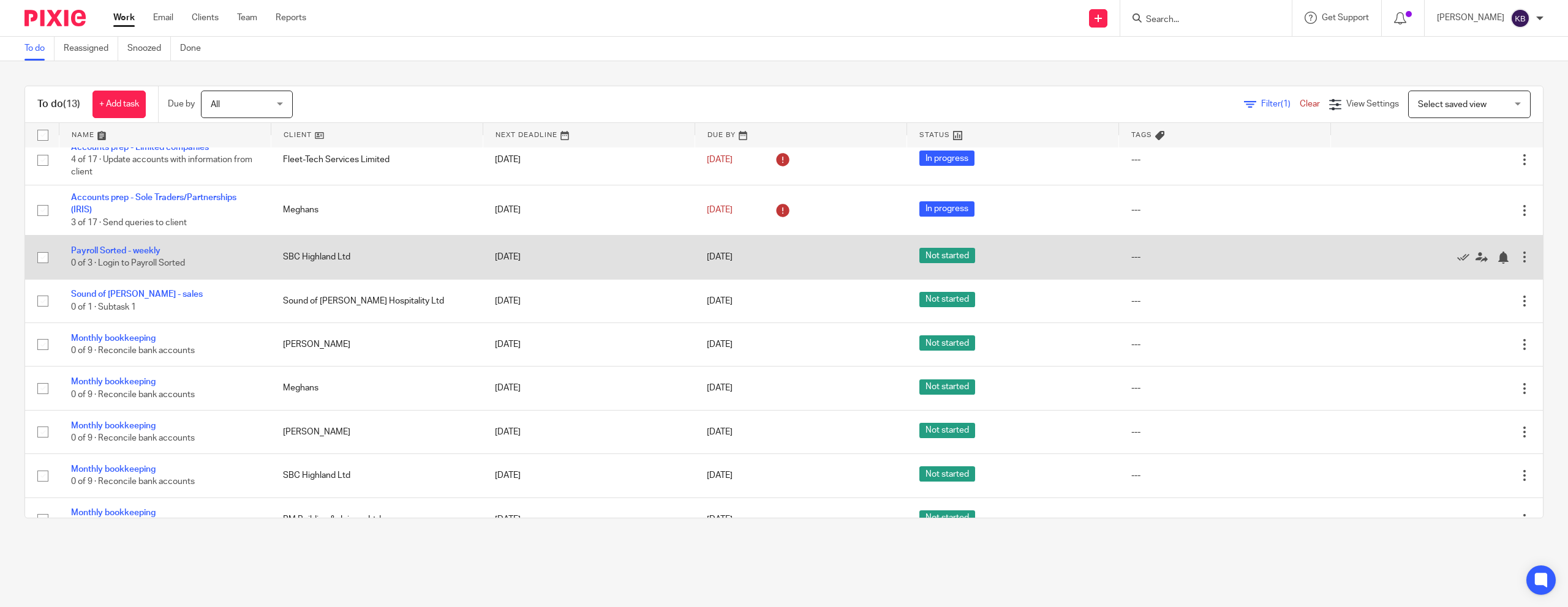
scroll to position [20, 0]
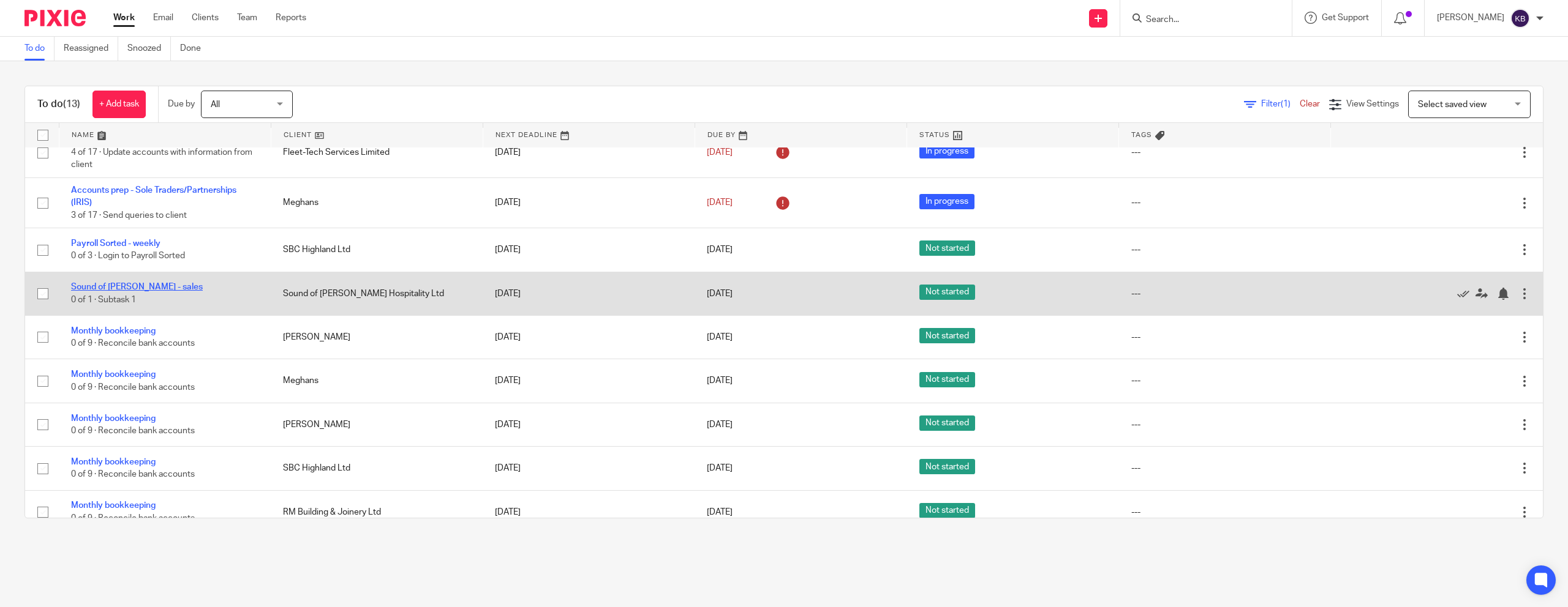
drag, startPoint x: 127, startPoint y: 288, endPoint x: 140, endPoint y: 287, distance: 13.0
click at [127, 288] on link "Sound of [PERSON_NAME] - sales" at bounding box center [137, 286] width 132 height 9
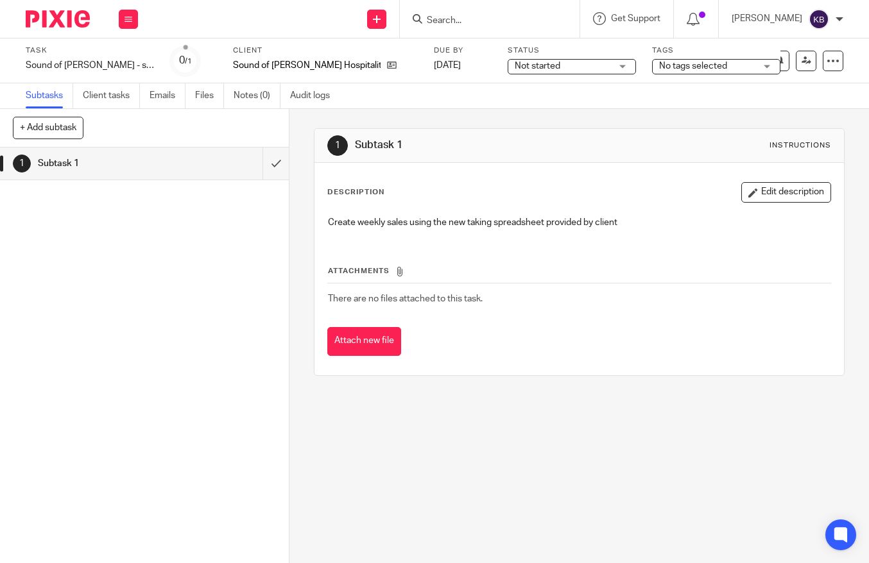
click at [60, 22] on img at bounding box center [58, 18] width 64 height 17
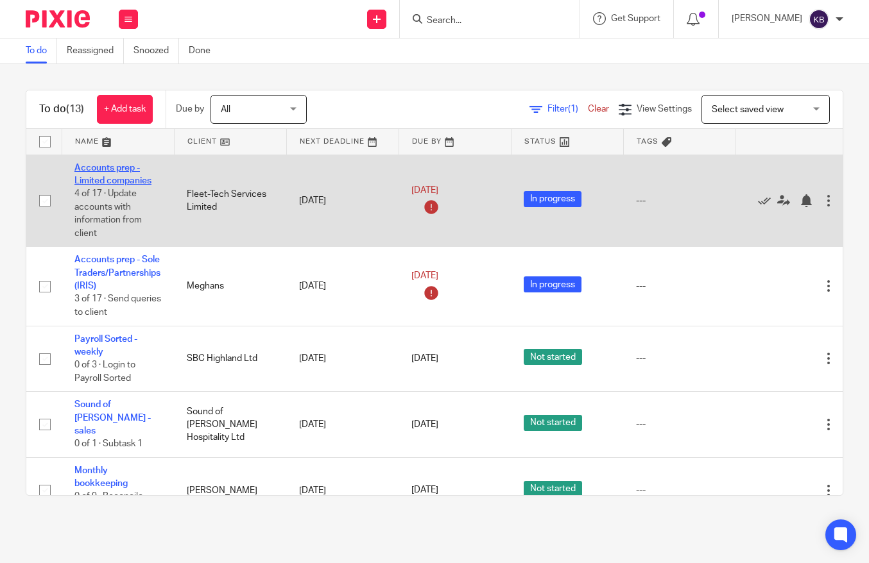
click at [119, 183] on link "Accounts prep - Limited companies" at bounding box center [112, 175] width 77 height 22
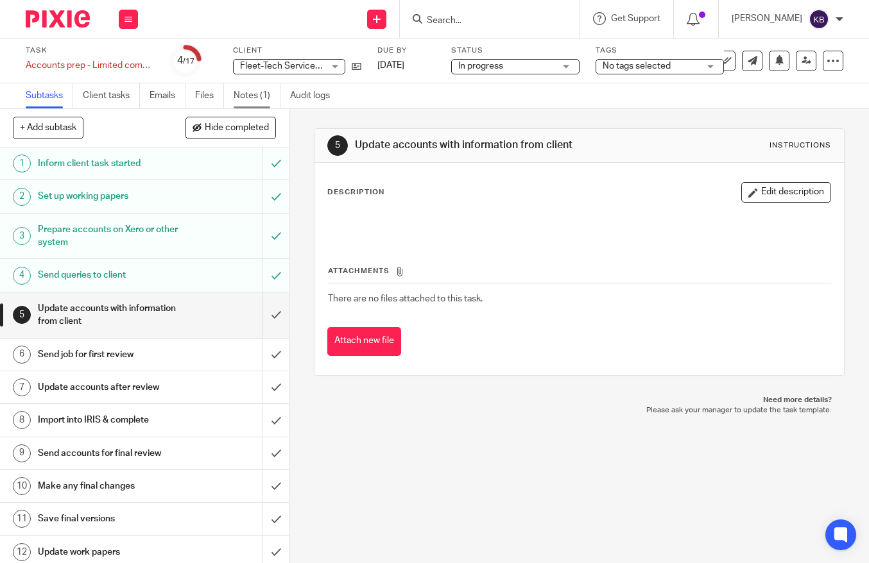
click at [264, 99] on link "Notes (1)" at bounding box center [257, 95] width 47 height 25
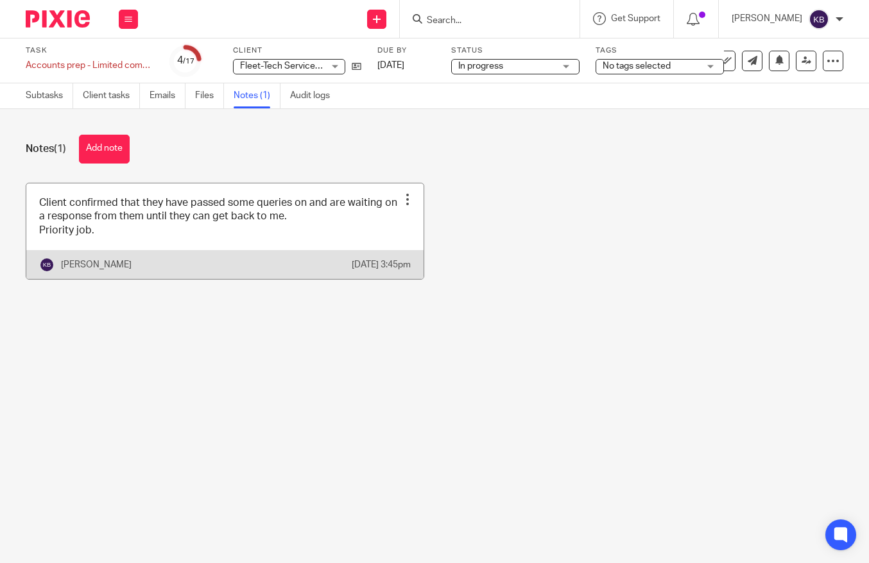
click at [352, 221] on link at bounding box center [224, 231] width 397 height 96
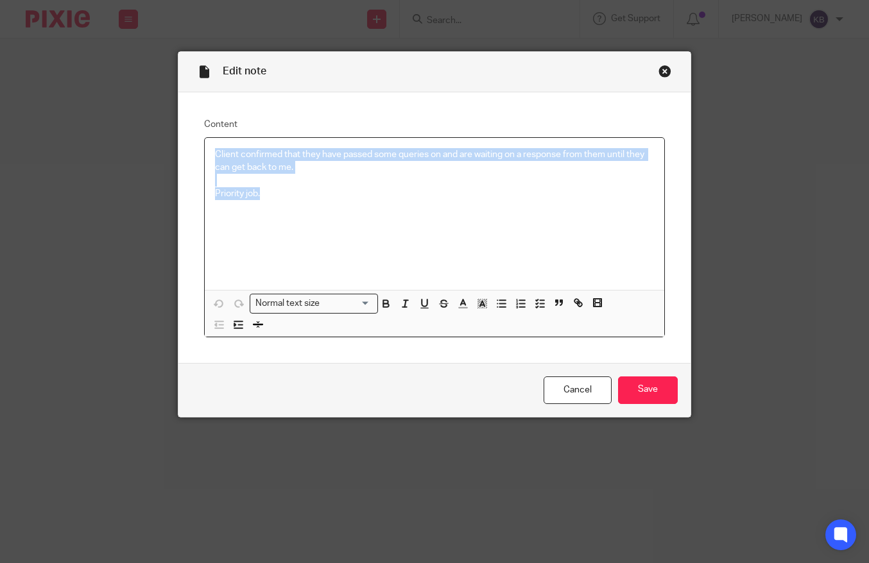
drag, startPoint x: 277, startPoint y: 196, endPoint x: 202, endPoint y: 157, distance: 84.1
click at [202, 157] on div "Content Client confirmed that they have passed some queries on and are waiting …" at bounding box center [434, 227] width 512 height 271
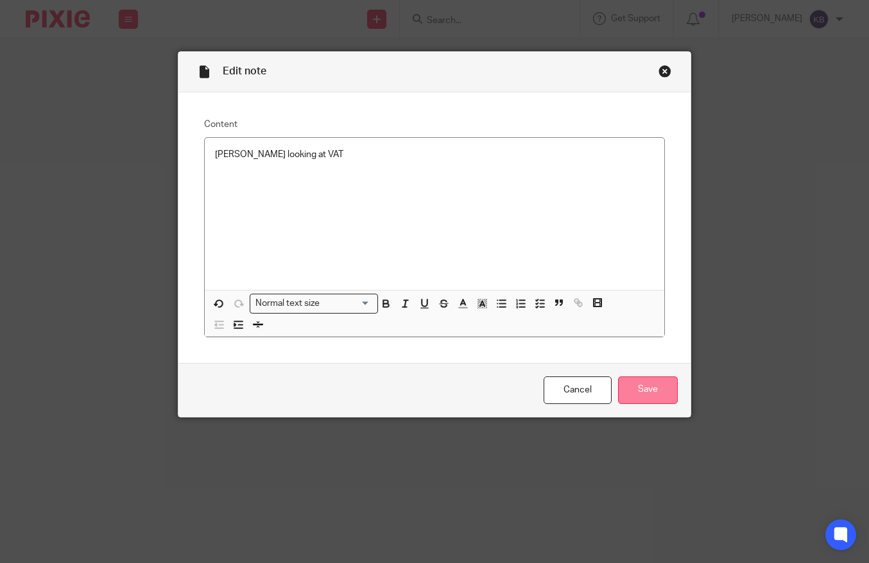
click at [654, 395] on input "Save" at bounding box center [648, 391] width 60 height 28
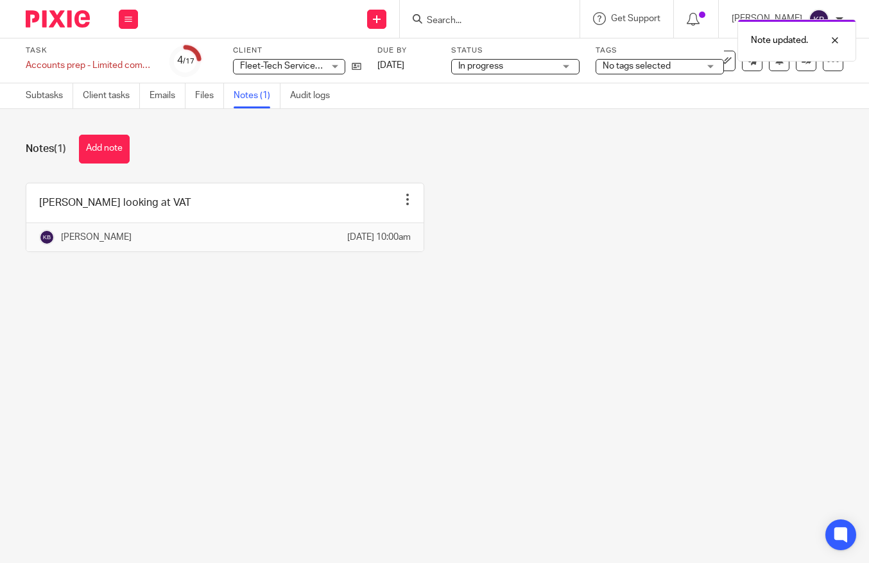
drag, startPoint x: 51, startPoint y: 19, endPoint x: 60, endPoint y: 19, distance: 9.0
click at [51, 19] on img at bounding box center [58, 18] width 64 height 17
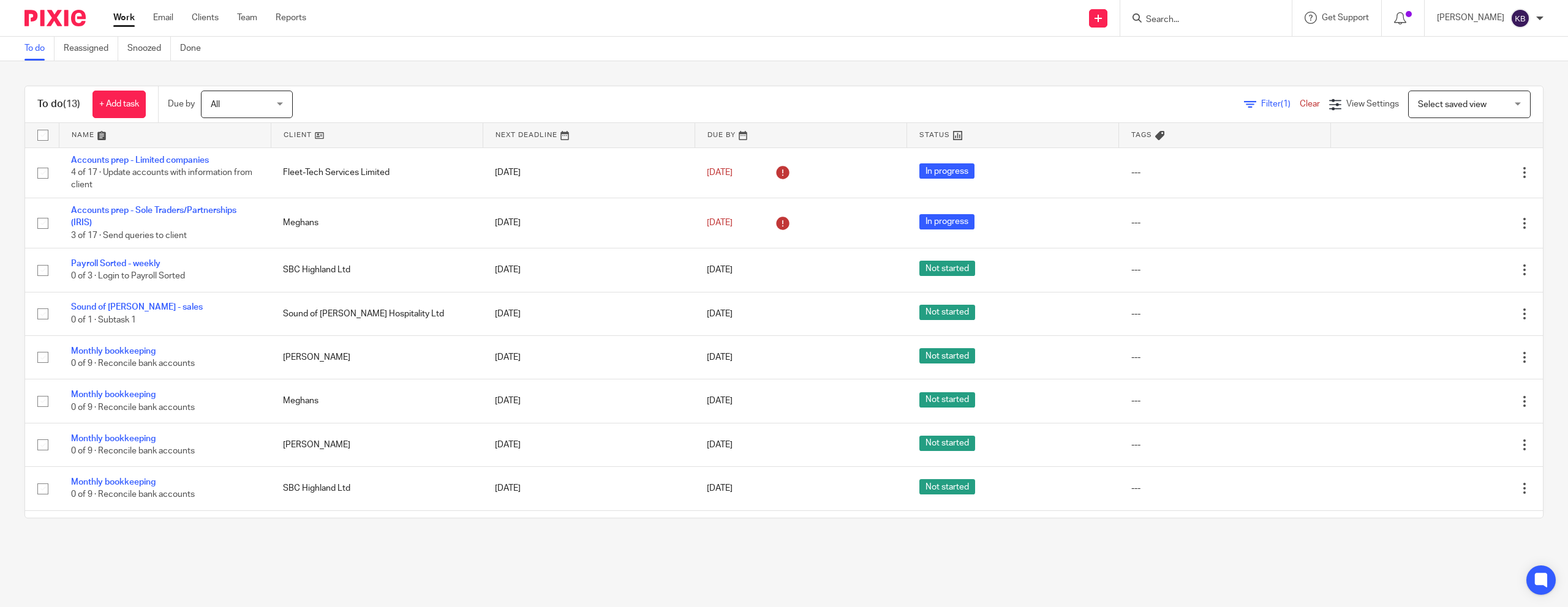
click at [172, 135] on link at bounding box center [164, 136] width 211 height 25
click at [1175, 19] on input "Search" at bounding box center [1199, 20] width 110 height 11
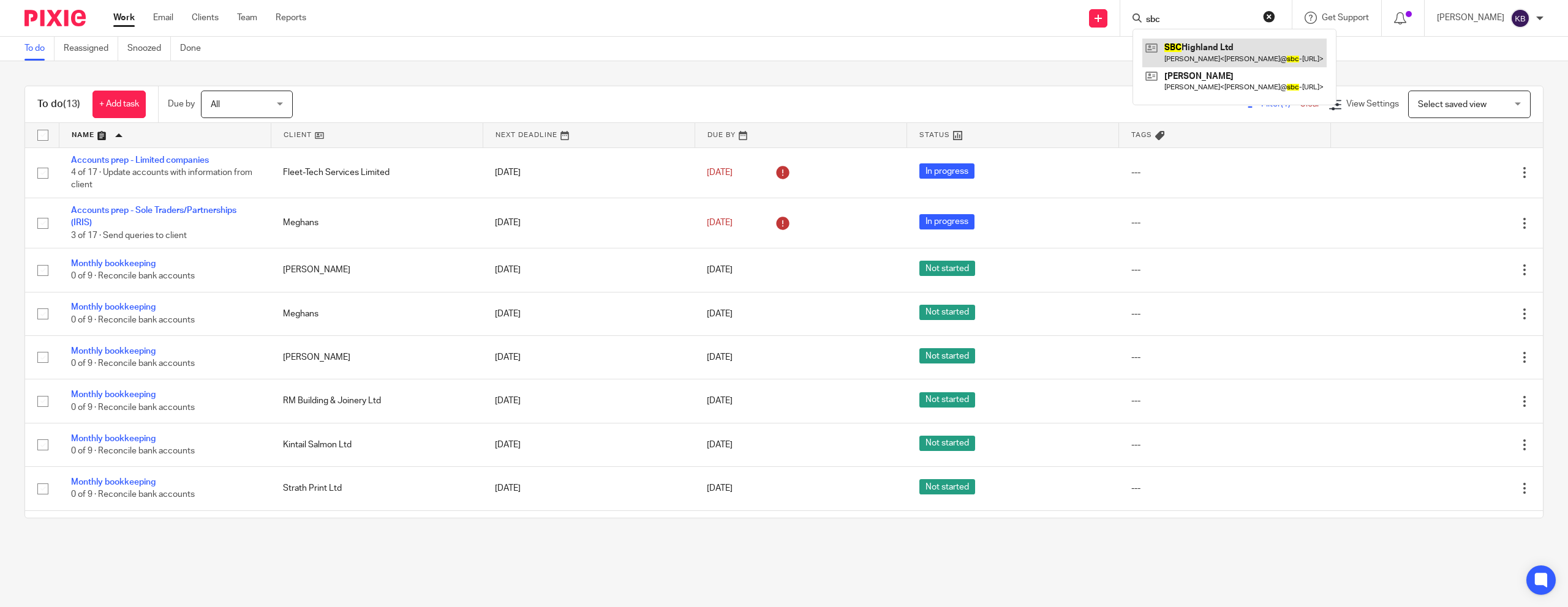
type input "sbc"
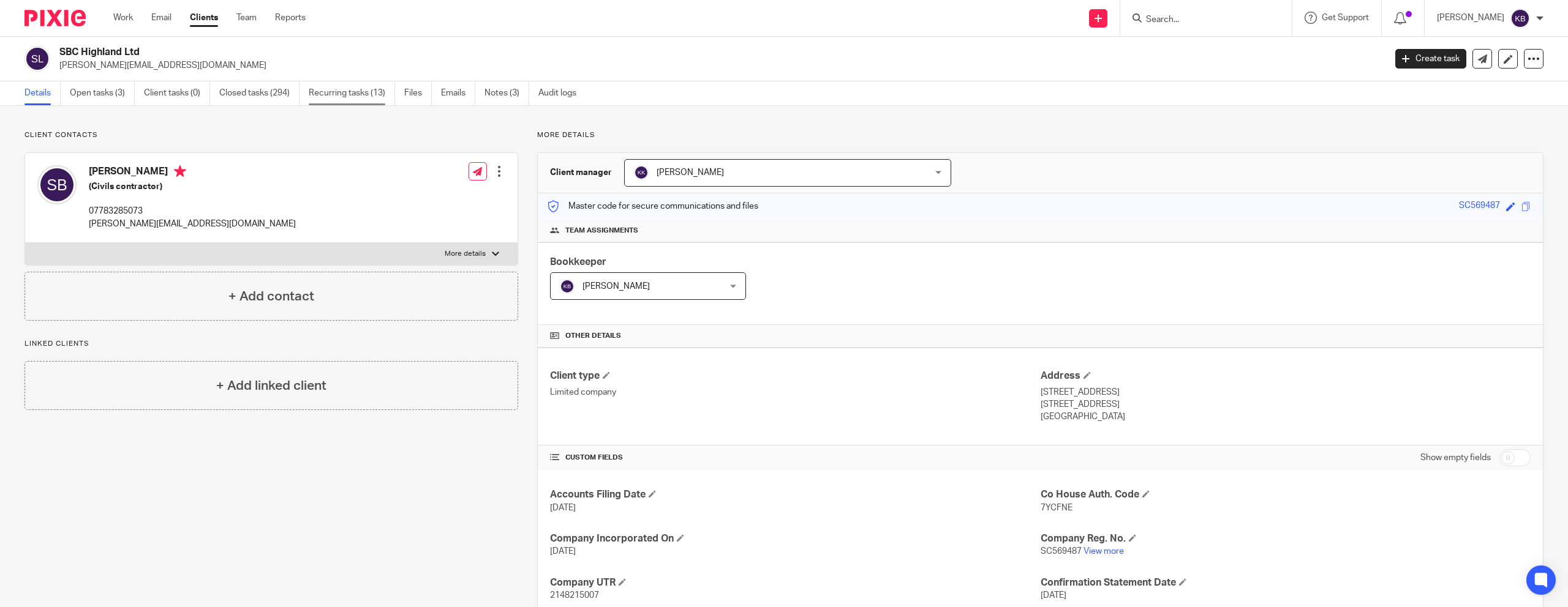
click at [323, 87] on link "Recurring tasks (13)" at bounding box center [351, 93] width 86 height 24
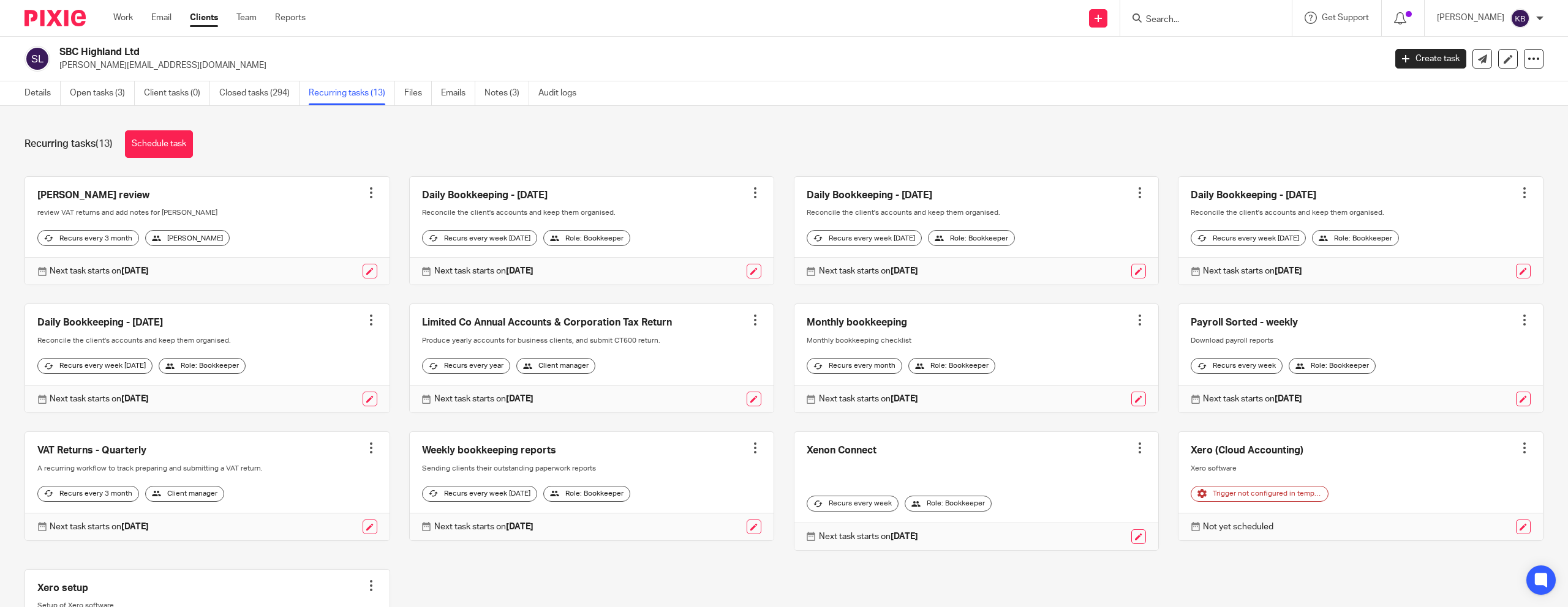
click at [622, 329] on link at bounding box center [592, 359] width 365 height 109
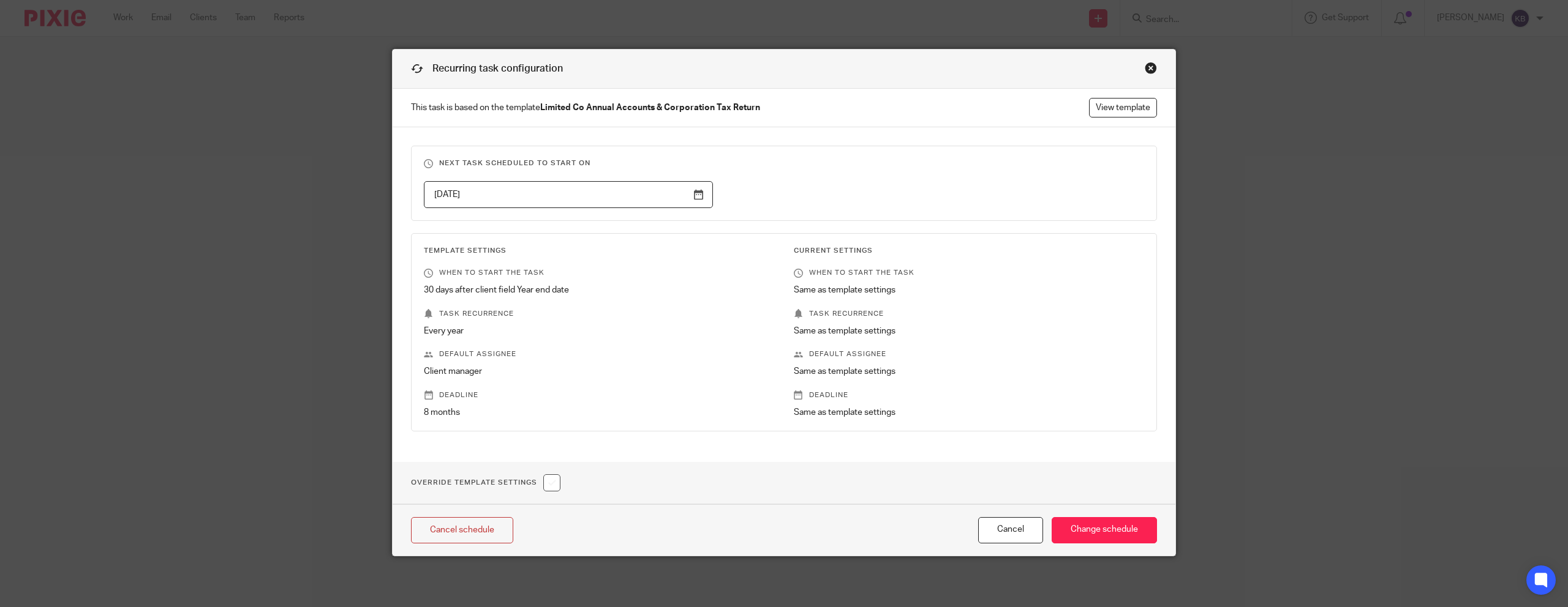
click at [1149, 68] on div "Close this dialog window" at bounding box center [1151, 68] width 12 height 12
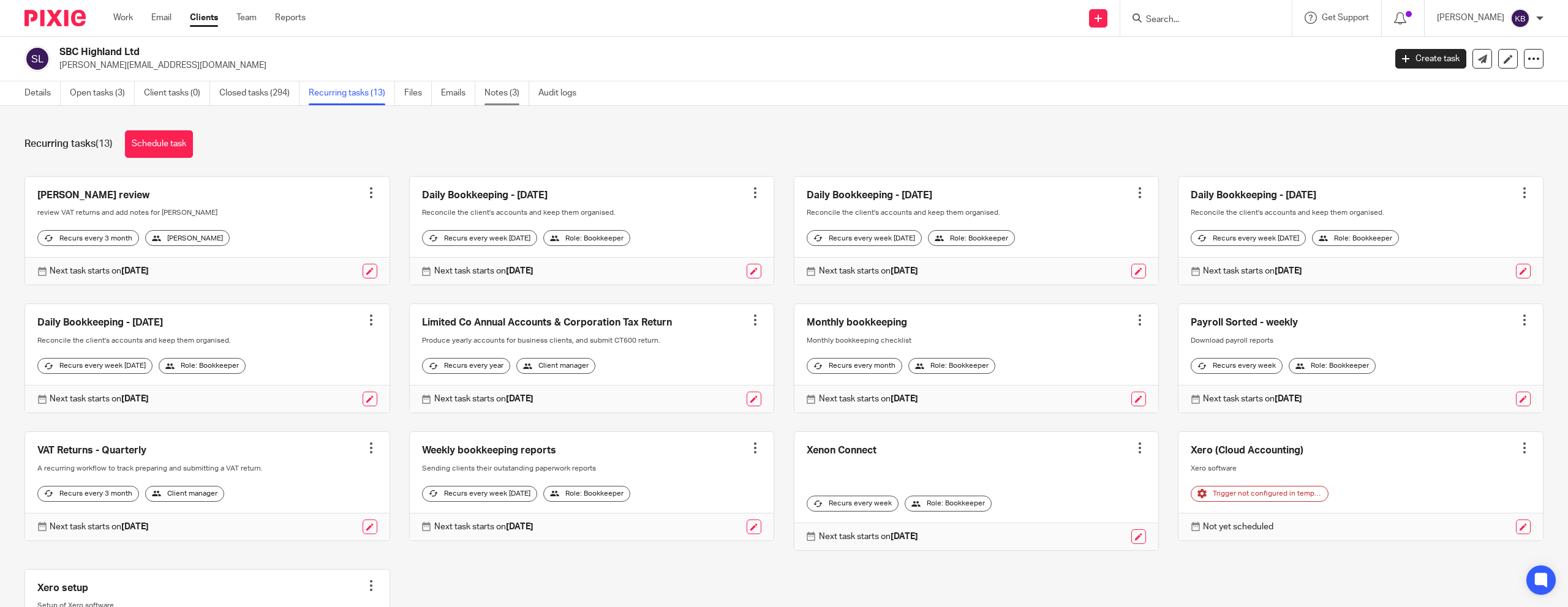
click at [504, 105] on link "Notes (3)" at bounding box center [506, 93] width 45 height 24
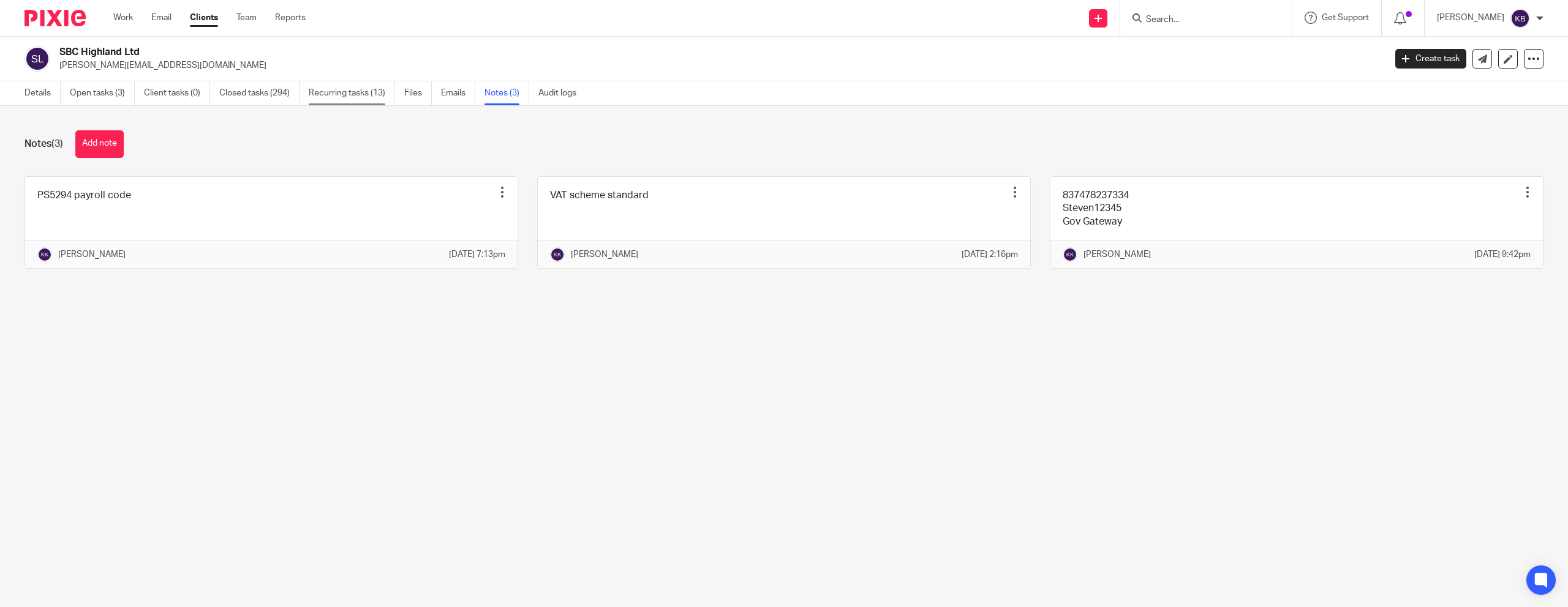
click at [362, 95] on link "Recurring tasks (13)" at bounding box center [351, 93] width 86 height 24
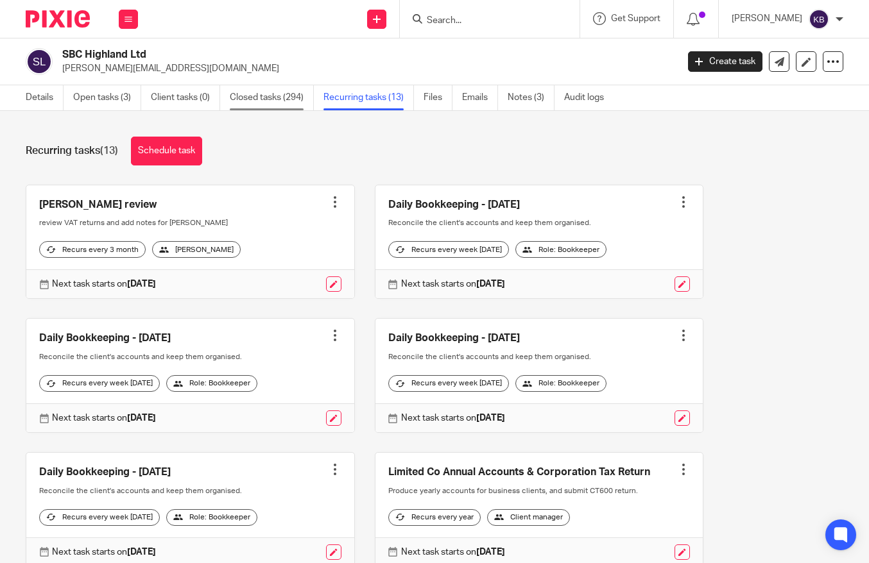
click at [281, 101] on link "Closed tasks (294)" at bounding box center [272, 97] width 84 height 25
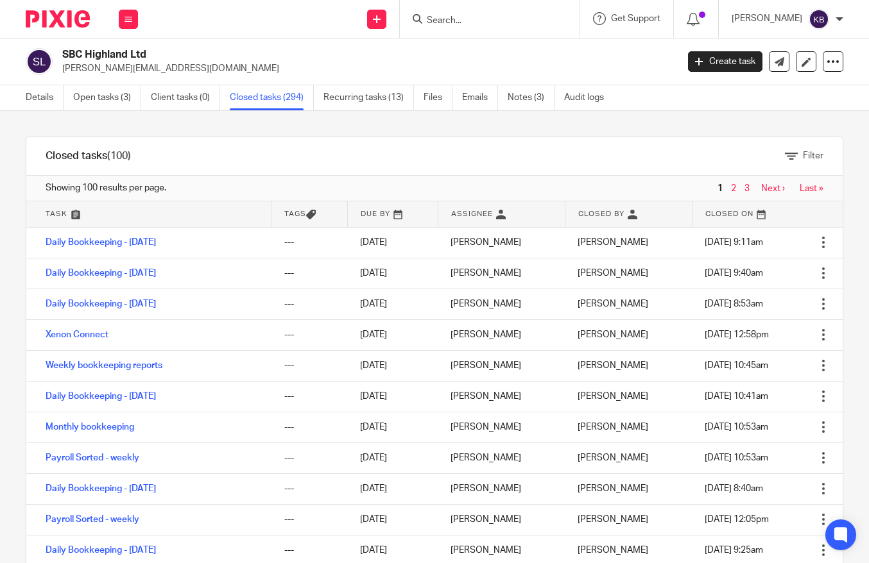
click at [52, 13] on img at bounding box center [58, 18] width 64 height 17
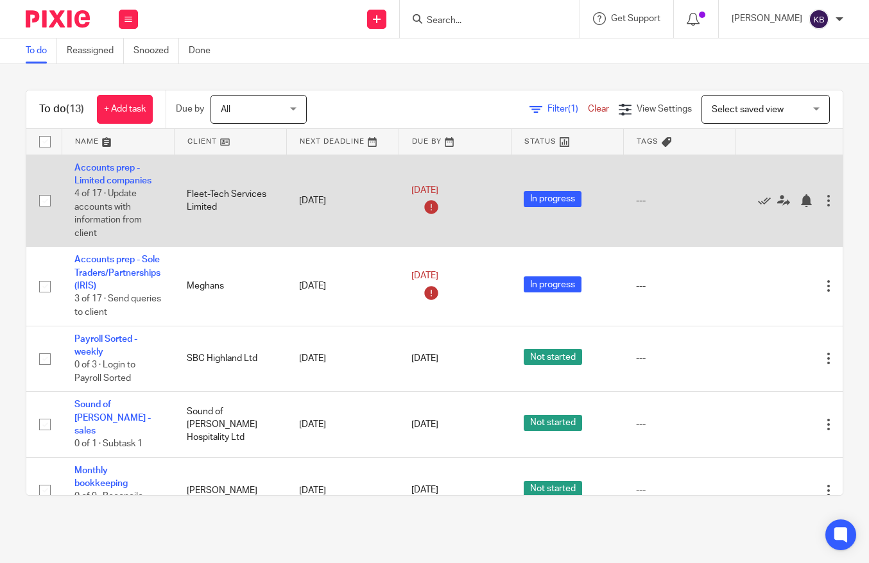
click at [828, 200] on div at bounding box center [828, 200] width 13 height 13
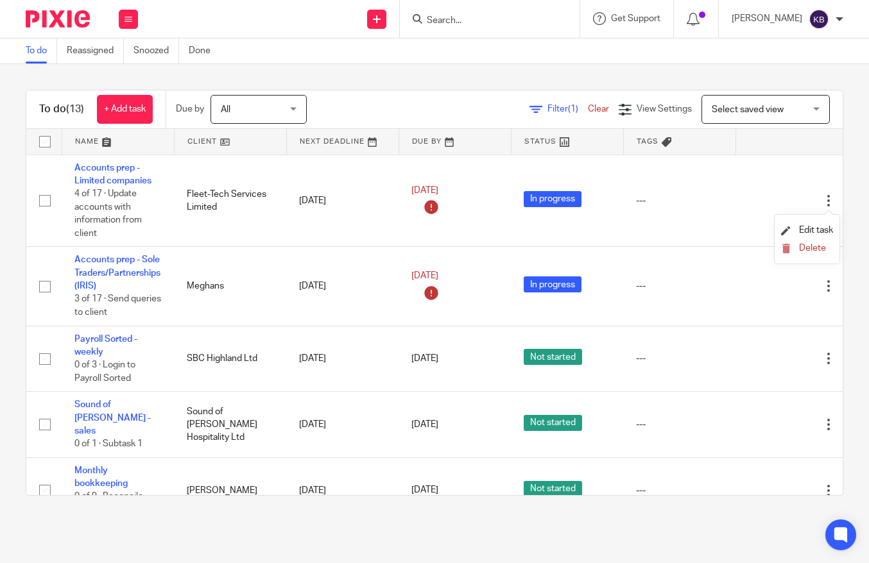
click at [846, 182] on div "To do (13) + Add task Due by All All Today Tomorrow This week Next week This mo…" at bounding box center [434, 292] width 869 height 457
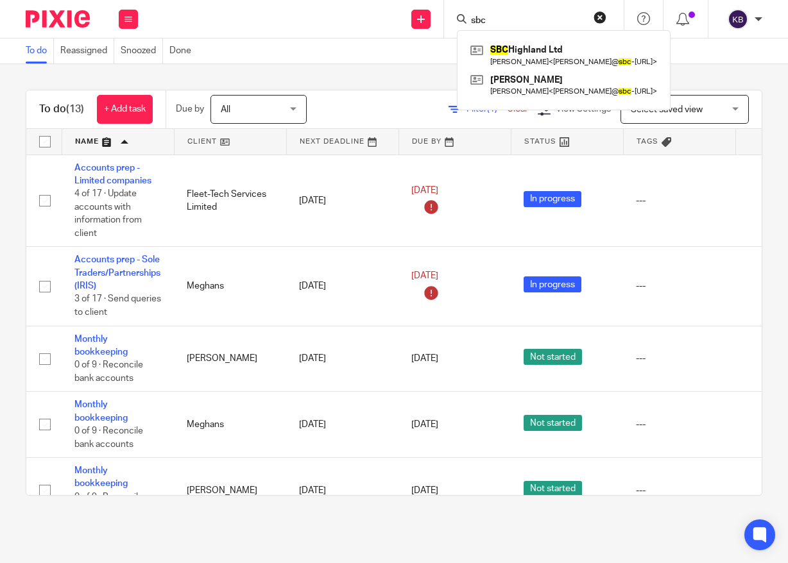
click at [602, 21] on button "reset" at bounding box center [599, 17] width 13 height 13
